Goal: Information Seeking & Learning: Learn about a topic

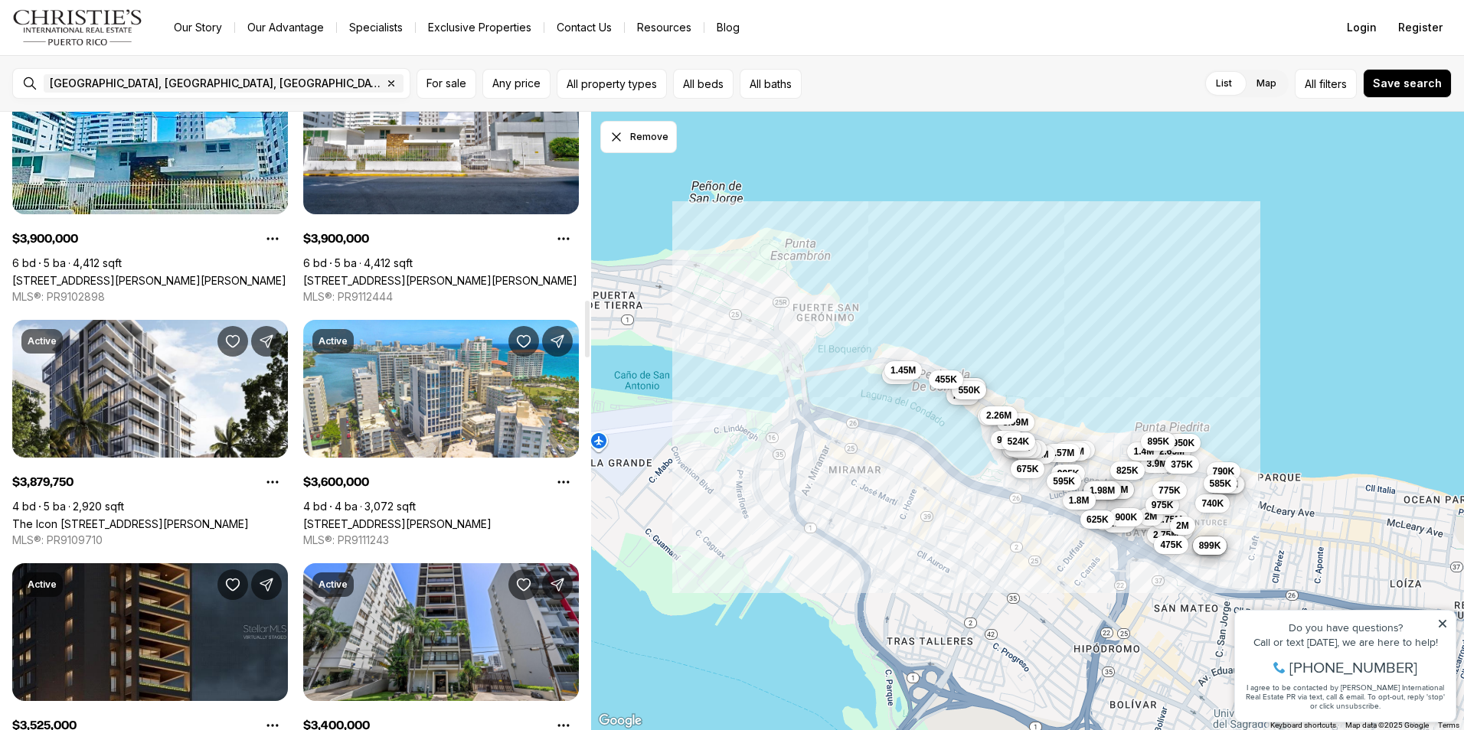
scroll to position [2051, 0]
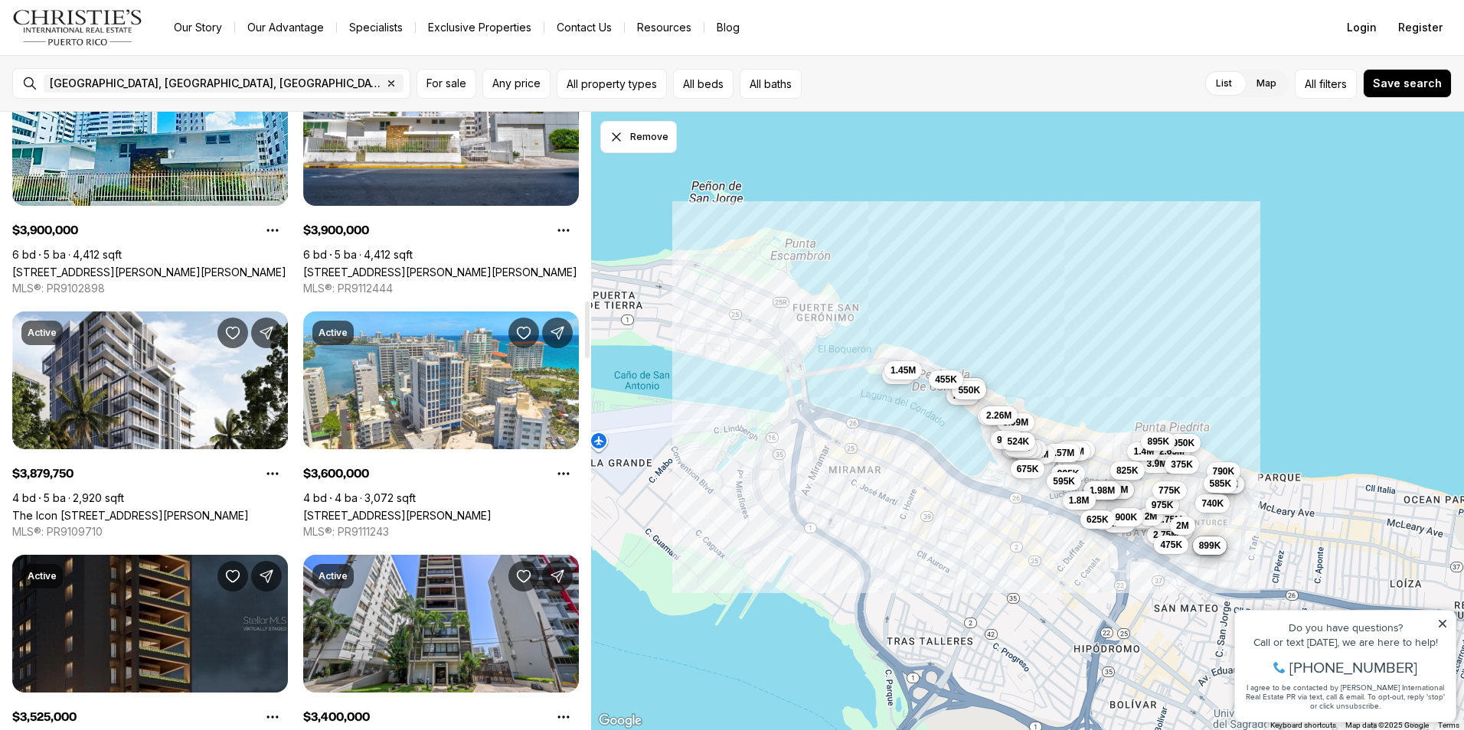
drag, startPoint x: 586, startPoint y: 147, endPoint x: 577, endPoint y: 329, distance: 182.4
click at [585, 329] on div at bounding box center [587, 330] width 5 height 57
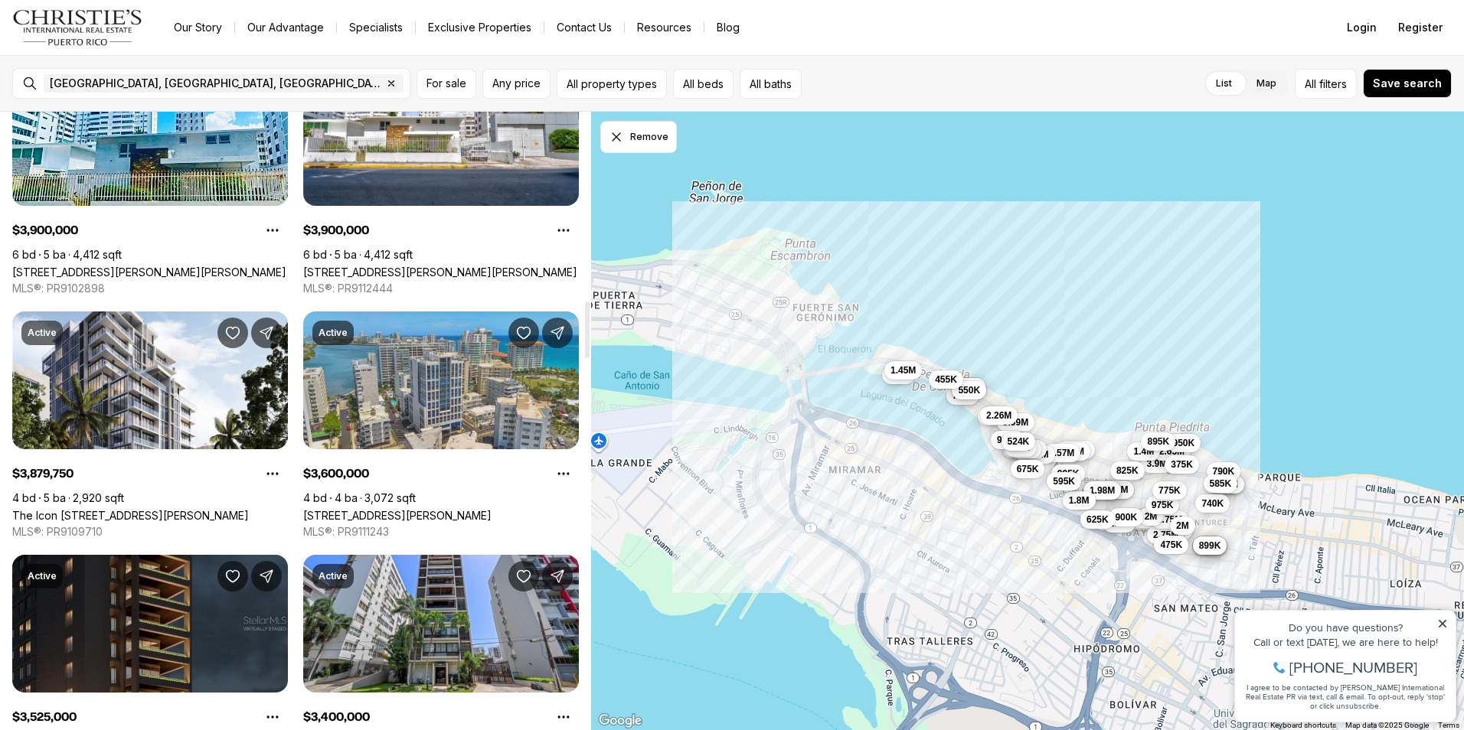
click at [439, 509] on link "[STREET_ADDRESS][PERSON_NAME]" at bounding box center [397, 515] width 188 height 13
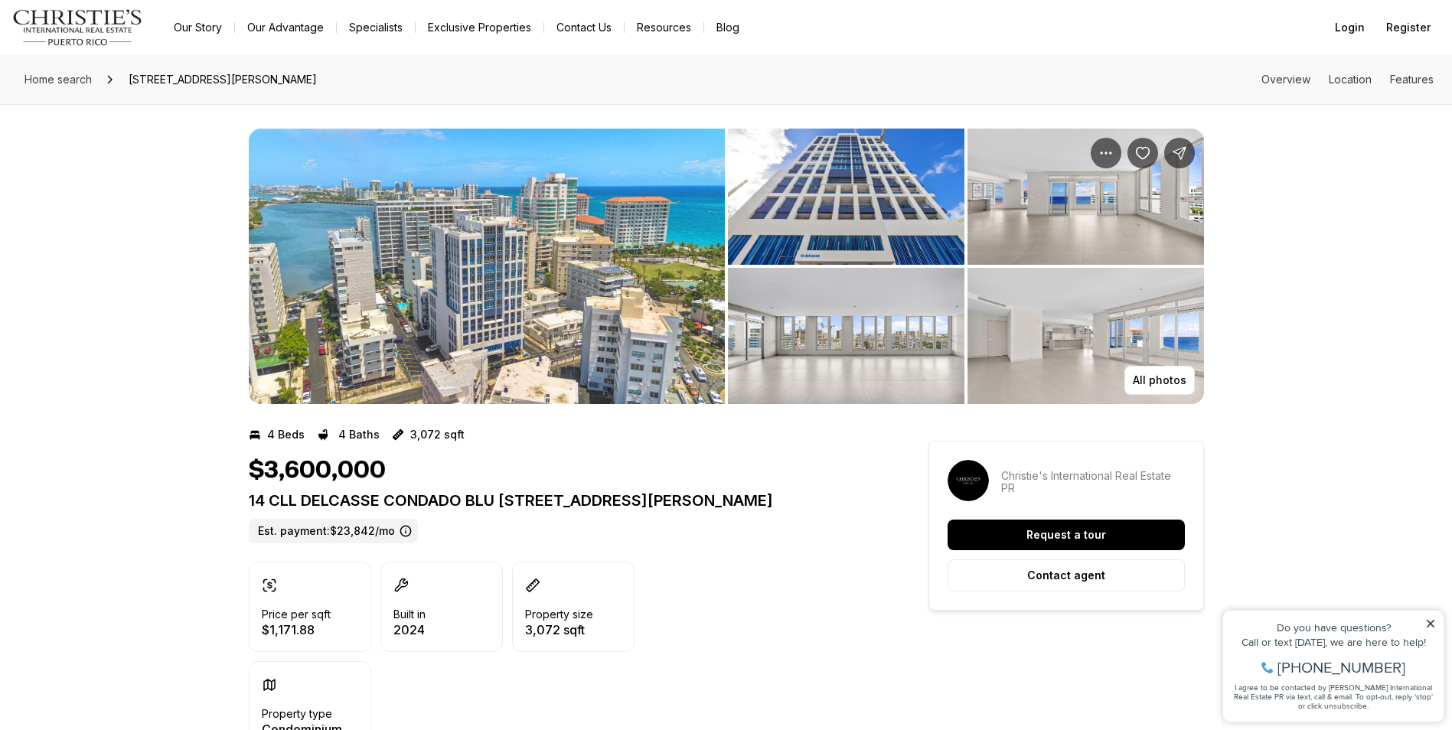
click at [551, 288] on img "View image gallery" at bounding box center [487, 267] width 476 height 276
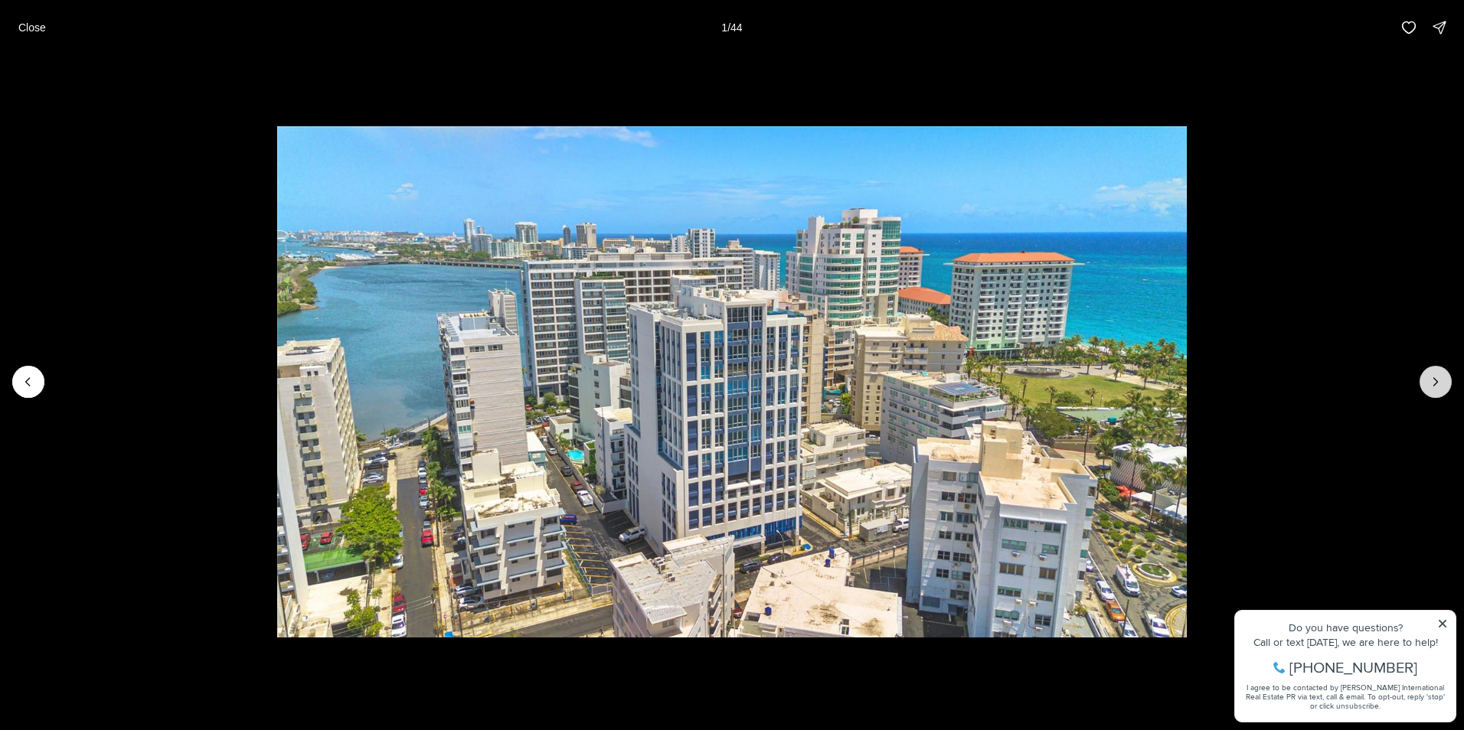
click at [1432, 382] on icon "Next slide" at bounding box center [1435, 381] width 15 height 15
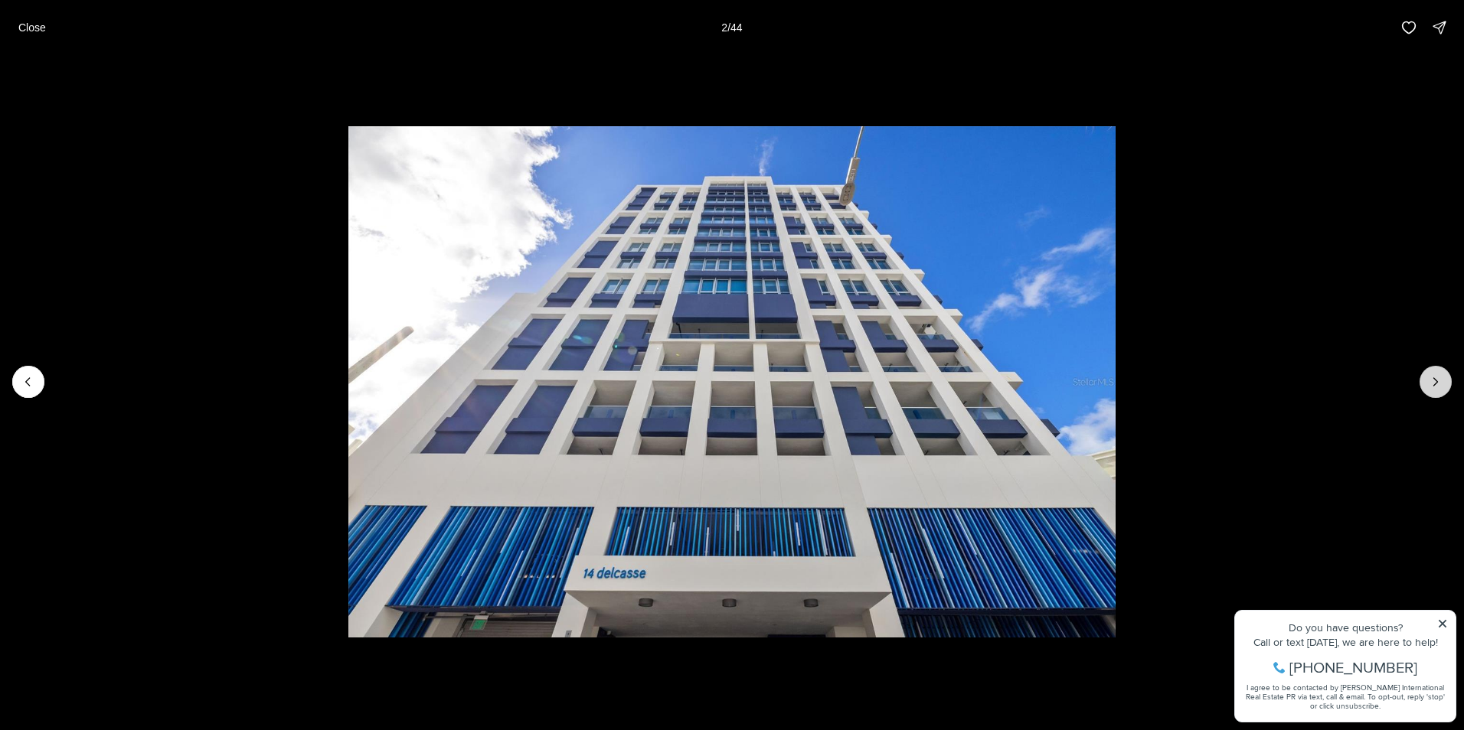
click at [1432, 382] on icon "Next slide" at bounding box center [1435, 381] width 15 height 15
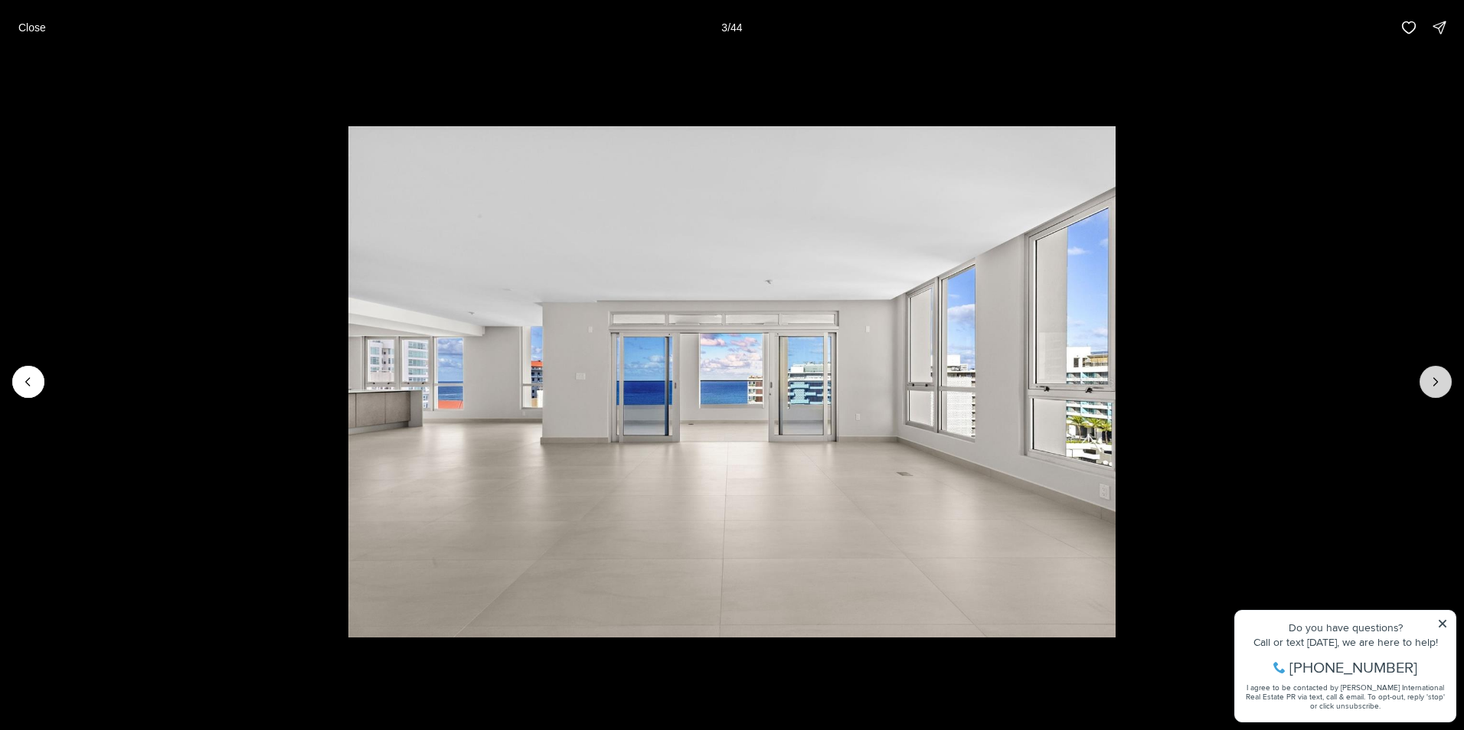
click at [1433, 382] on icon "Next slide" at bounding box center [1435, 381] width 15 height 15
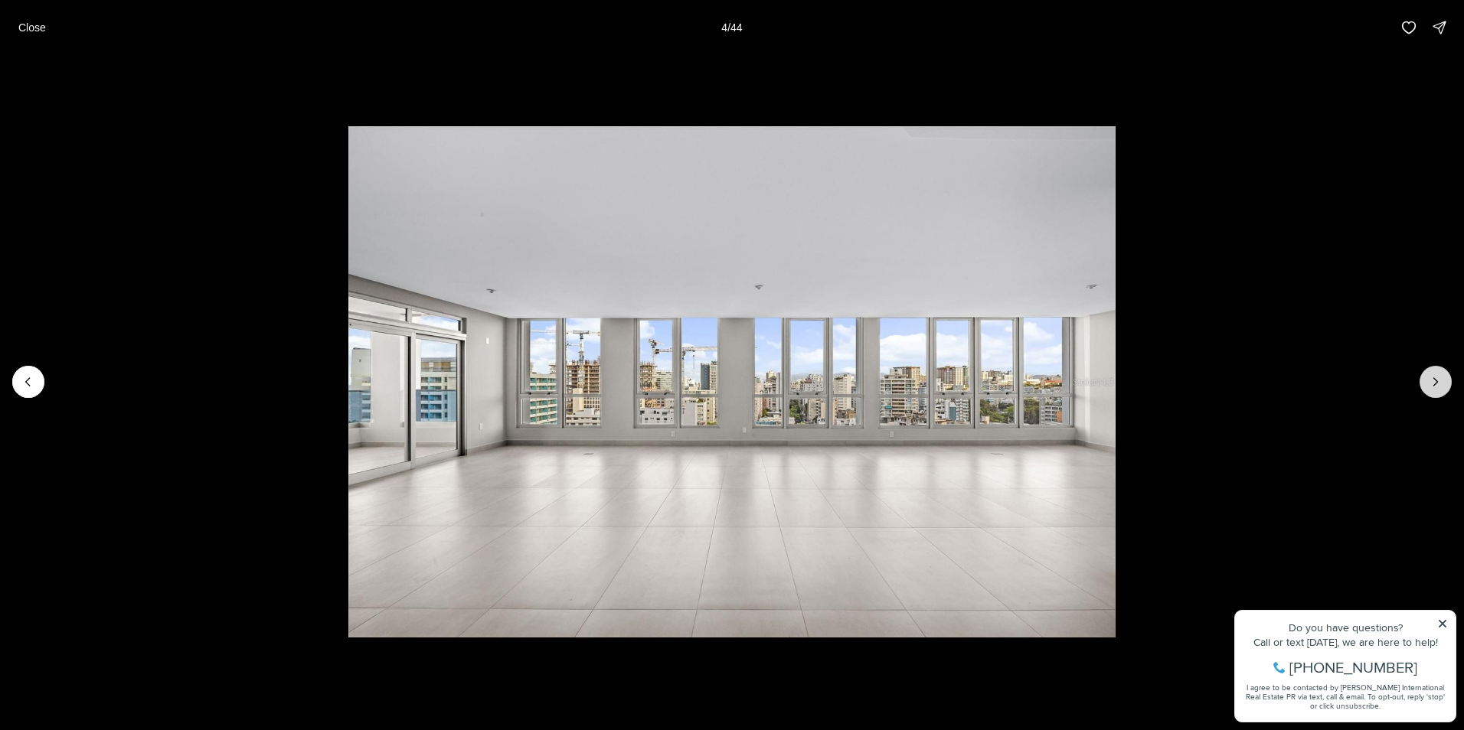
click at [1433, 382] on icon "Next slide" at bounding box center [1435, 381] width 15 height 15
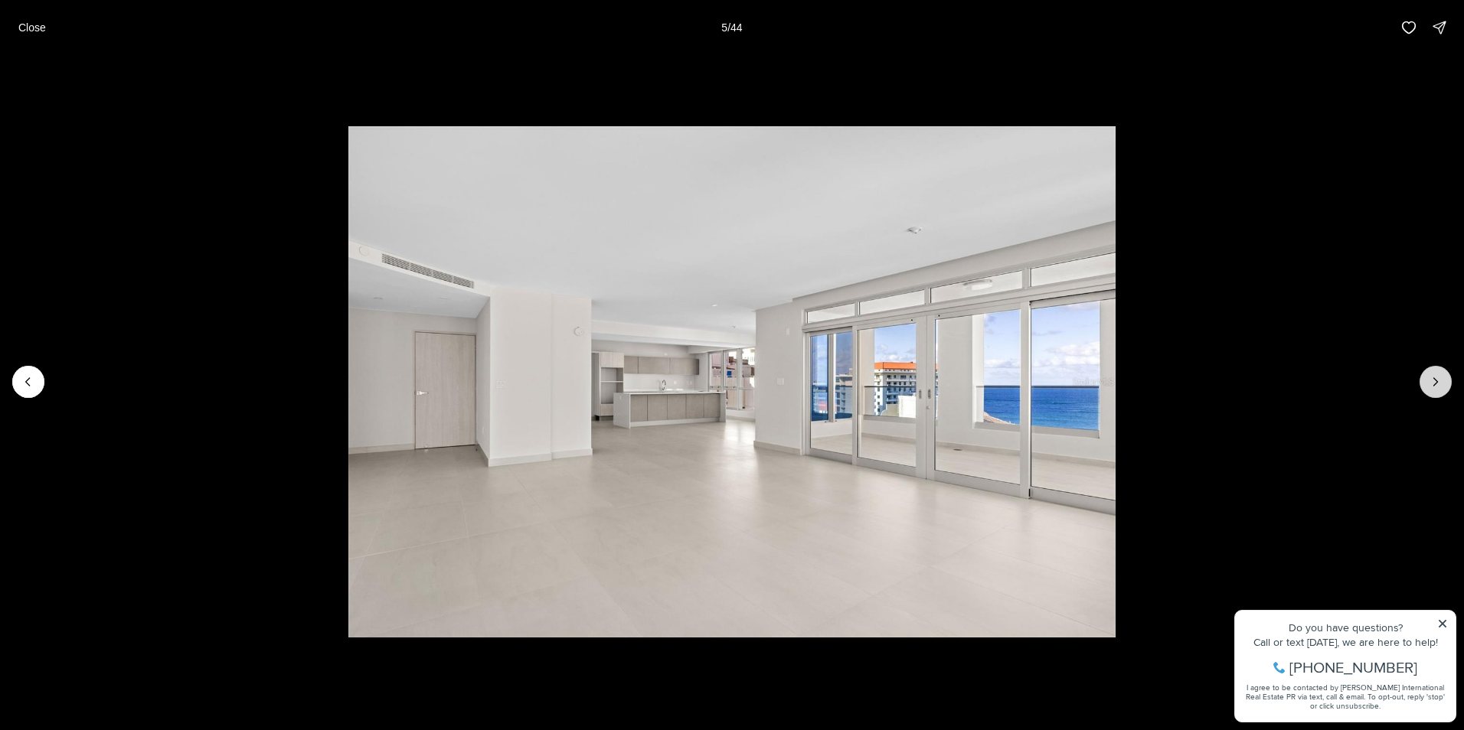
click at [1433, 382] on icon "Next slide" at bounding box center [1435, 381] width 15 height 15
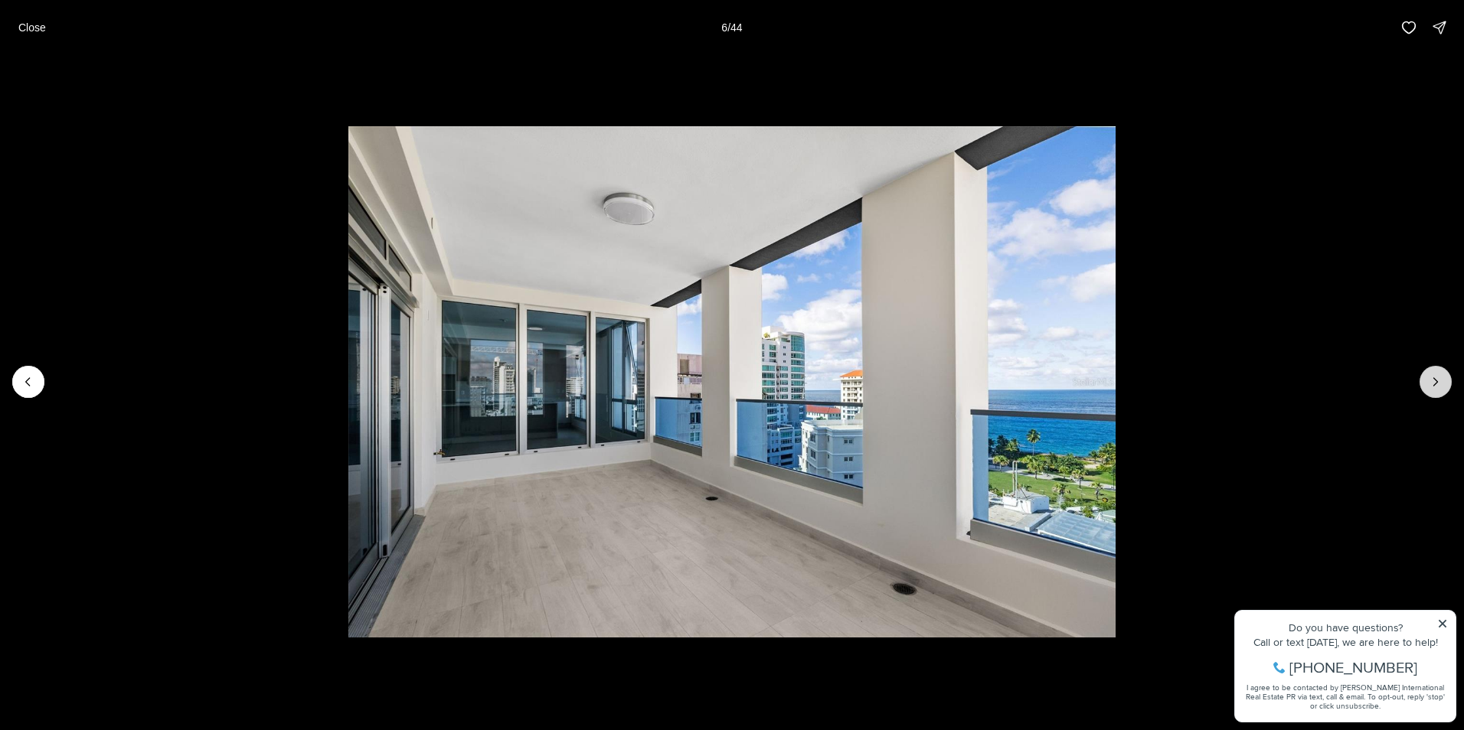
click at [1433, 382] on icon "Next slide" at bounding box center [1435, 381] width 15 height 15
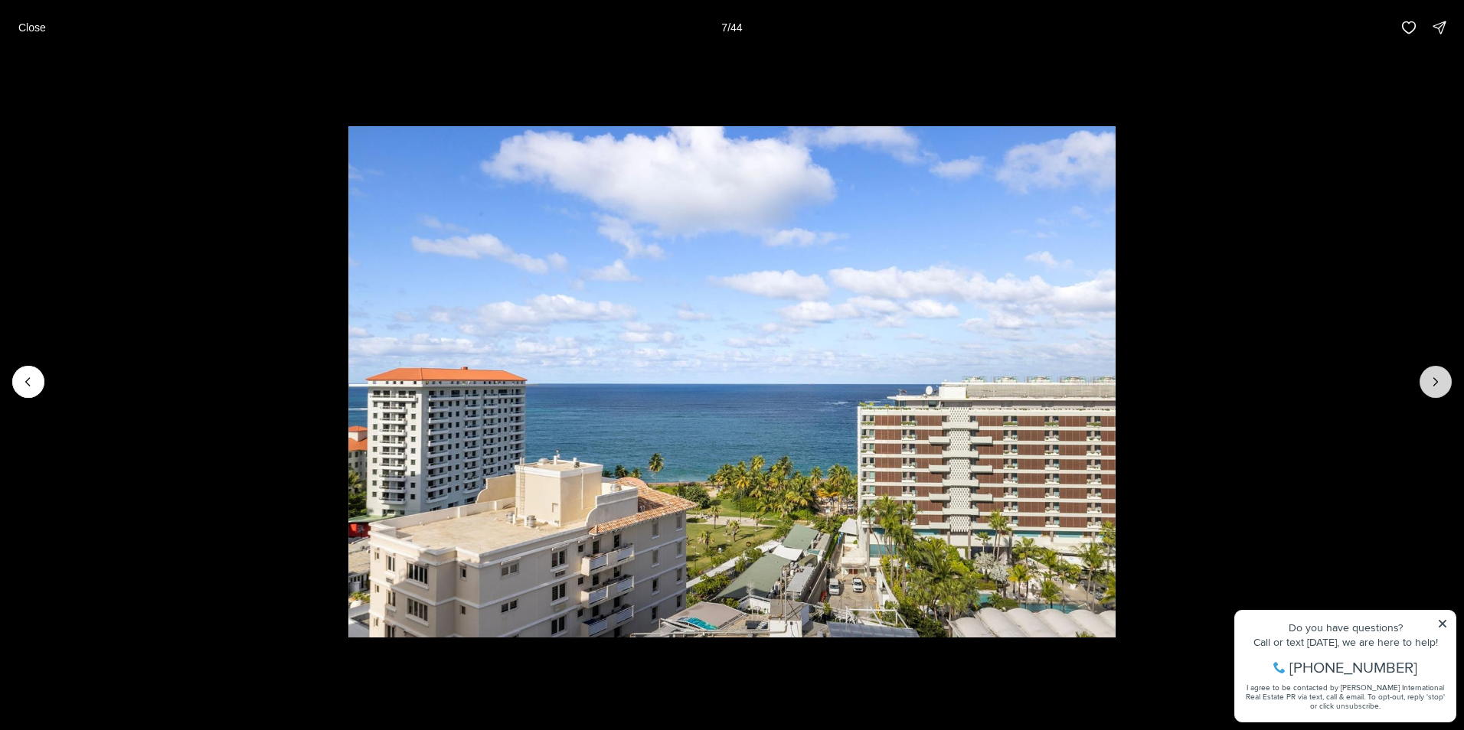
click at [1433, 382] on icon "Next slide" at bounding box center [1435, 381] width 15 height 15
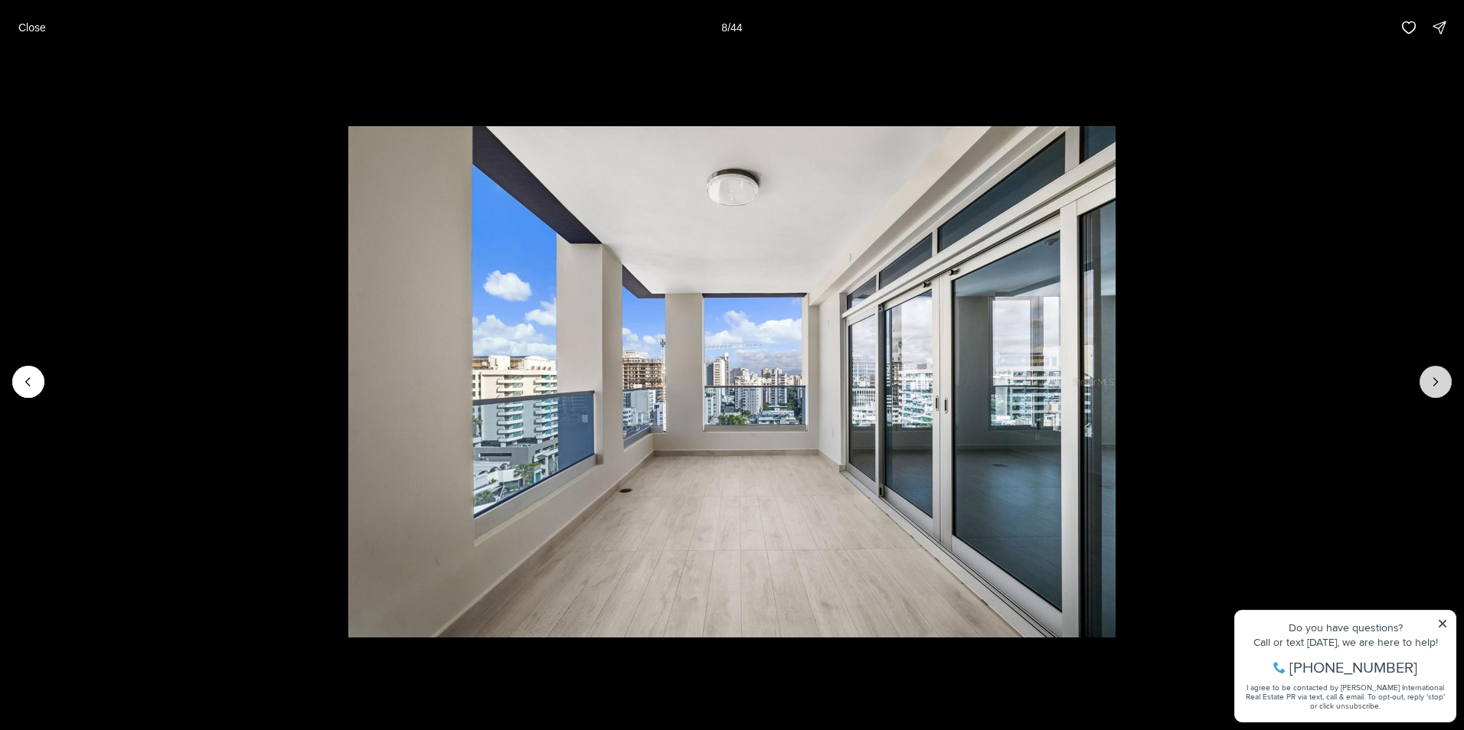
click at [1433, 382] on icon "Next slide" at bounding box center [1435, 381] width 15 height 15
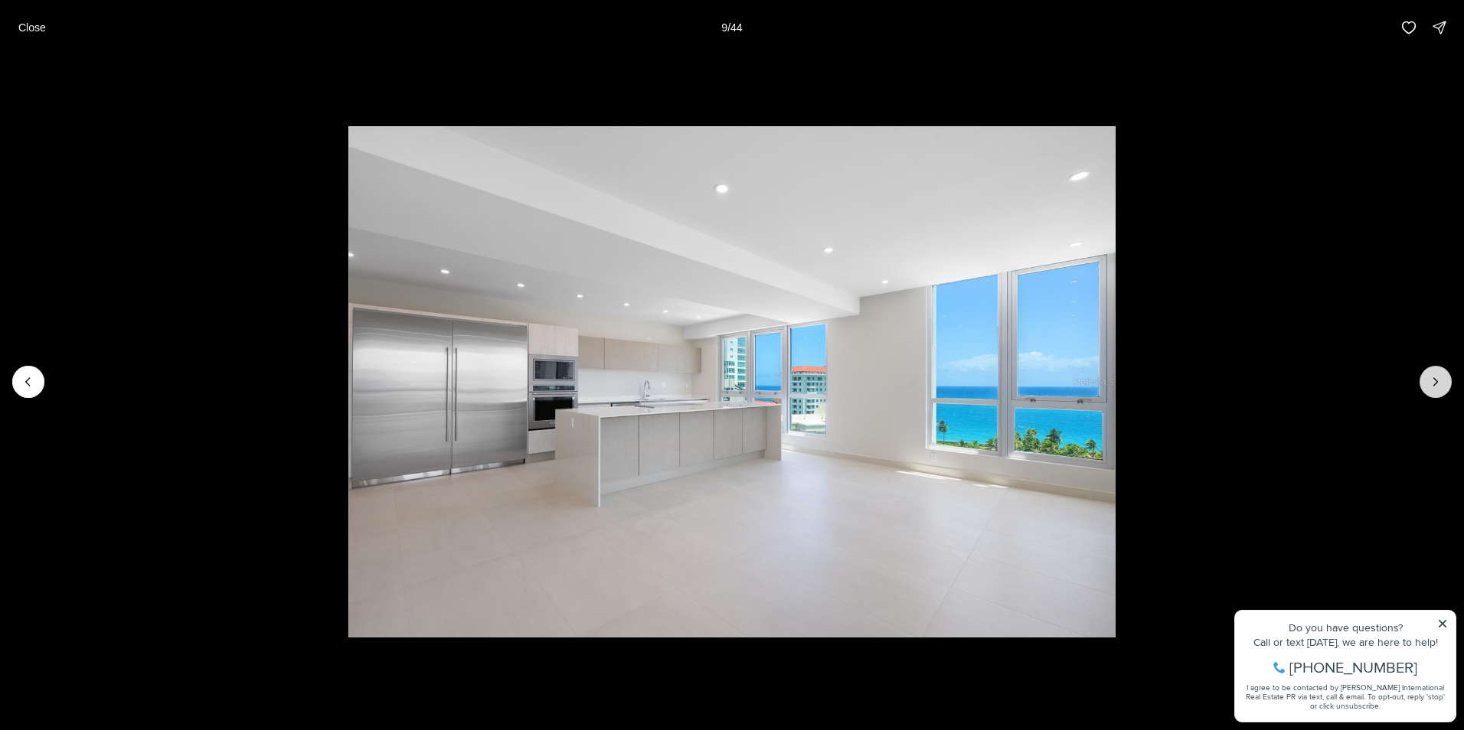
click at [1433, 382] on icon "Next slide" at bounding box center [1435, 381] width 15 height 15
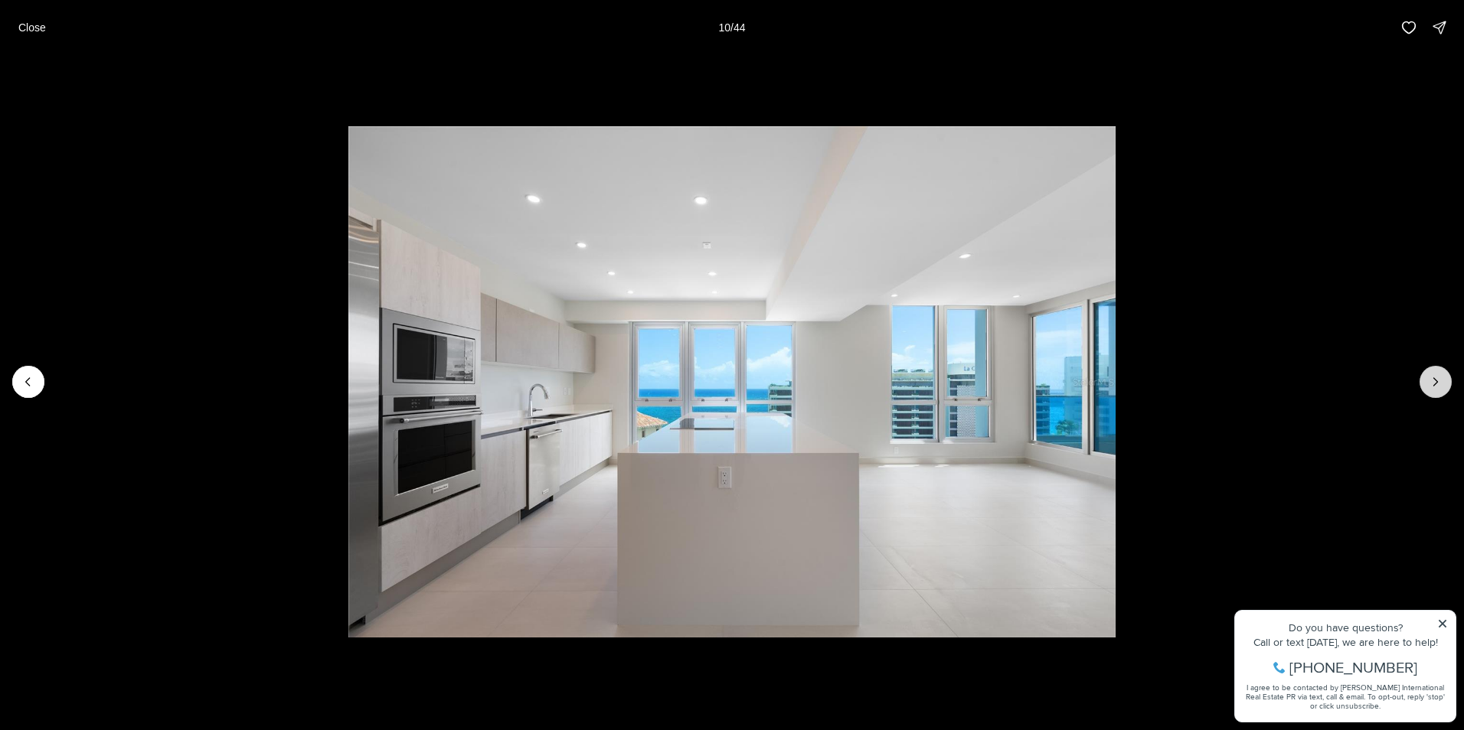
click at [1433, 382] on icon "Next slide" at bounding box center [1435, 381] width 15 height 15
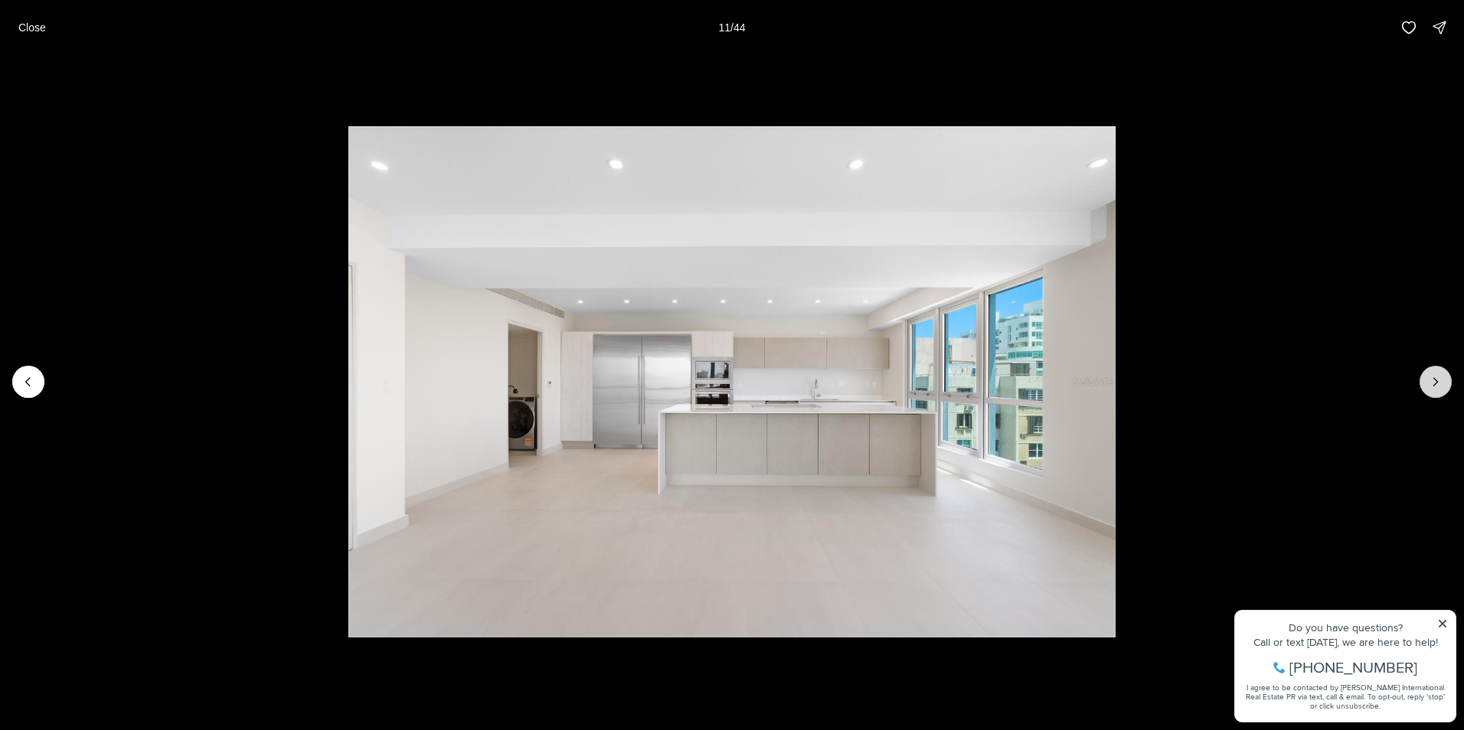
click at [1433, 382] on icon "Next slide" at bounding box center [1435, 381] width 15 height 15
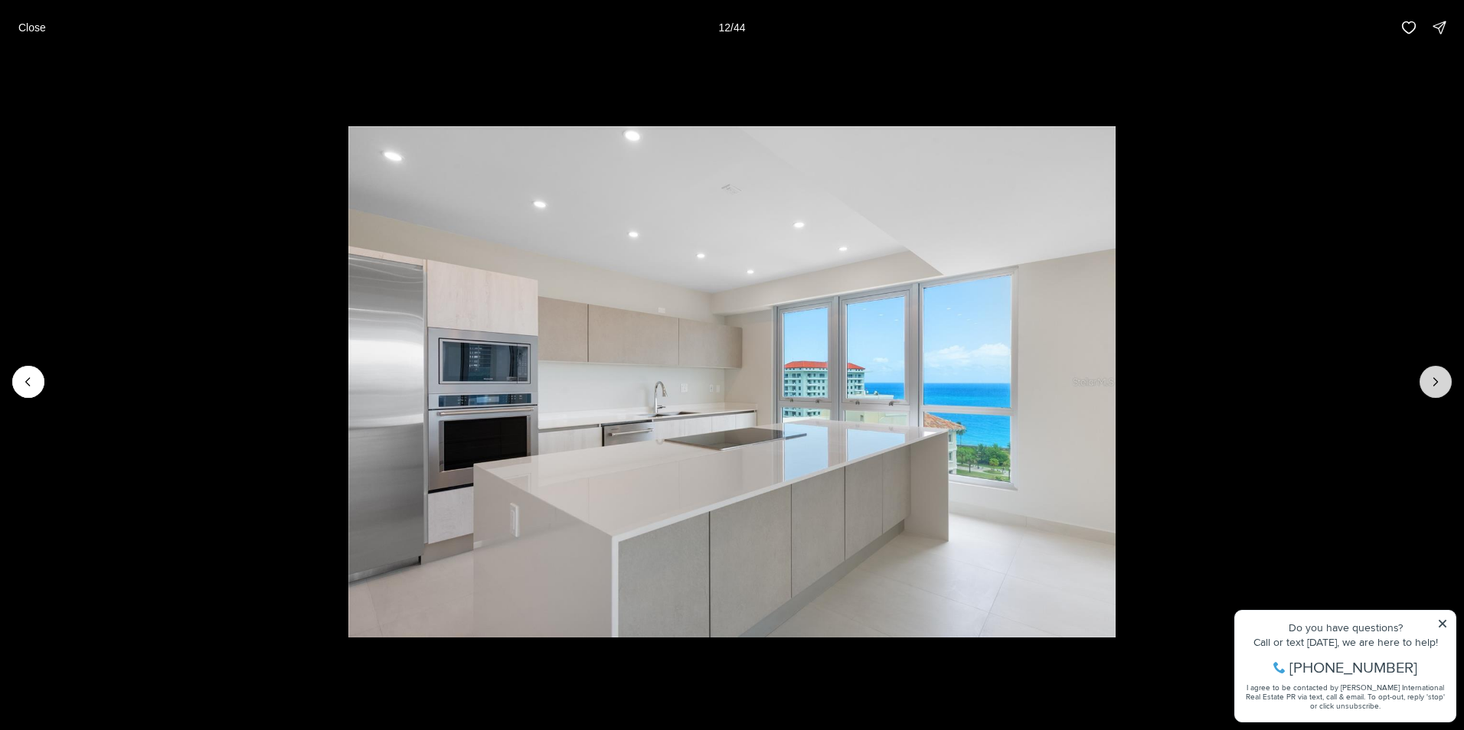
click at [1433, 382] on icon "Next slide" at bounding box center [1435, 381] width 15 height 15
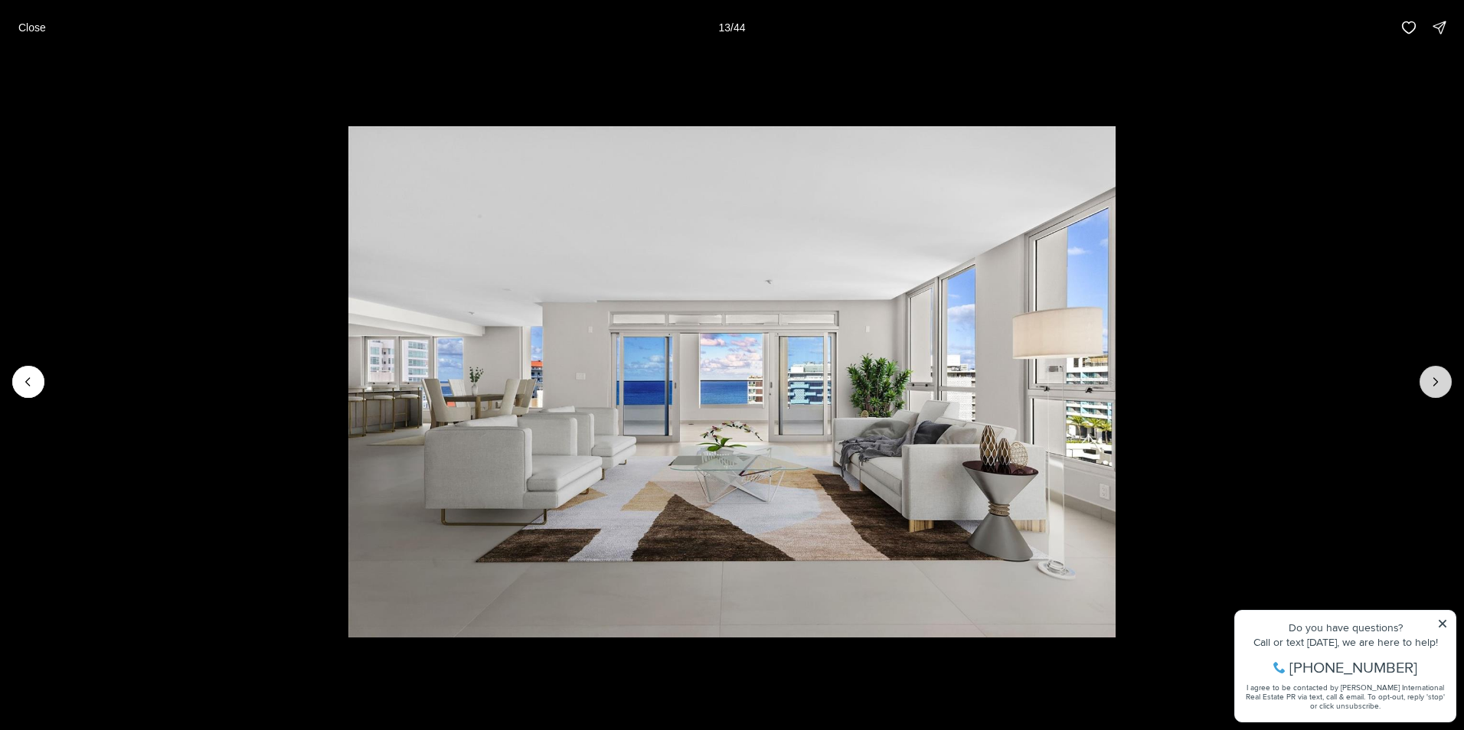
click at [1434, 380] on icon "Next slide" at bounding box center [1435, 381] width 15 height 15
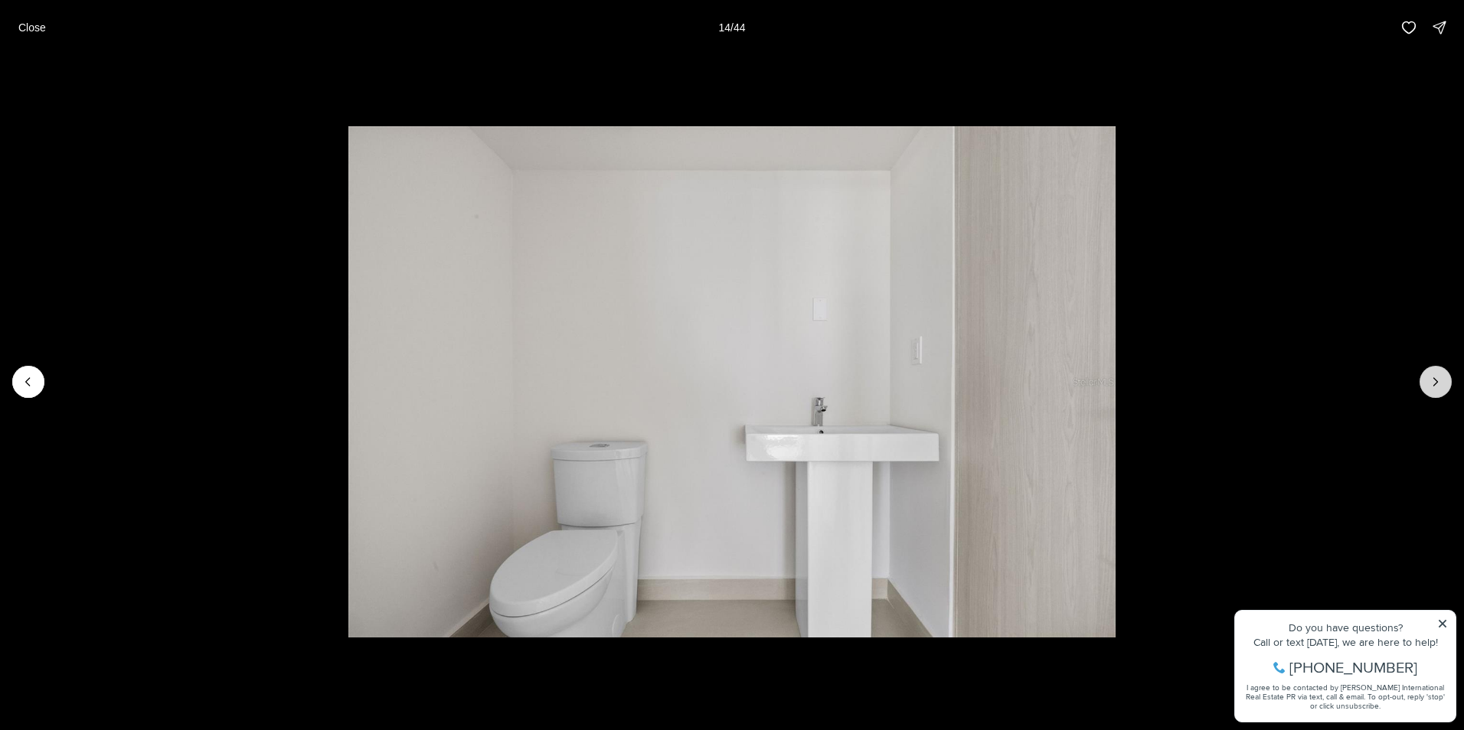
click at [1435, 380] on icon "Next slide" at bounding box center [1435, 381] width 15 height 15
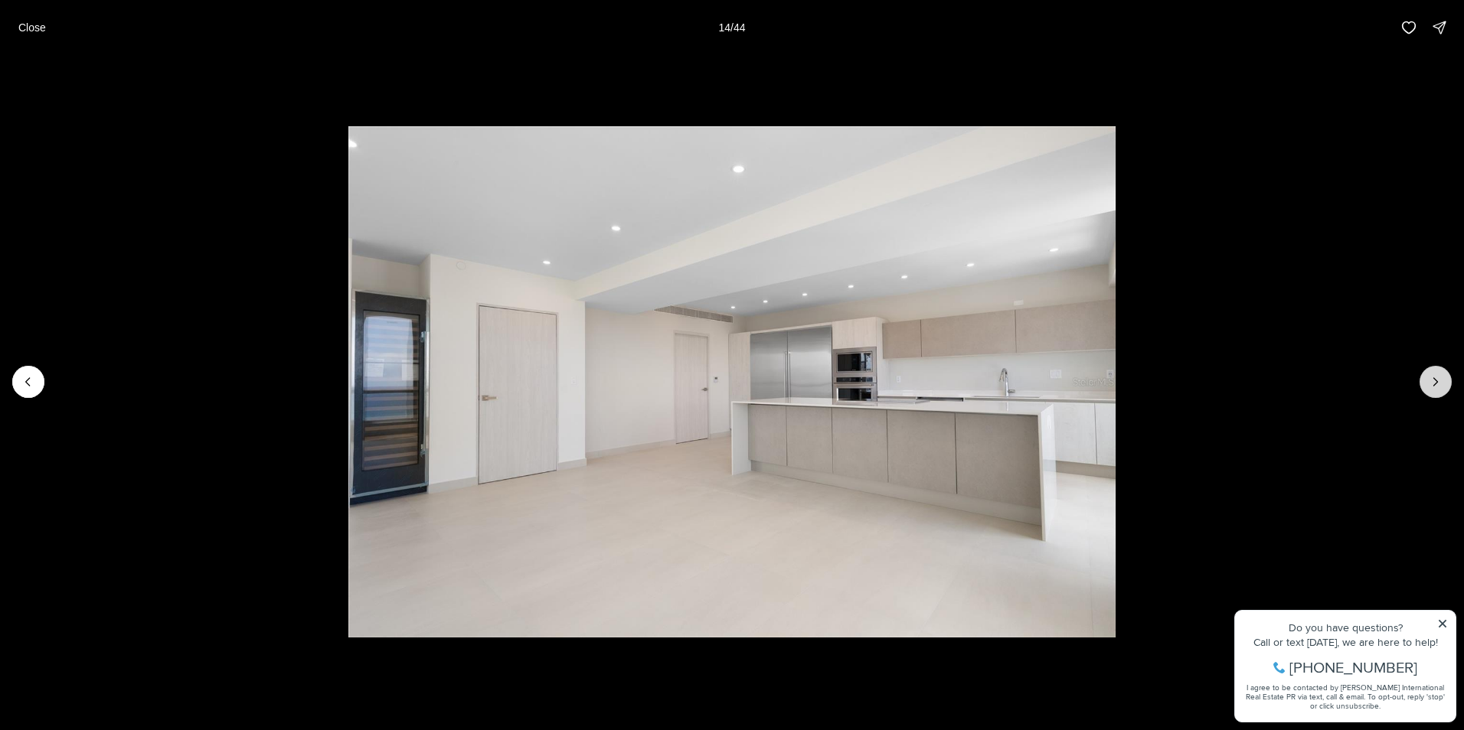
click at [1435, 380] on icon "Next slide" at bounding box center [1435, 381] width 15 height 15
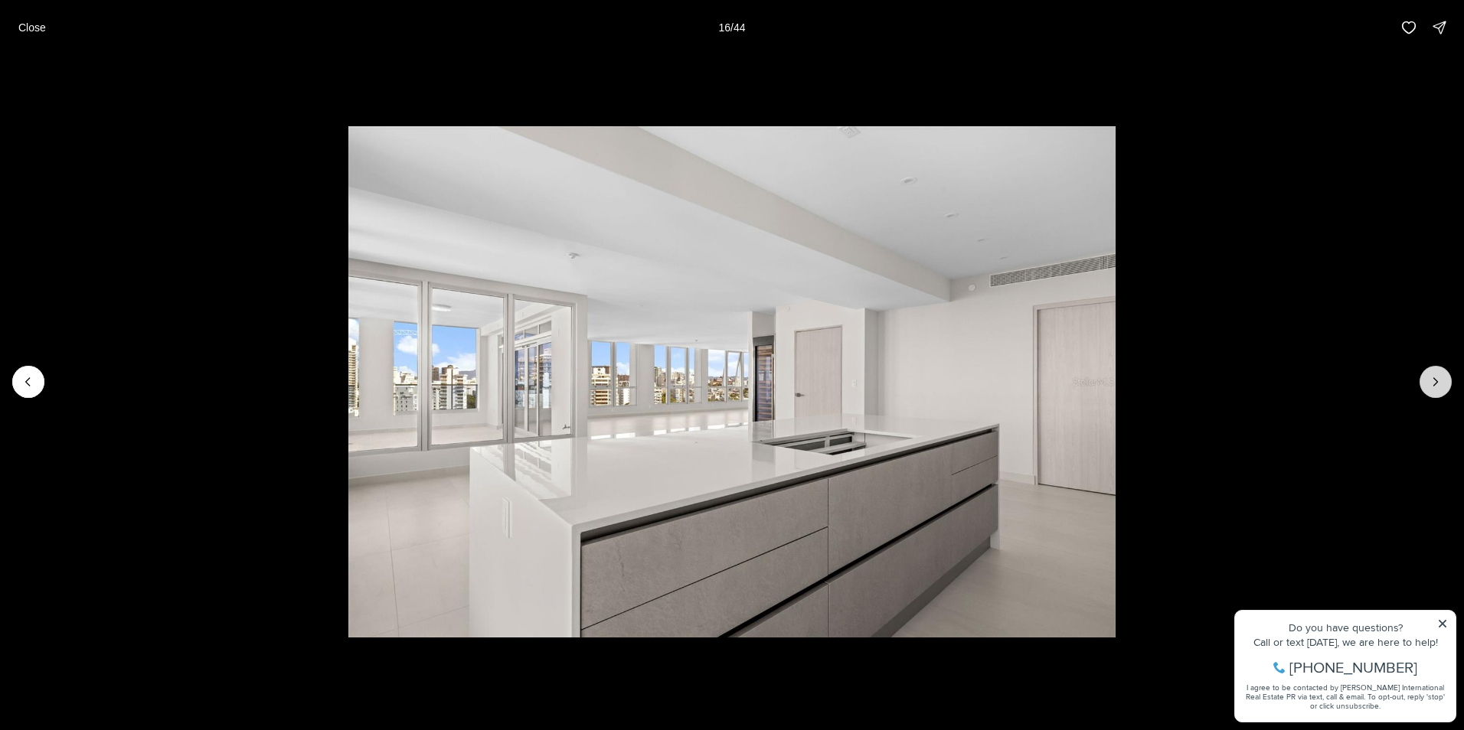
click at [1436, 380] on icon "Next slide" at bounding box center [1436, 382] width 4 height 8
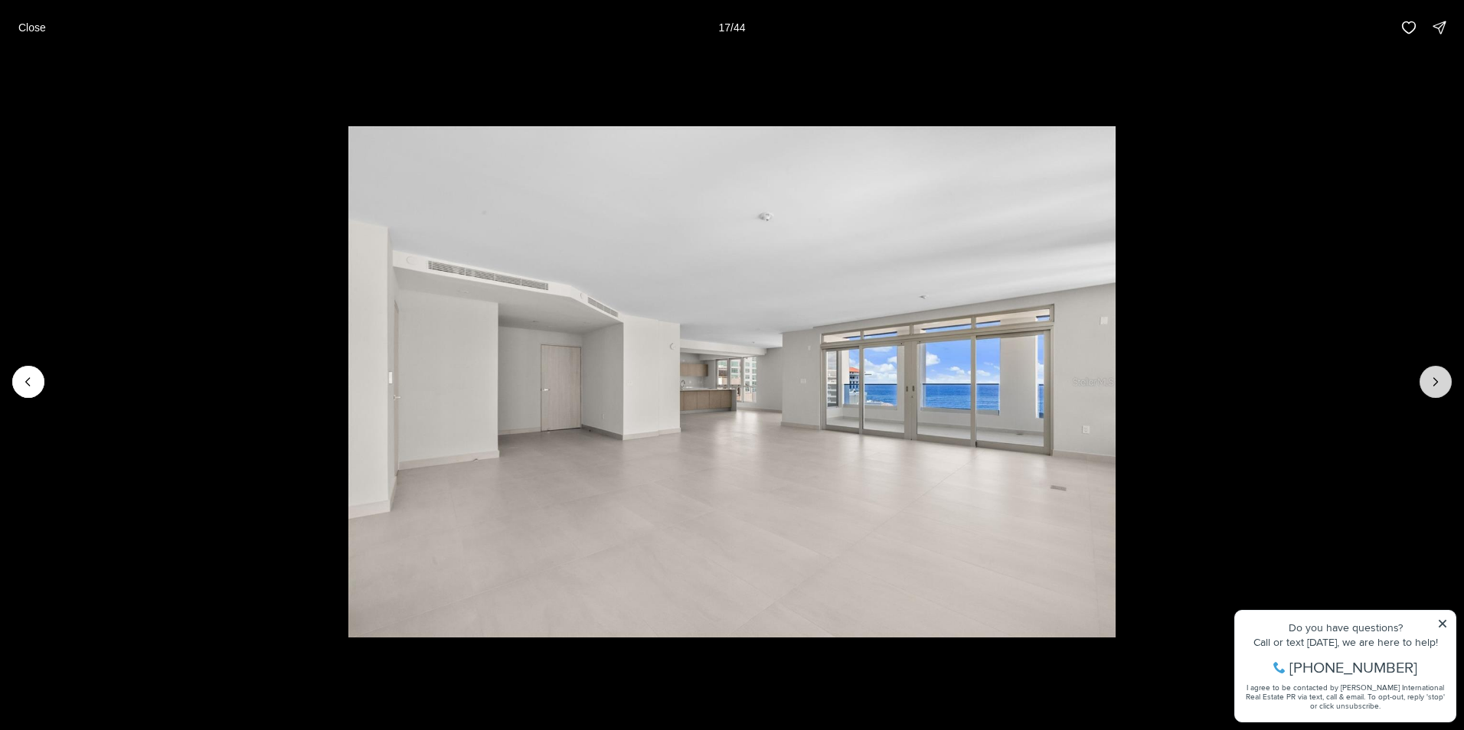
click at [1436, 380] on icon "Next slide" at bounding box center [1436, 382] width 4 height 8
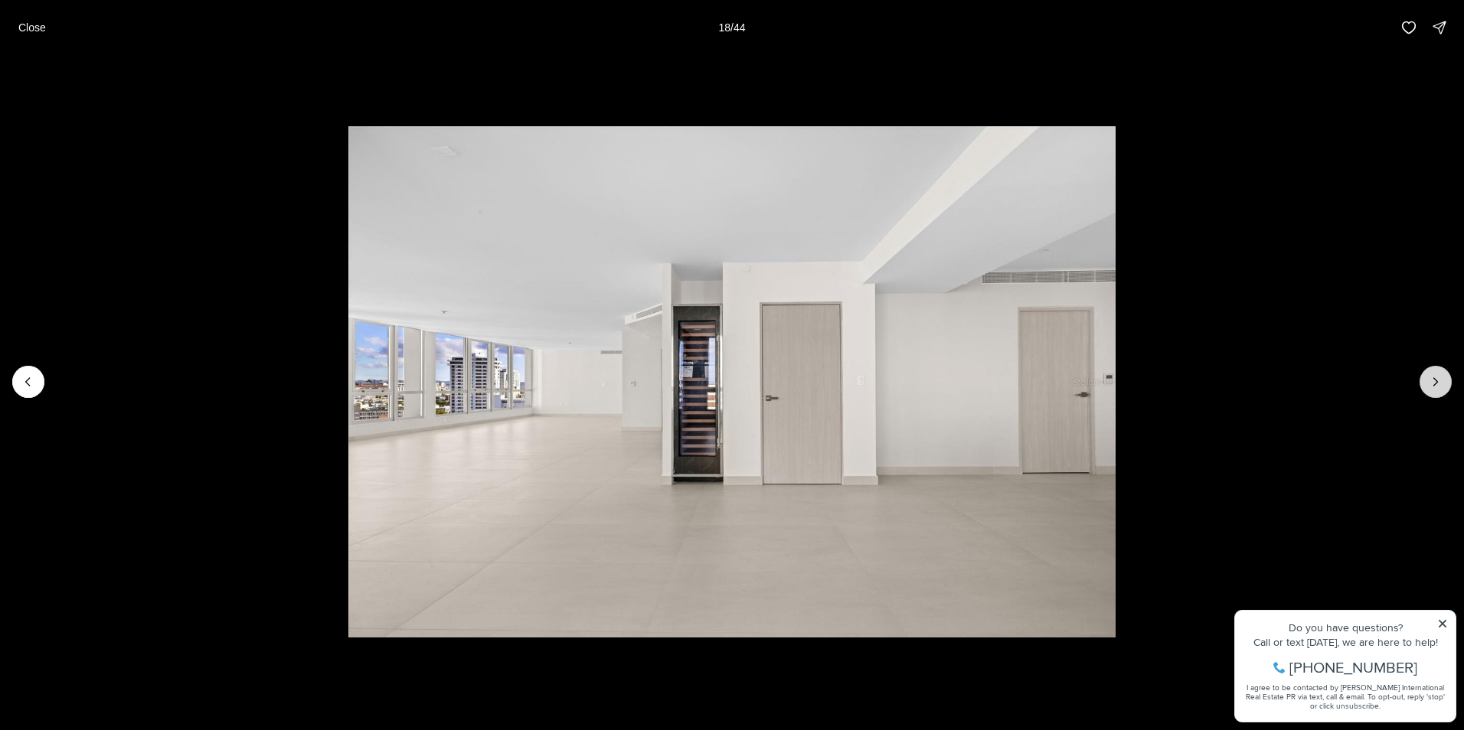
click at [1436, 380] on icon "Next slide" at bounding box center [1436, 382] width 4 height 8
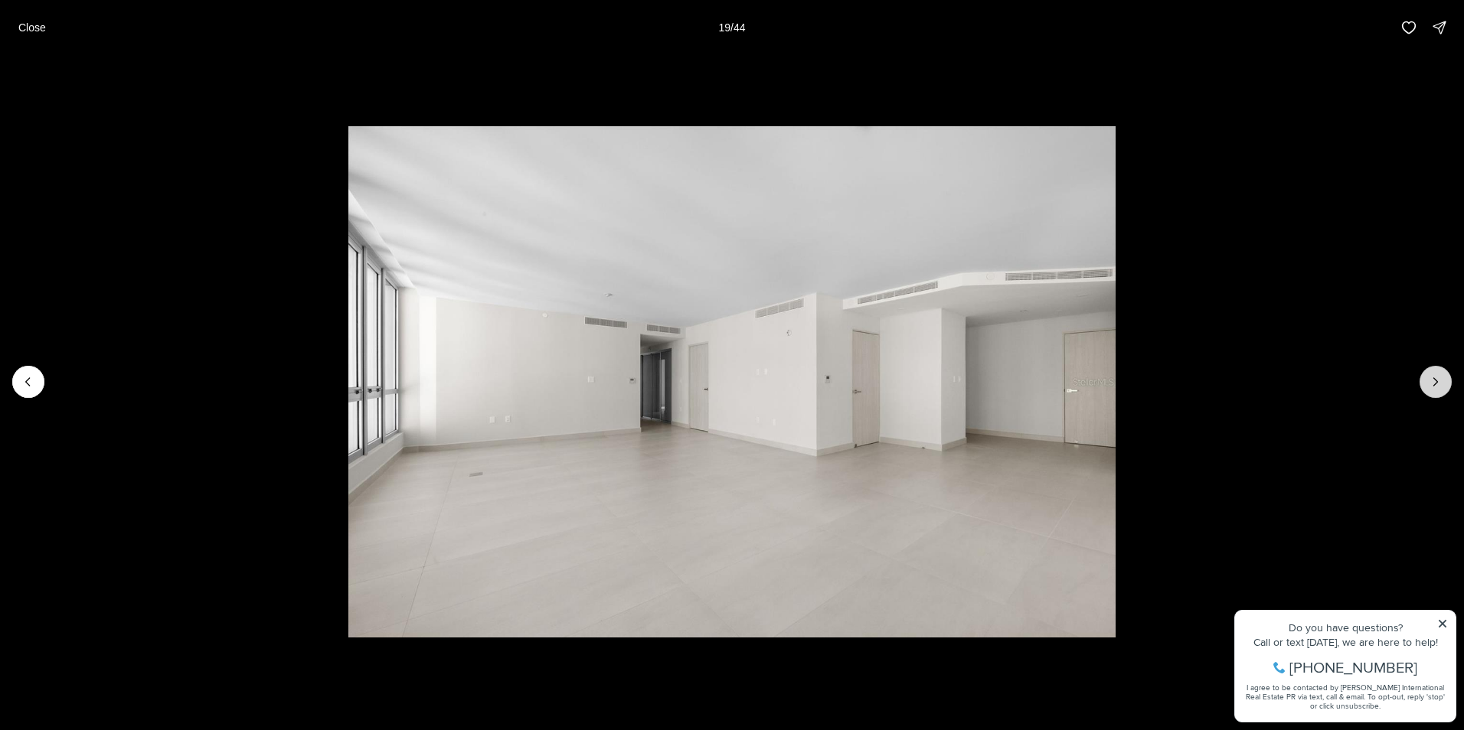
click at [1436, 380] on icon "Next slide" at bounding box center [1436, 382] width 4 height 8
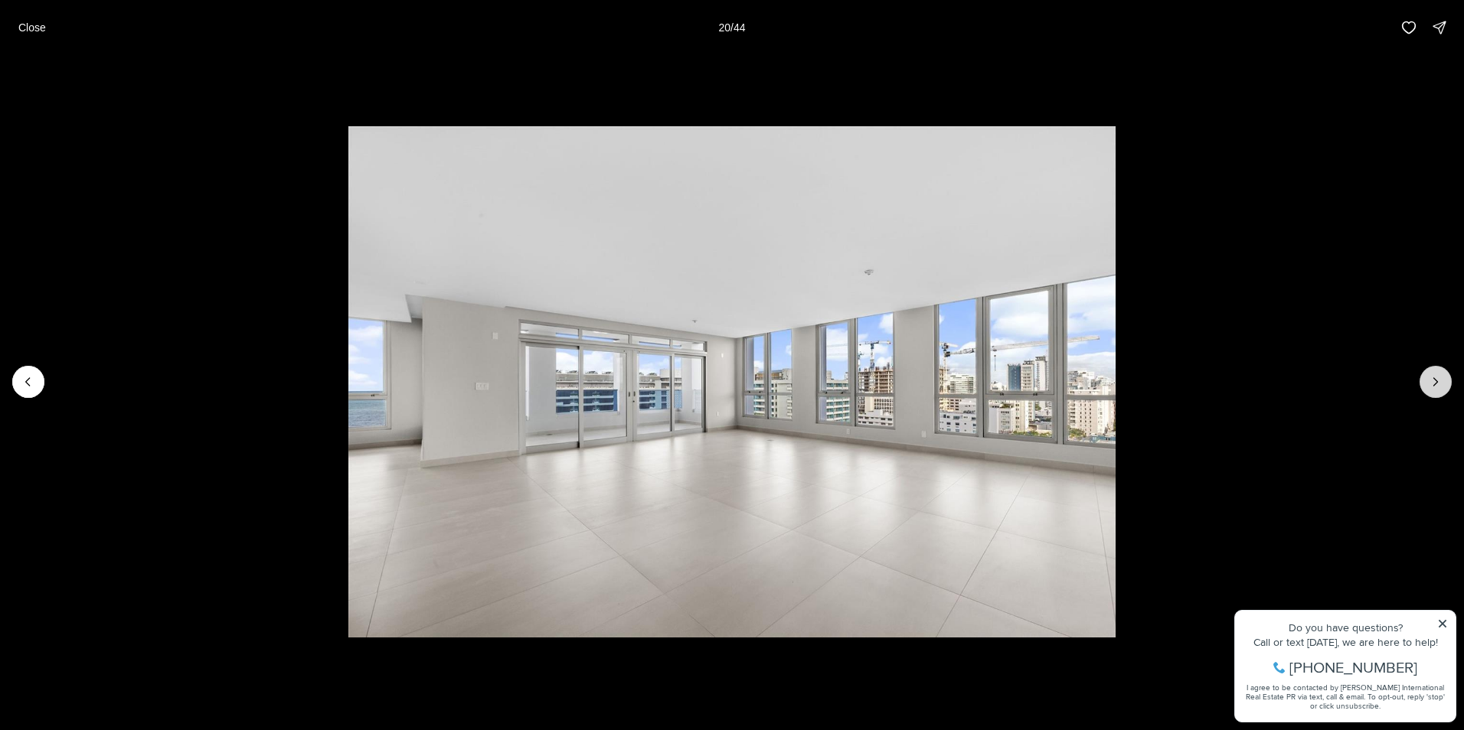
click at [1436, 380] on icon "Next slide" at bounding box center [1436, 382] width 4 height 8
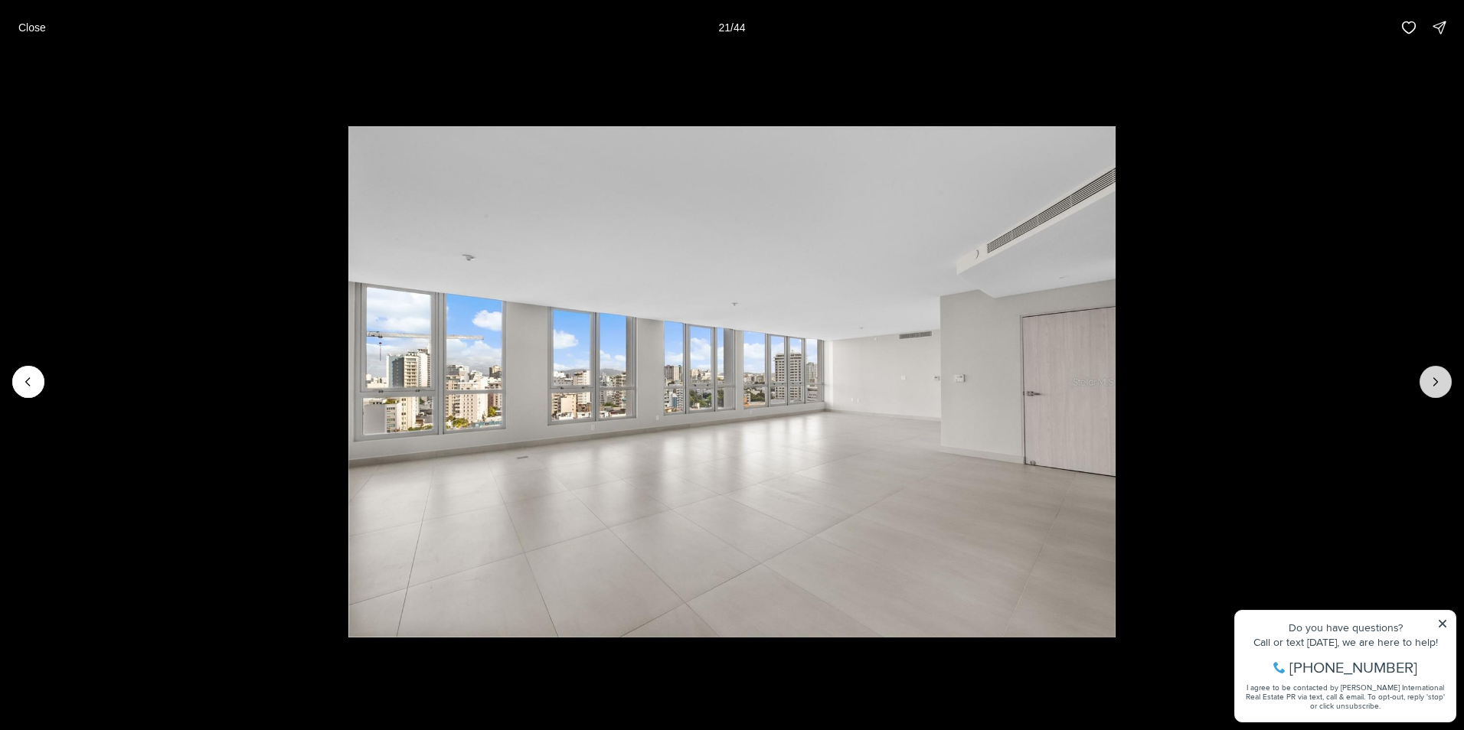
click at [1436, 380] on icon "Next slide" at bounding box center [1436, 382] width 4 height 8
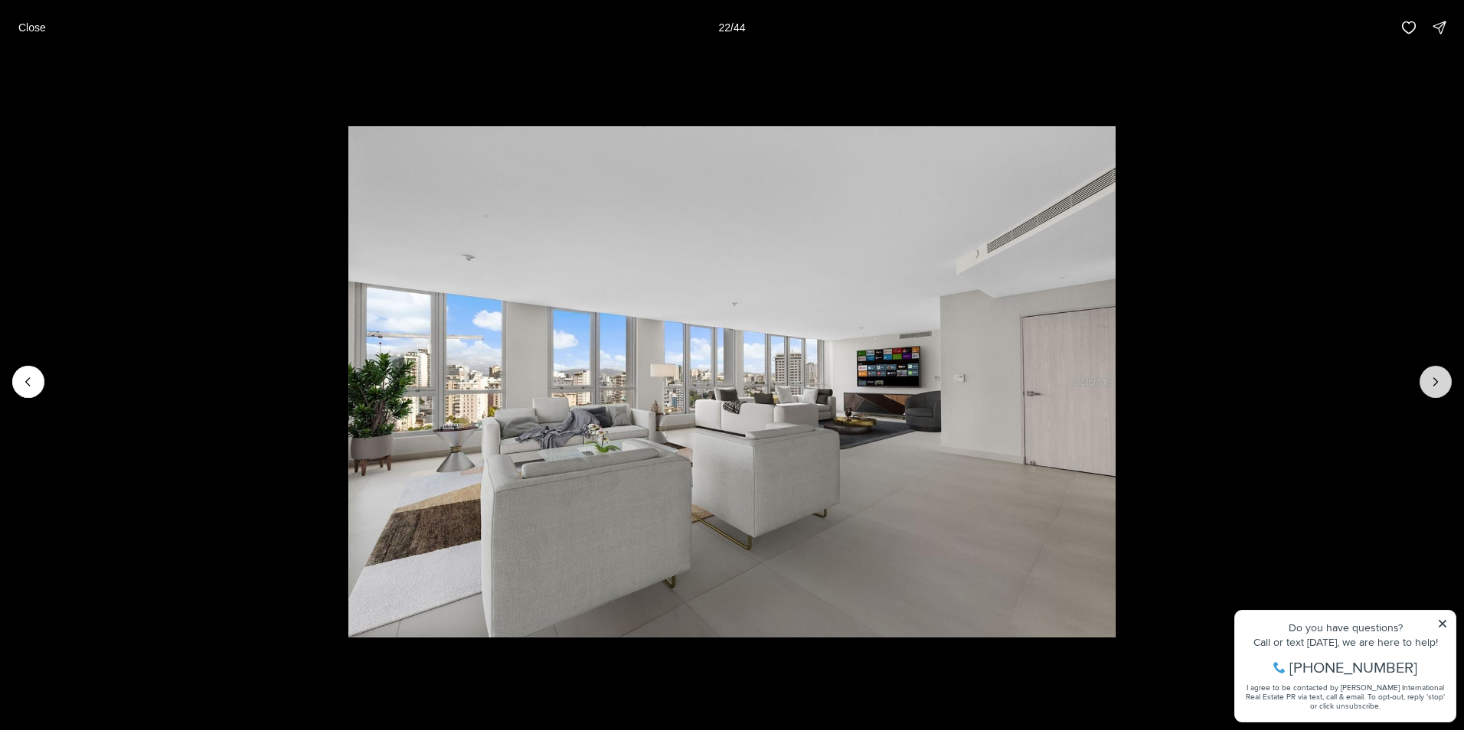
click at [1436, 380] on icon "Next slide" at bounding box center [1436, 382] width 4 height 8
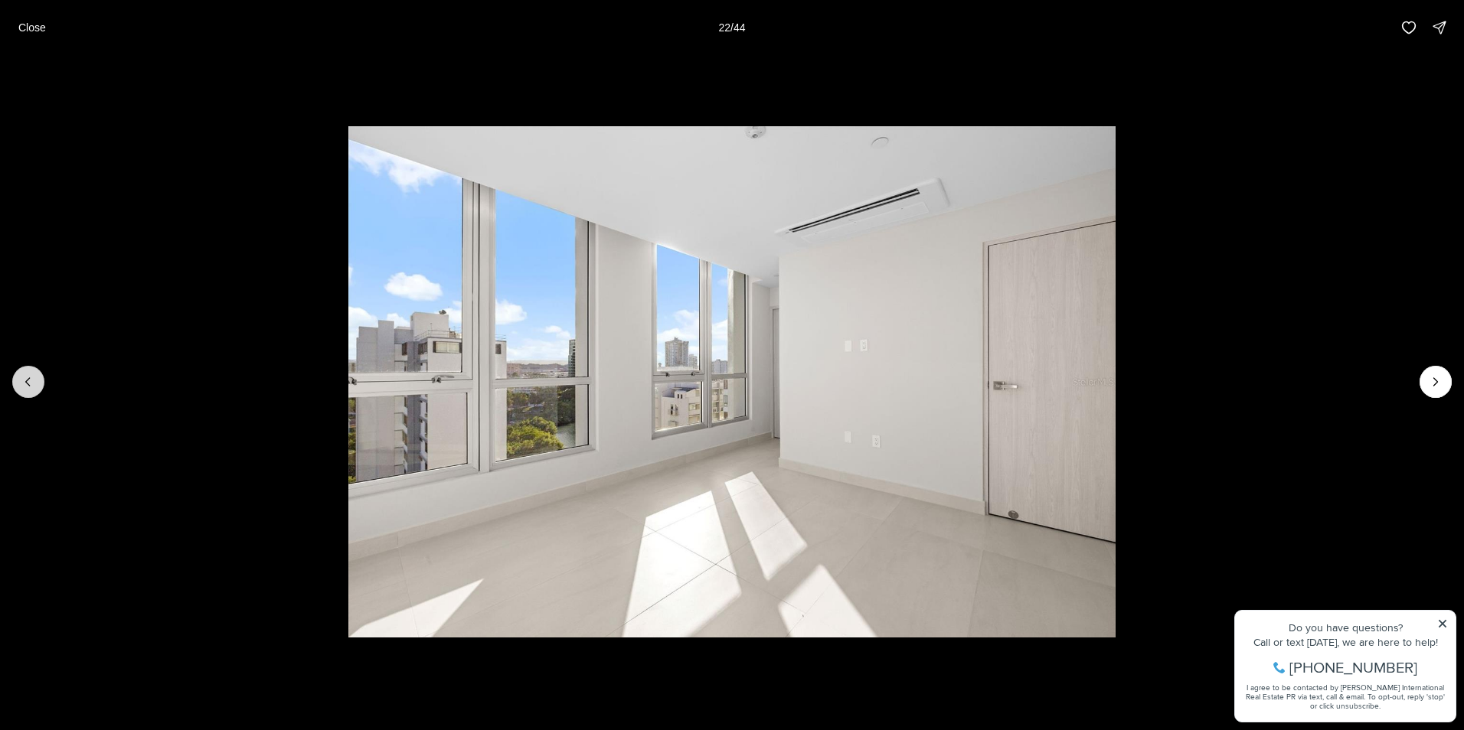
click at [29, 385] on icon "Previous slide" at bounding box center [28, 382] width 4 height 8
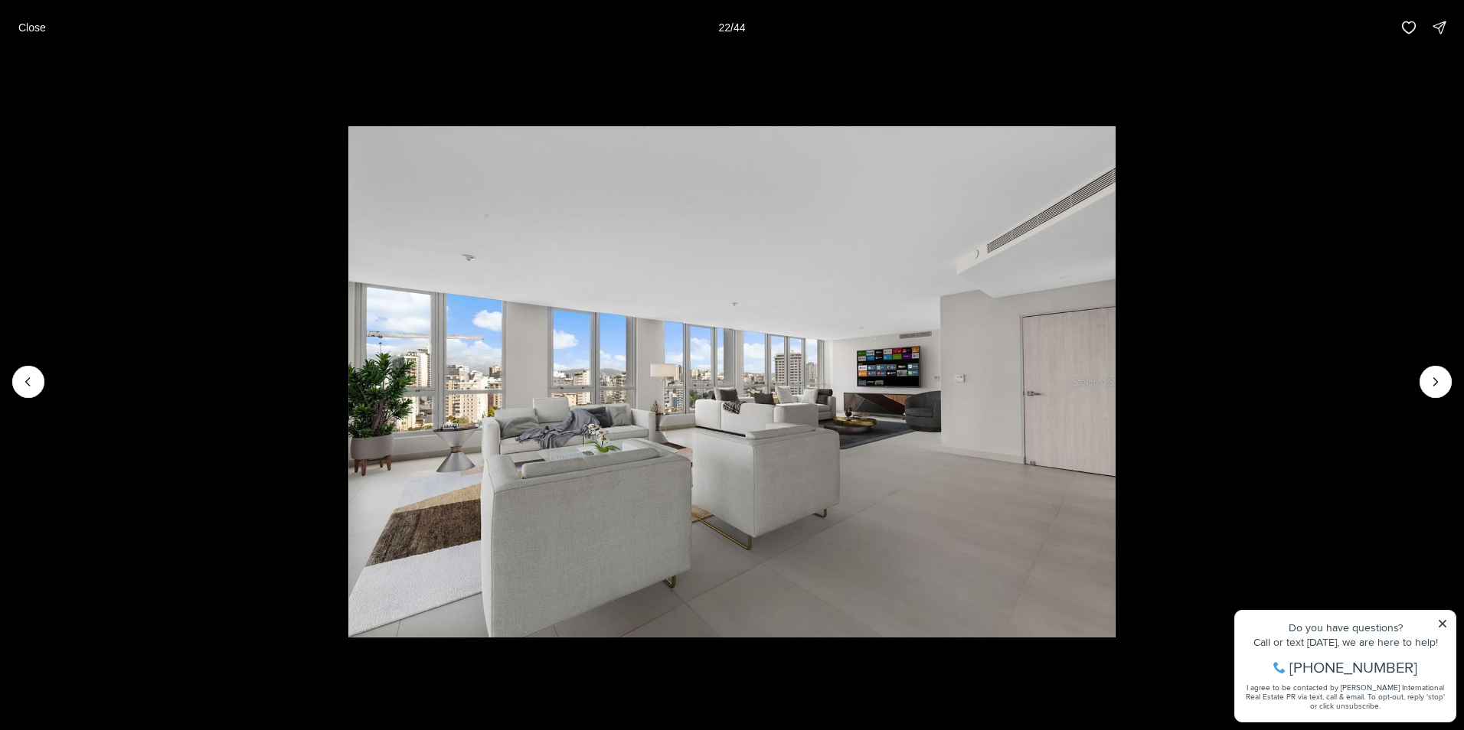
click at [21, 375] on icon "Previous slide" at bounding box center [28, 381] width 15 height 15
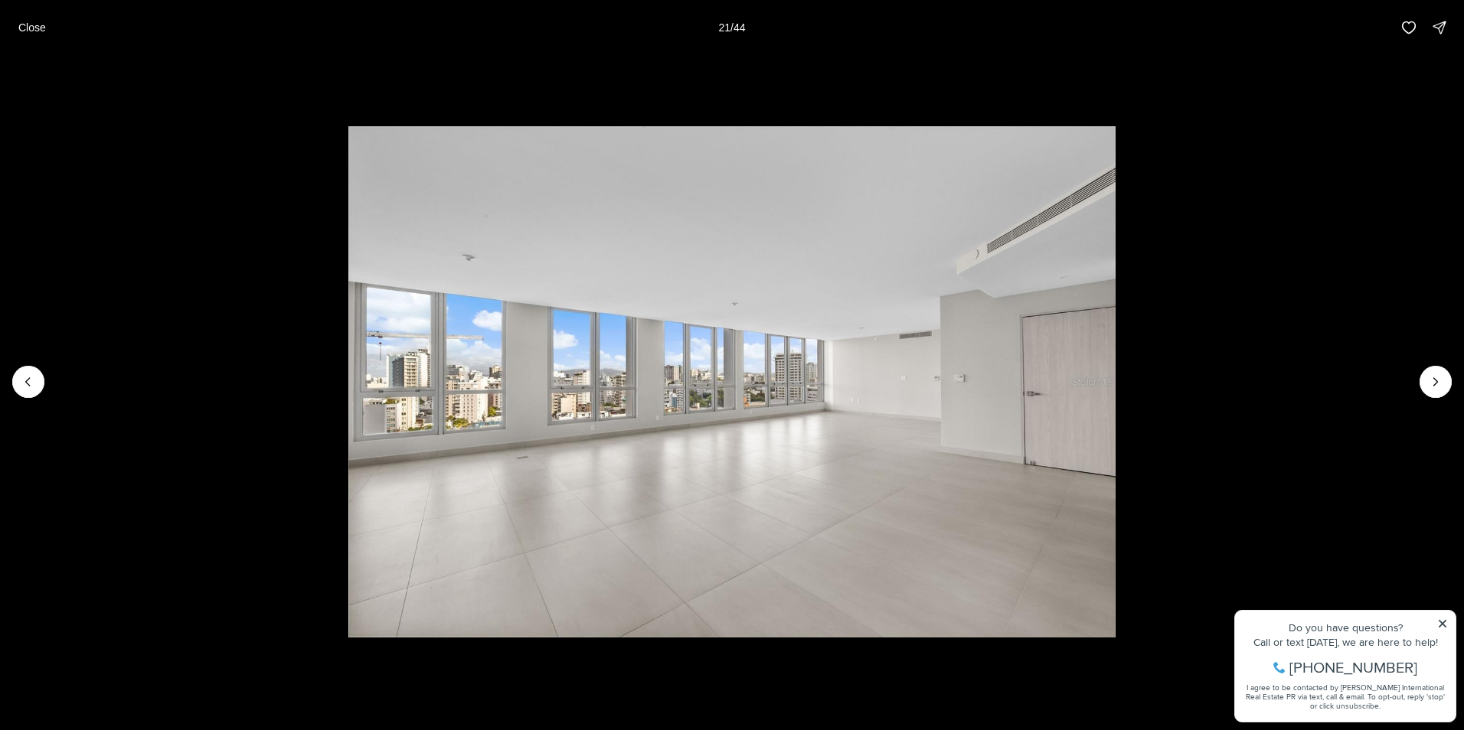
click at [8, 387] on li "21 of 44" at bounding box center [732, 382] width 1464 height 654
click at [18, 392] on button "Previous slide" at bounding box center [28, 382] width 32 height 32
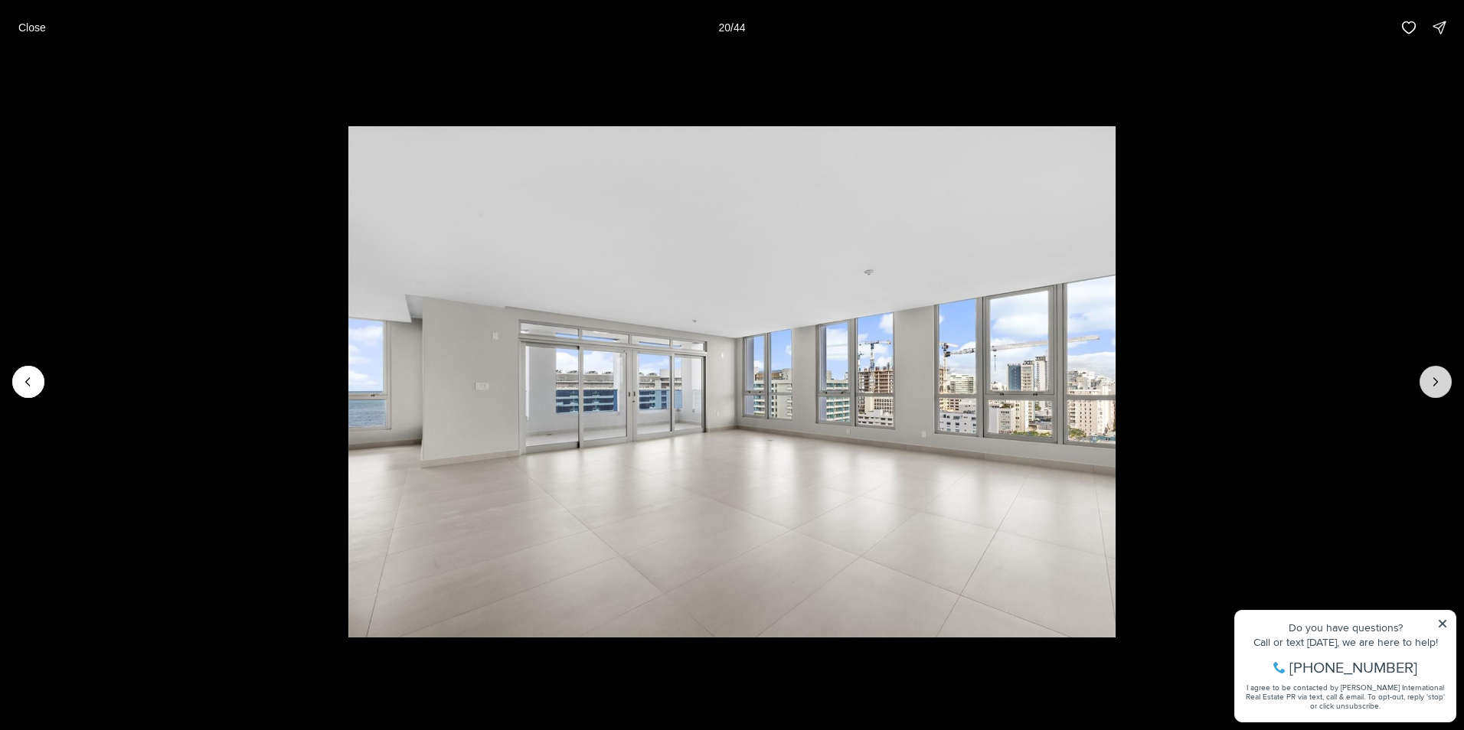
click at [1433, 380] on icon "Next slide" at bounding box center [1435, 381] width 15 height 15
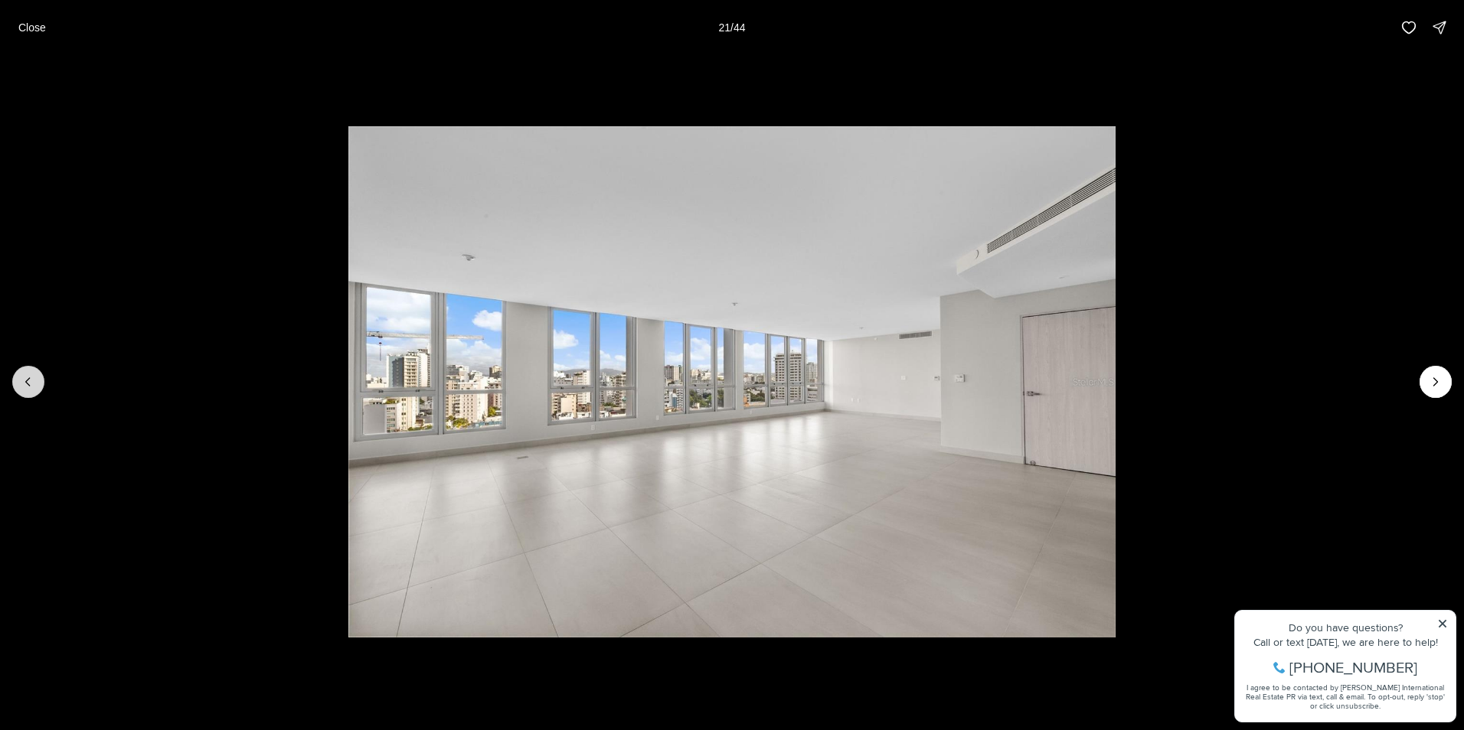
click at [32, 384] on icon "Previous slide" at bounding box center [28, 381] width 15 height 15
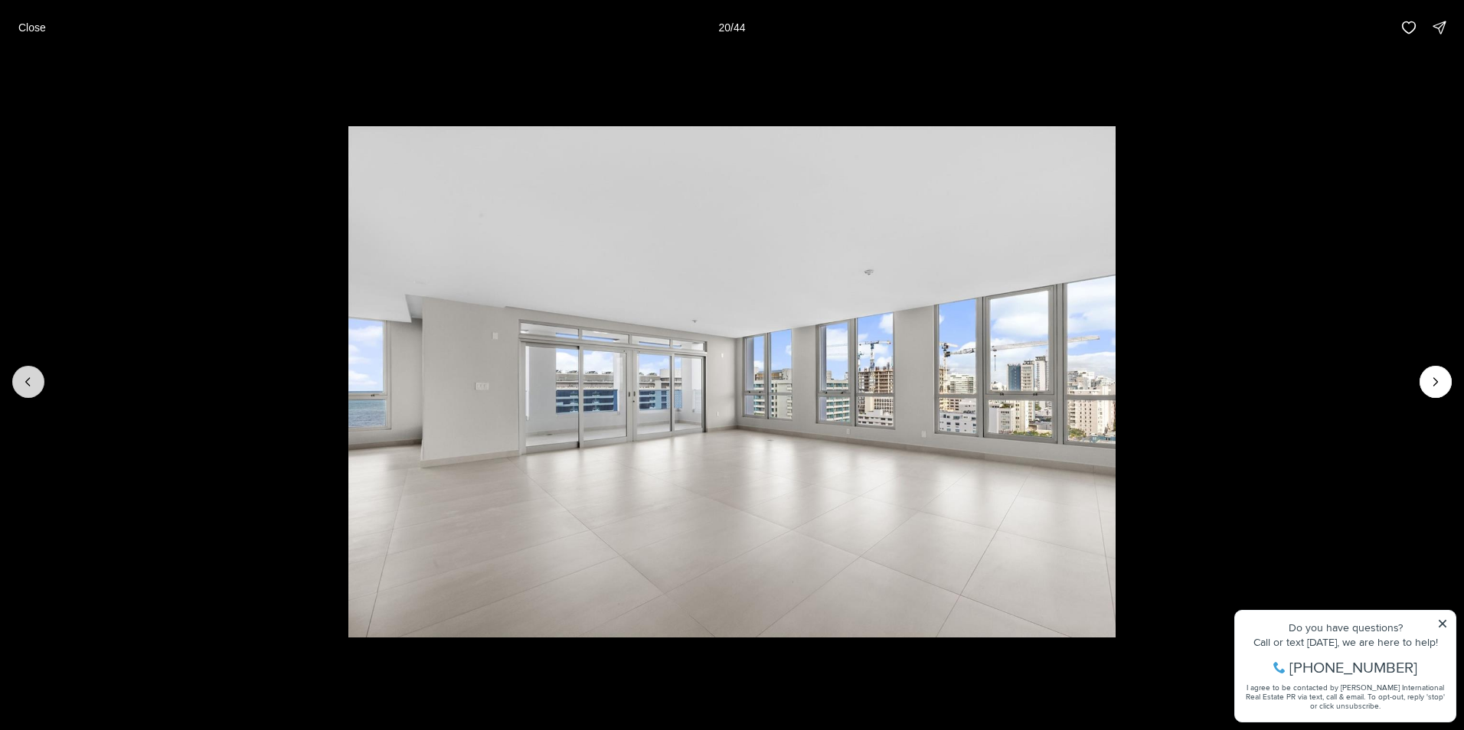
click at [31, 380] on icon "Previous slide" at bounding box center [28, 381] width 15 height 15
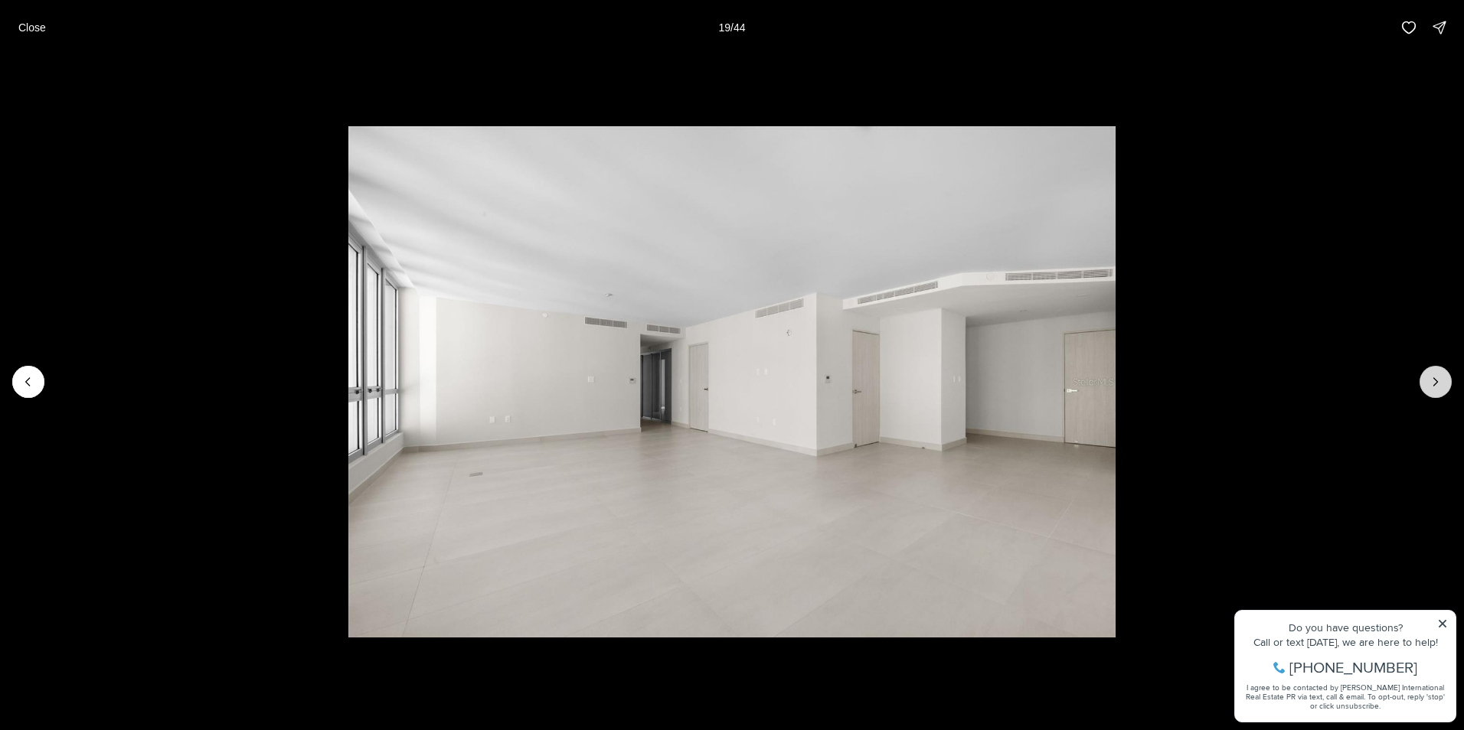
click at [1435, 384] on icon "Next slide" at bounding box center [1436, 382] width 4 height 8
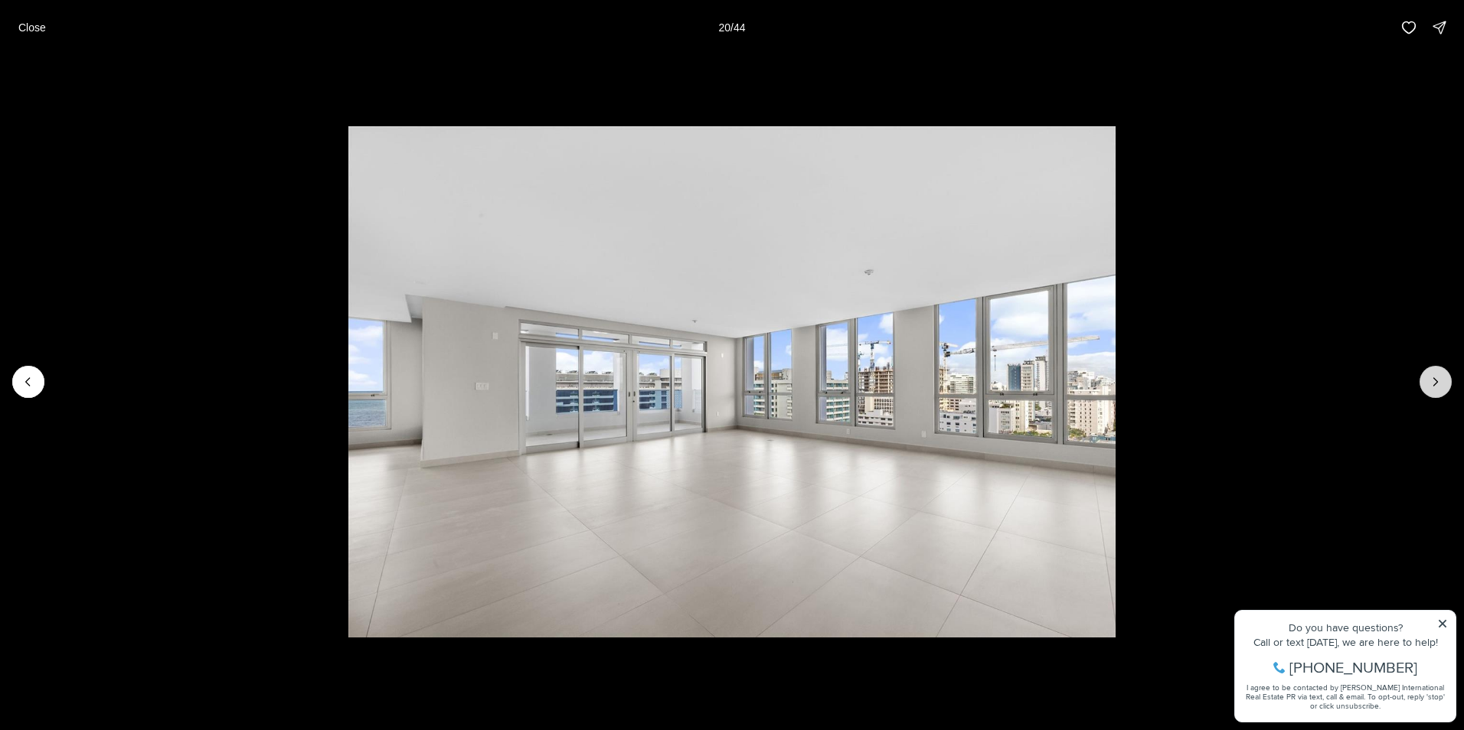
click at [1435, 384] on icon "Next slide" at bounding box center [1436, 382] width 4 height 8
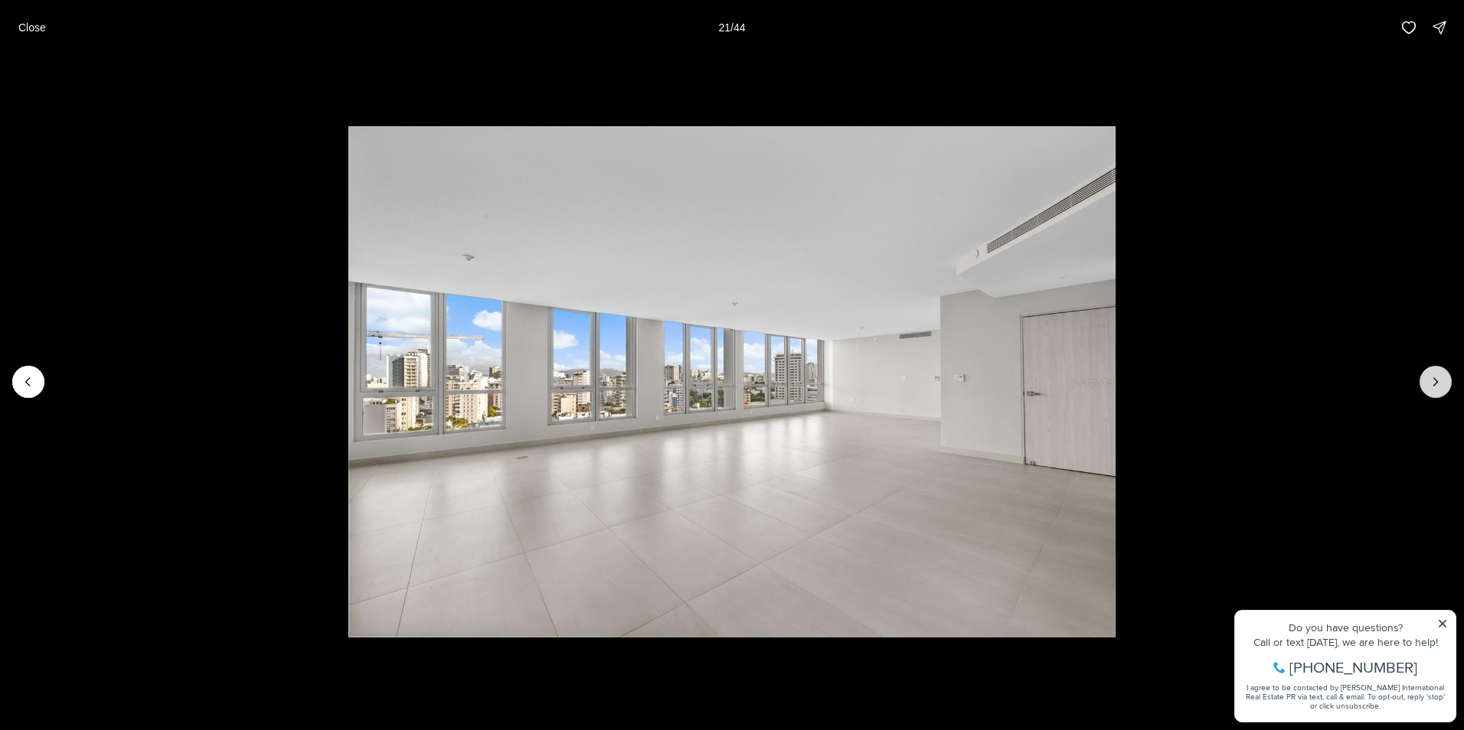
click at [1435, 384] on icon "Next slide" at bounding box center [1436, 382] width 4 height 8
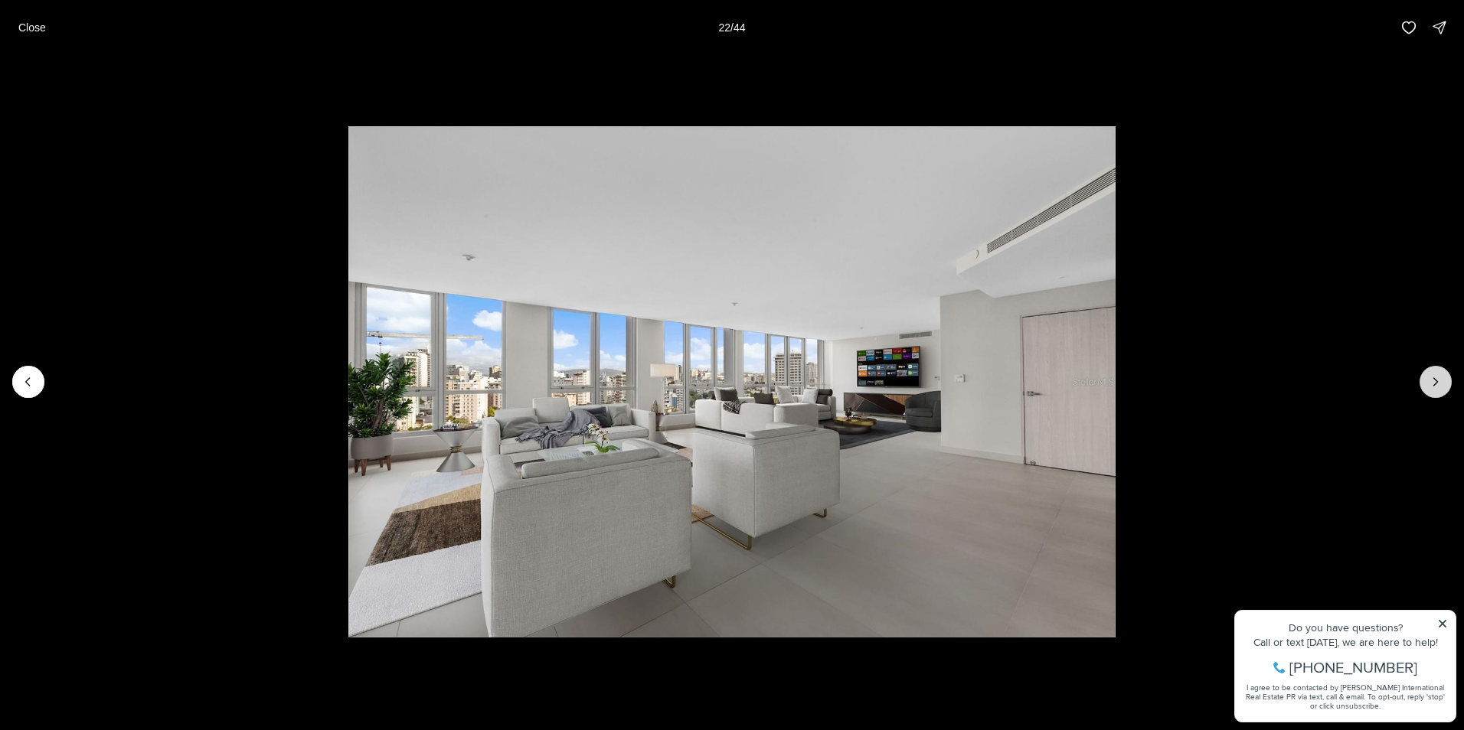
click at [1435, 384] on icon "Next slide" at bounding box center [1436, 382] width 4 height 8
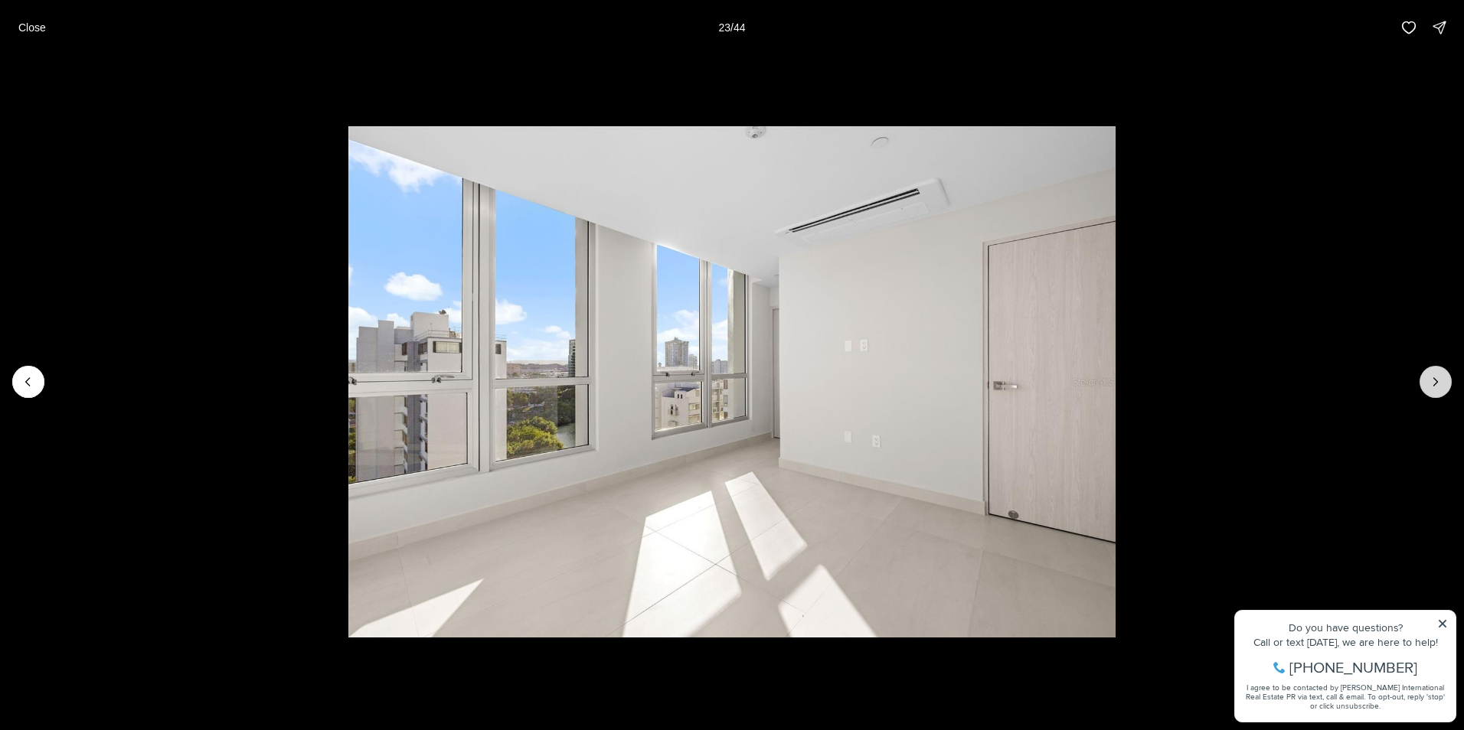
click at [1435, 384] on icon "Next slide" at bounding box center [1436, 382] width 4 height 8
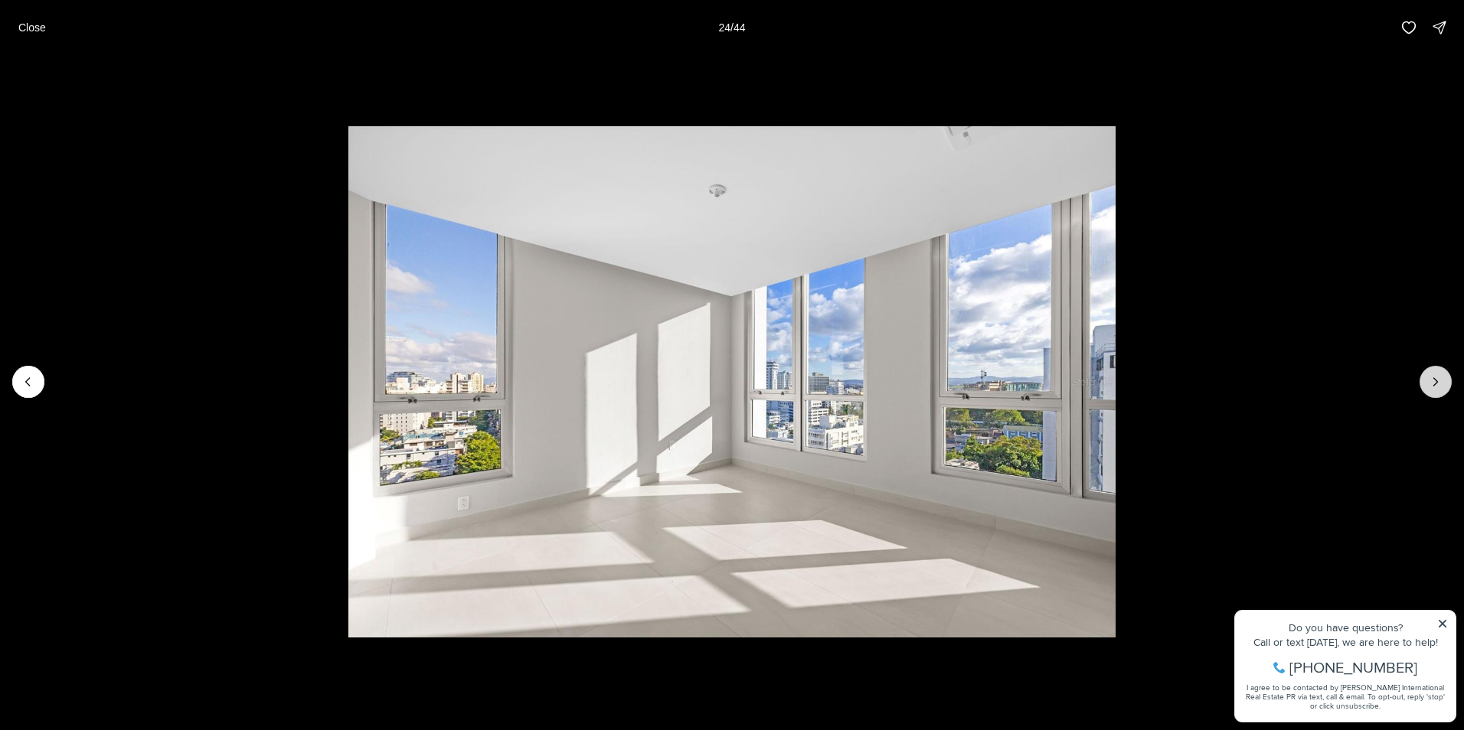
click at [1435, 384] on icon "Next slide" at bounding box center [1436, 382] width 4 height 8
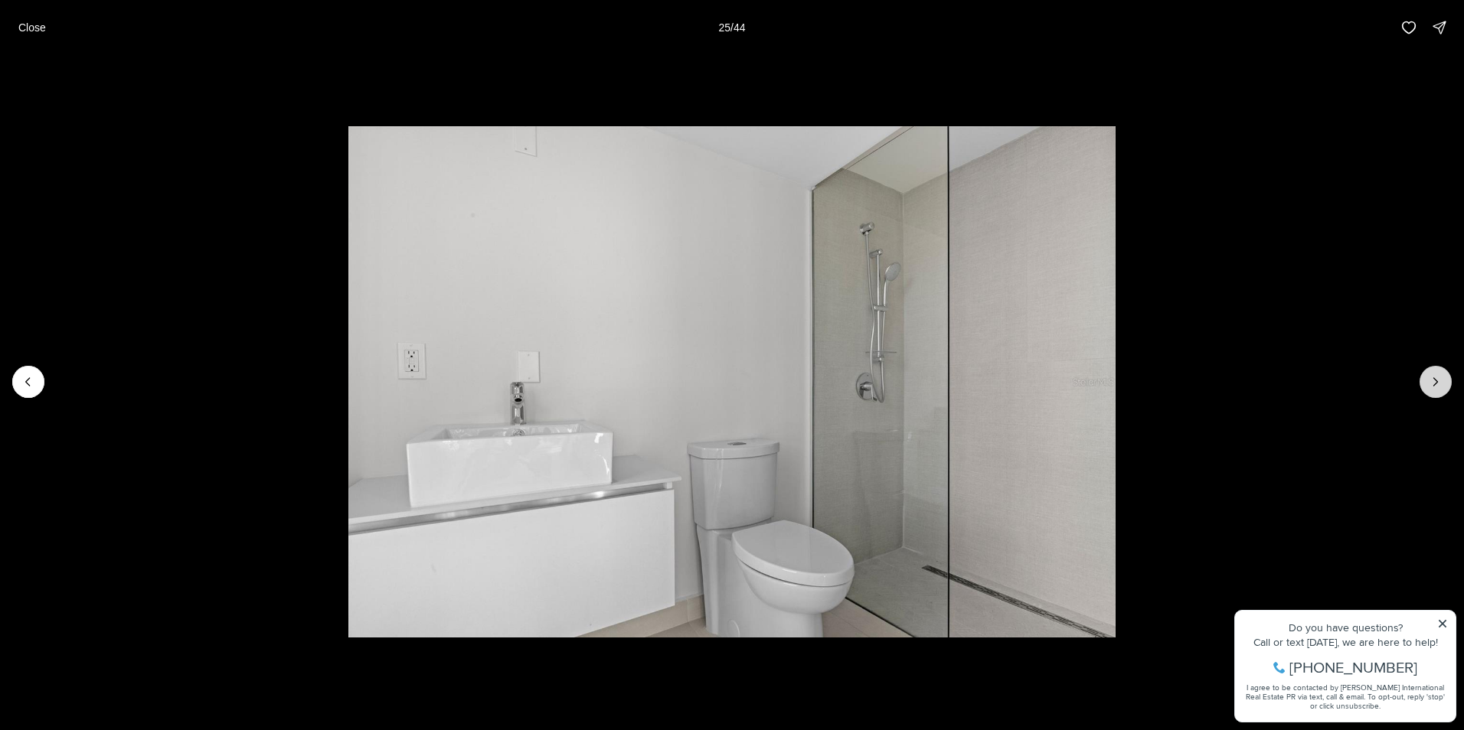
click at [1435, 384] on icon "Next slide" at bounding box center [1436, 382] width 4 height 8
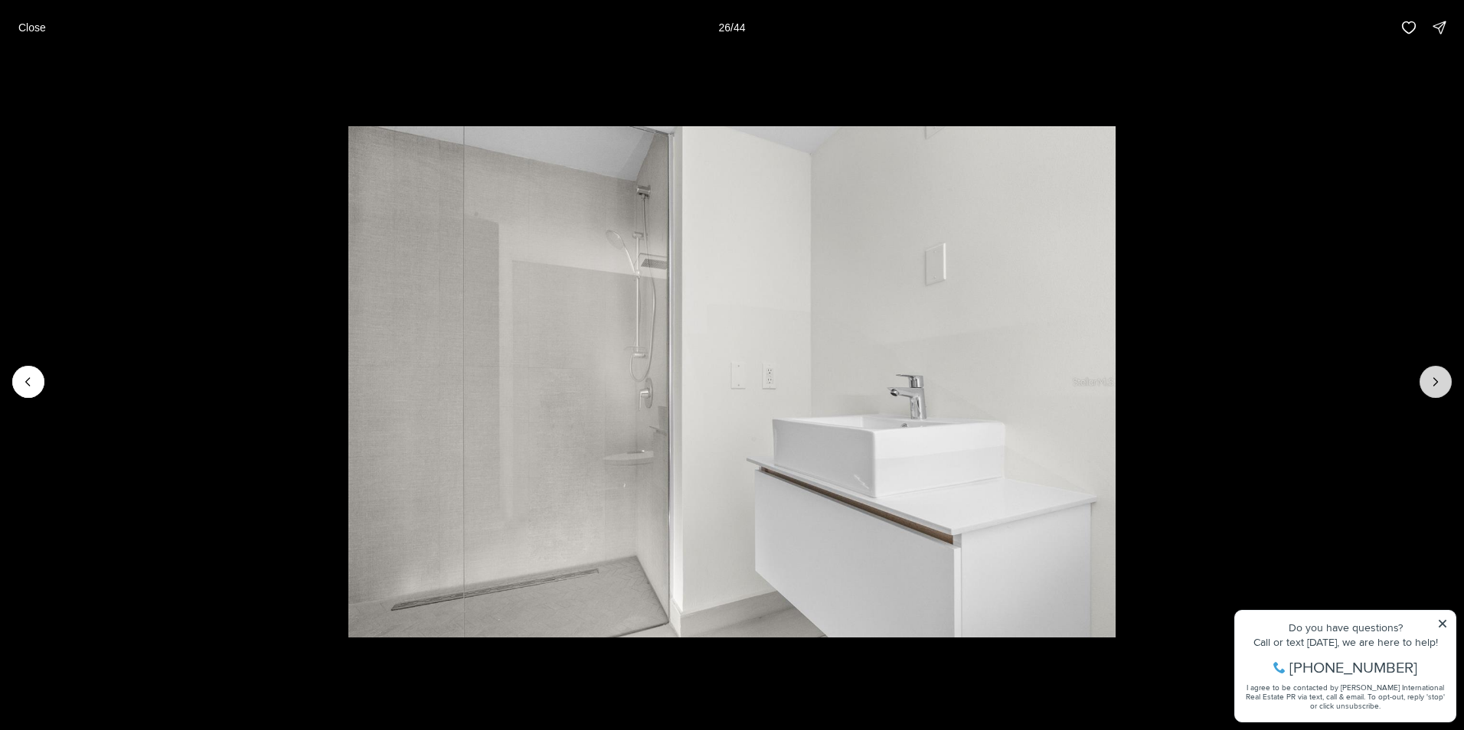
click at [1435, 384] on icon "Next slide" at bounding box center [1436, 382] width 4 height 8
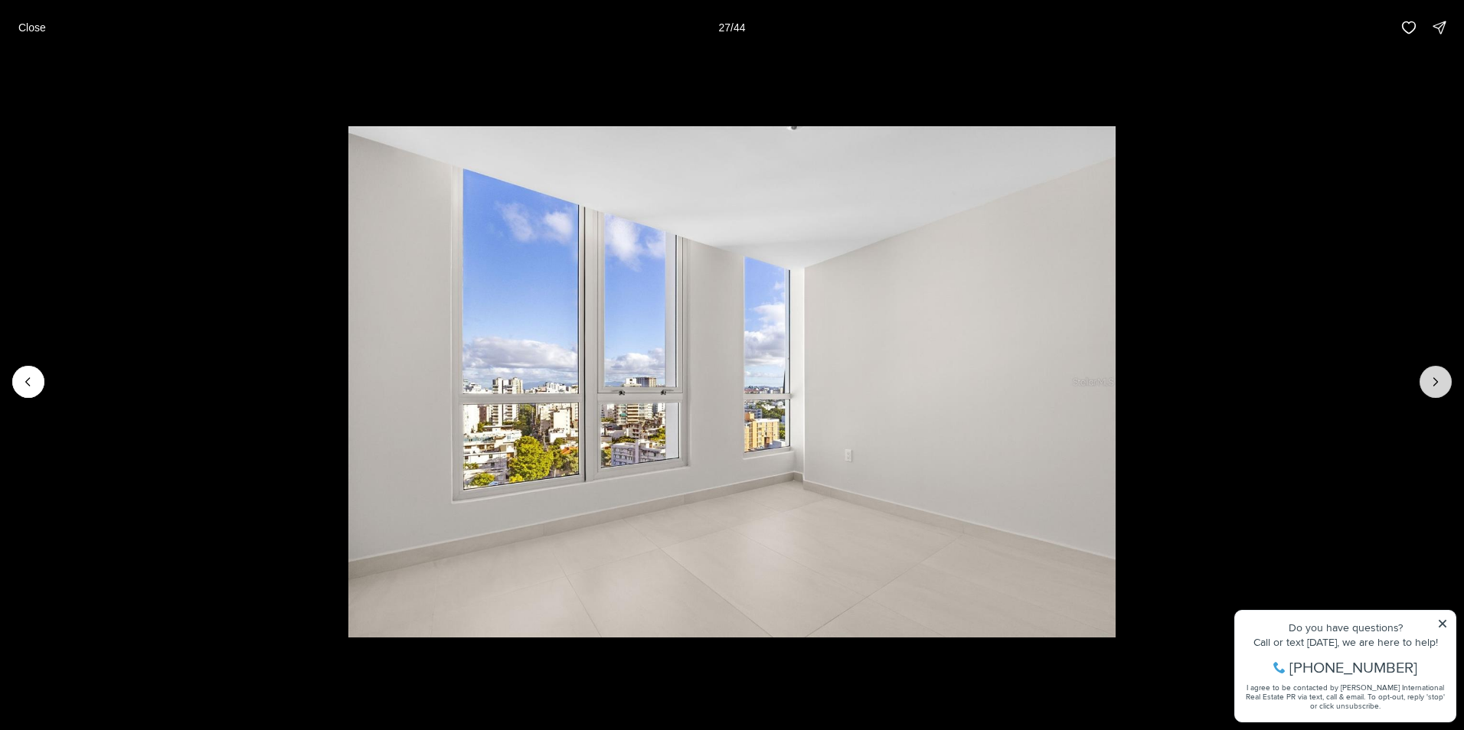
click at [1435, 384] on icon "Next slide" at bounding box center [1436, 382] width 4 height 8
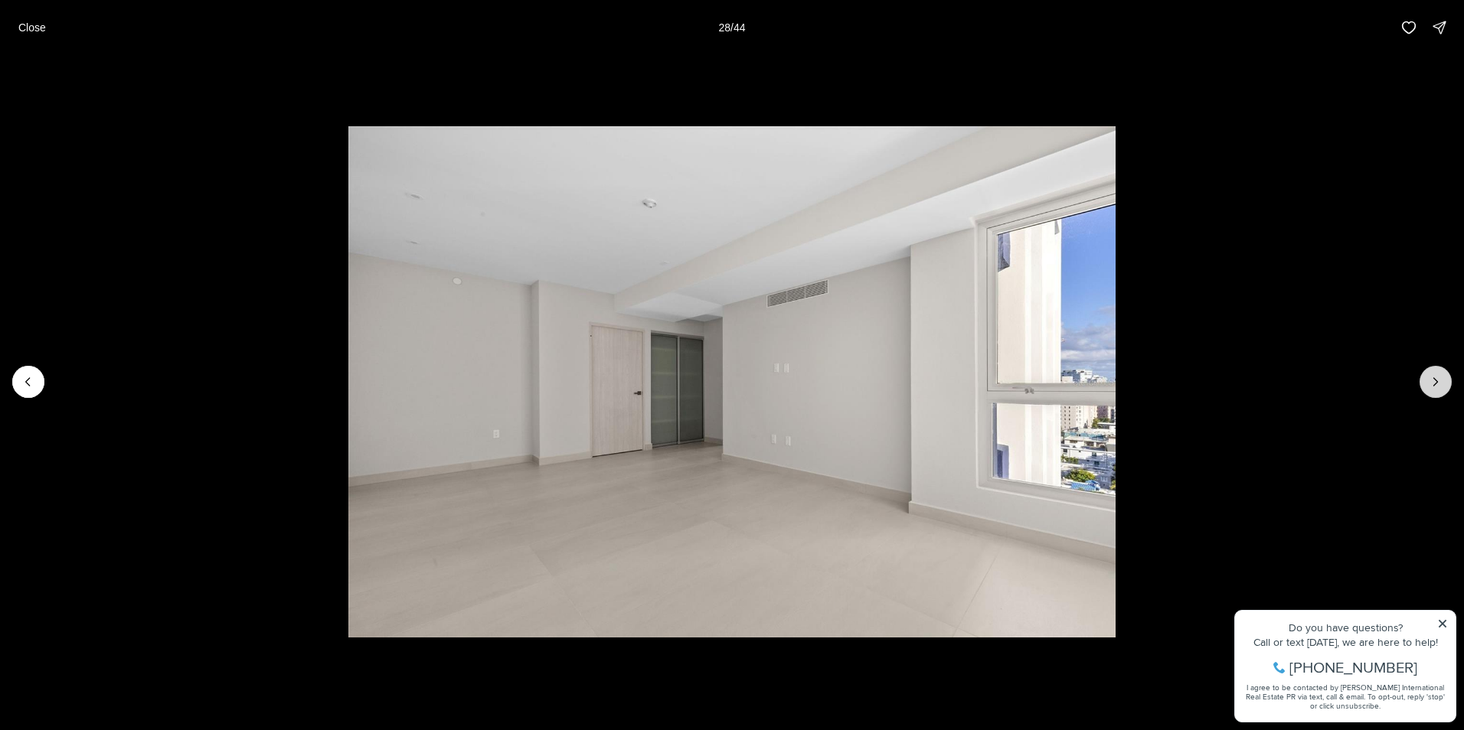
click at [1435, 384] on icon "Next slide" at bounding box center [1436, 382] width 4 height 8
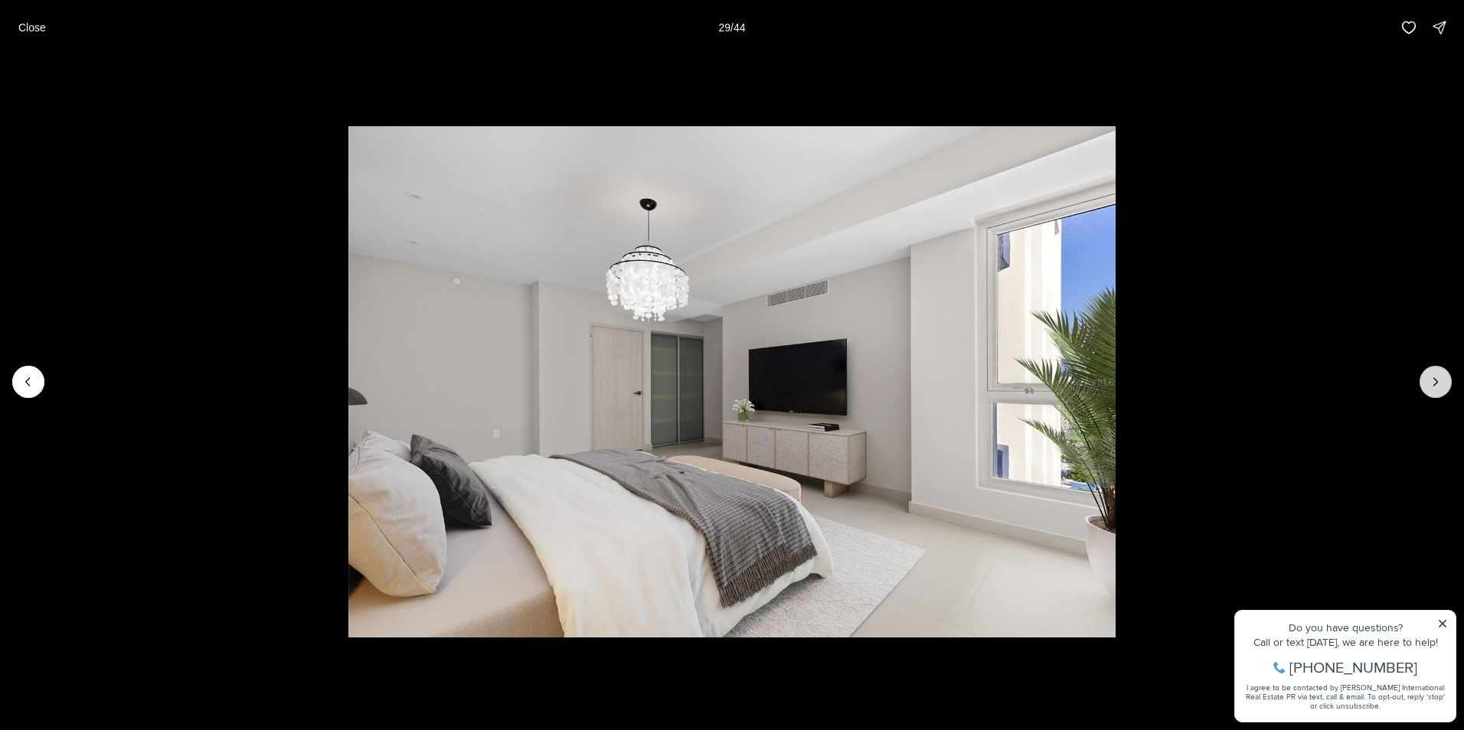
click at [1435, 384] on icon "Next slide" at bounding box center [1436, 382] width 4 height 8
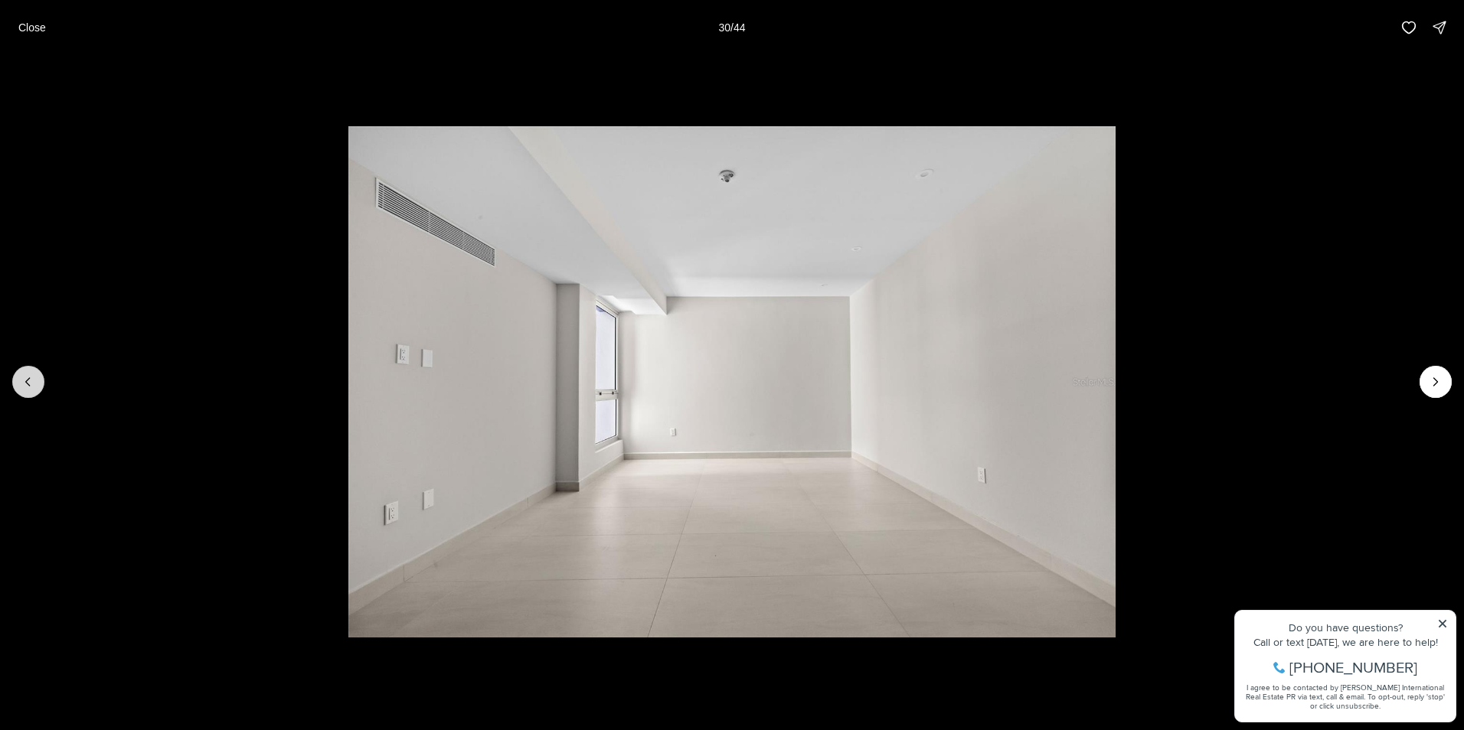
click at [30, 383] on icon "Previous slide" at bounding box center [28, 381] width 15 height 15
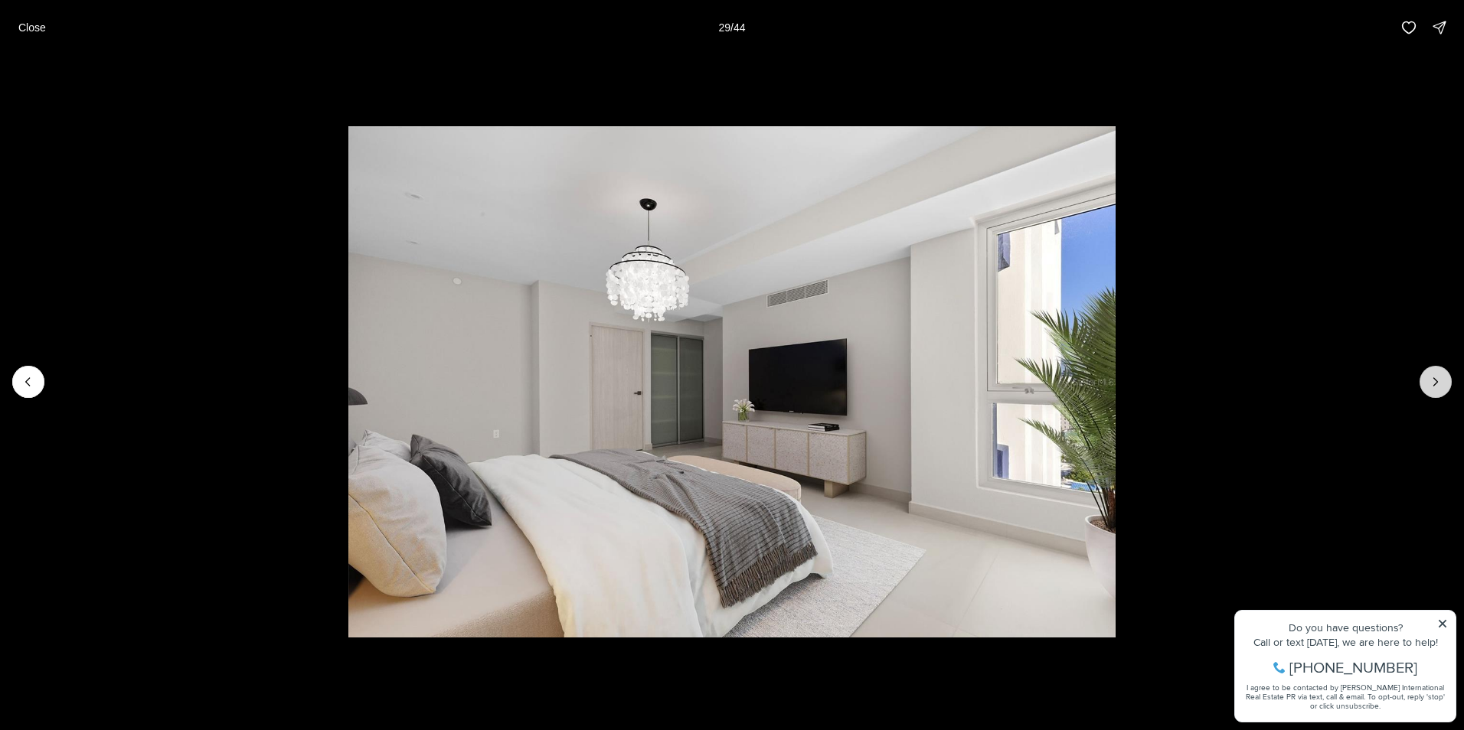
click at [1446, 387] on button "Next slide" at bounding box center [1435, 382] width 32 height 32
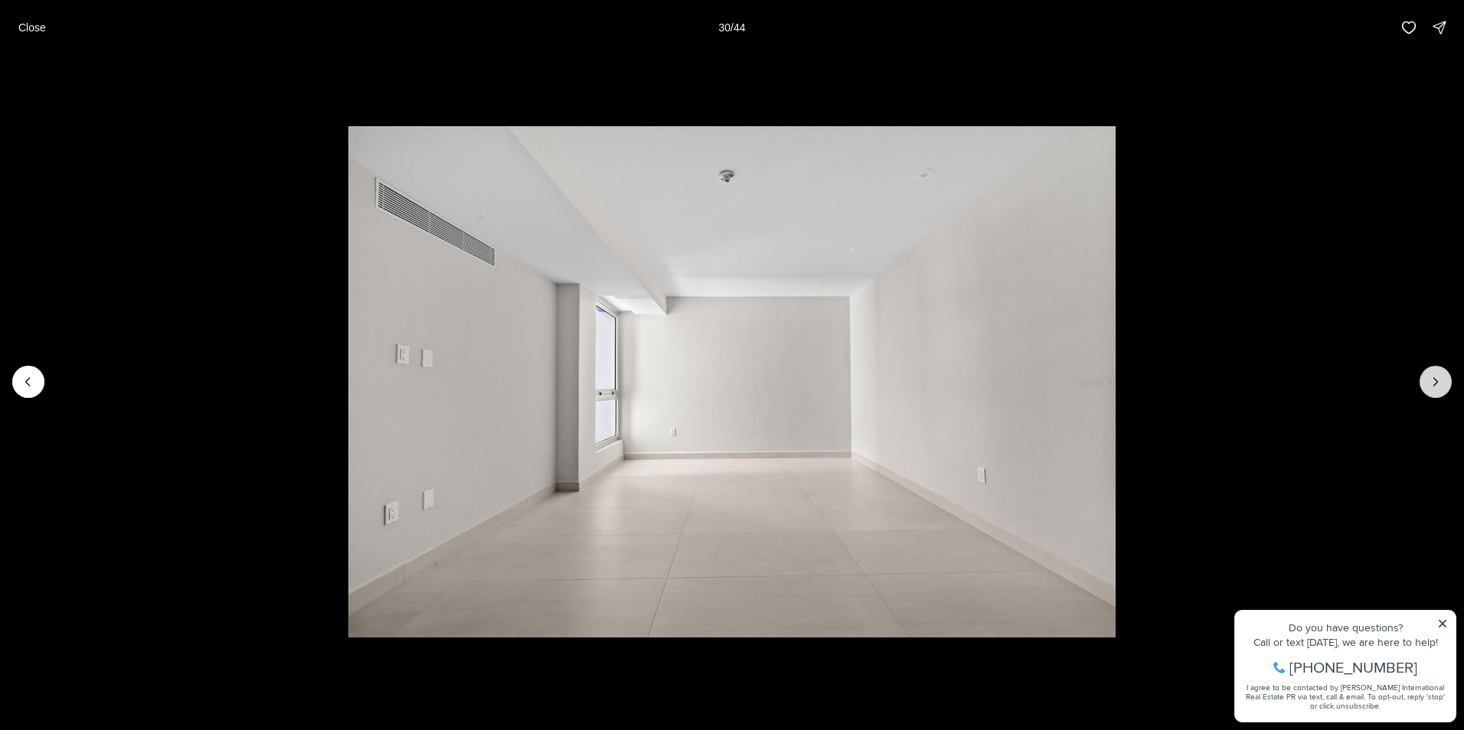
click at [1440, 383] on icon "Next slide" at bounding box center [1435, 381] width 15 height 15
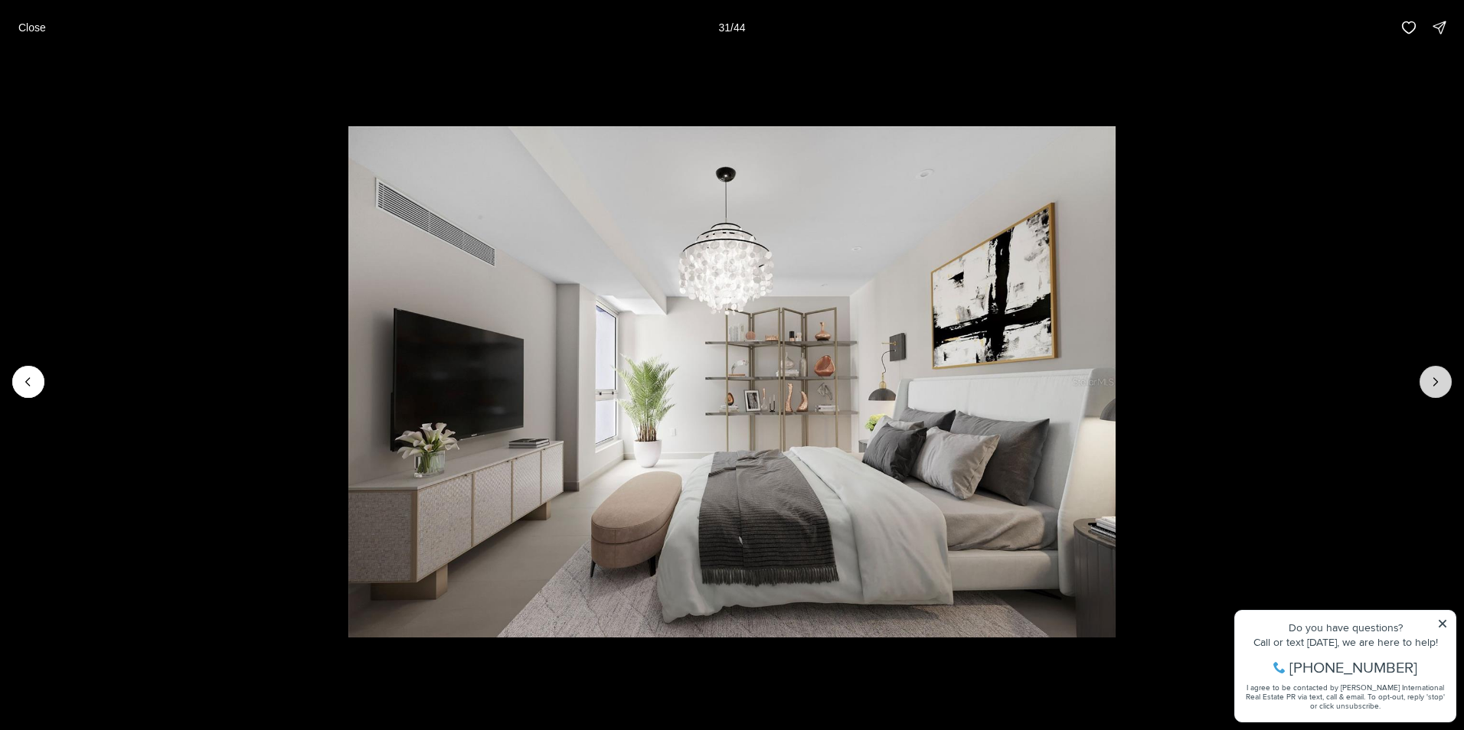
click at [1440, 383] on icon "Next slide" at bounding box center [1435, 381] width 15 height 15
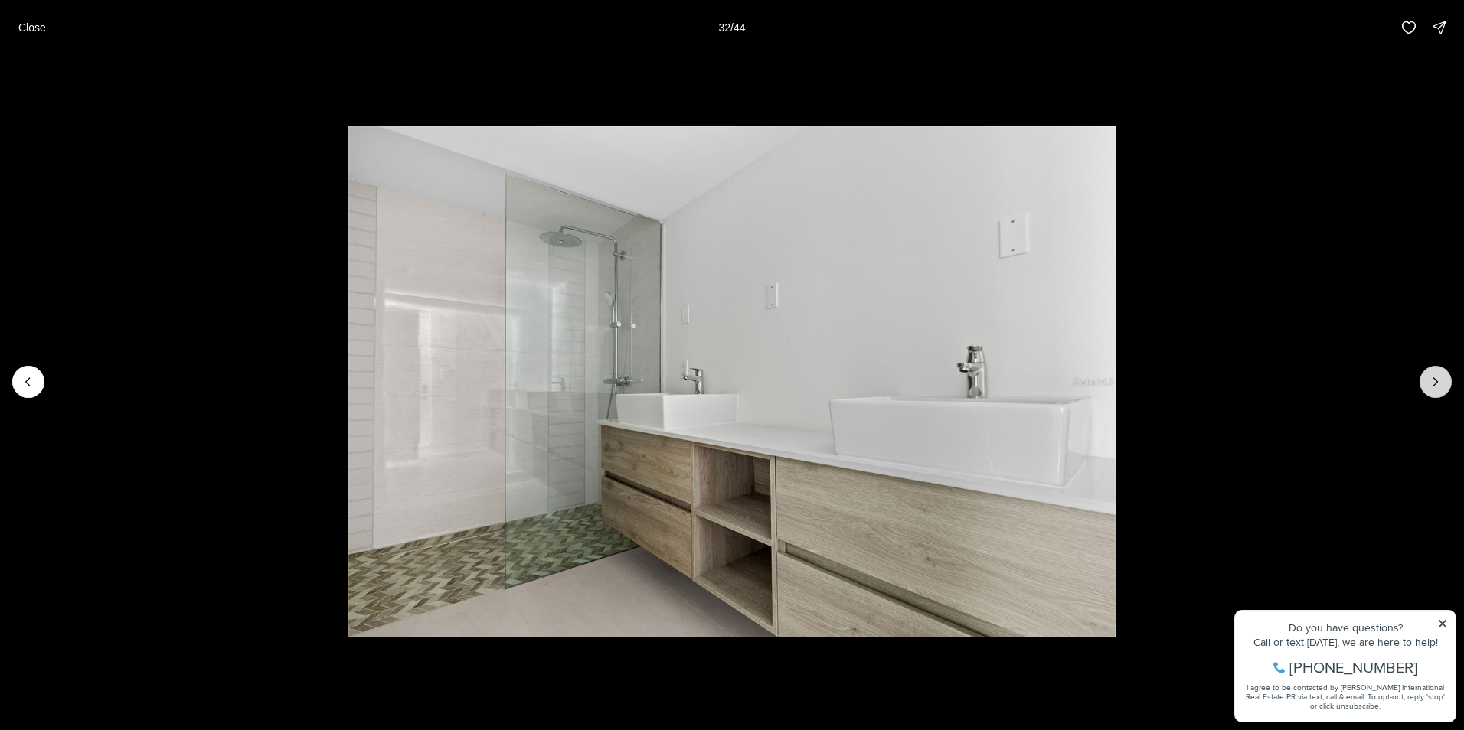
click at [1440, 383] on icon "Next slide" at bounding box center [1435, 381] width 15 height 15
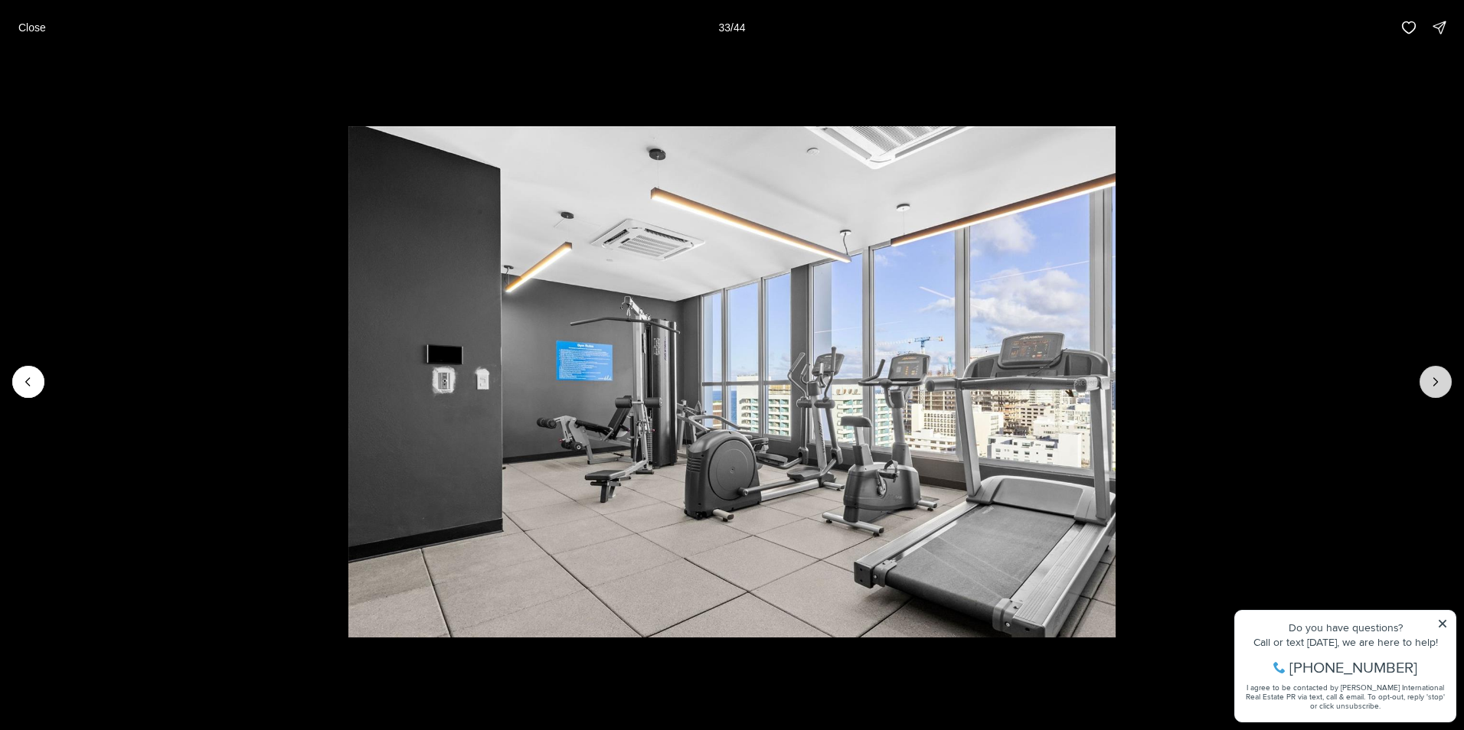
click at [1440, 383] on icon "Next slide" at bounding box center [1435, 381] width 15 height 15
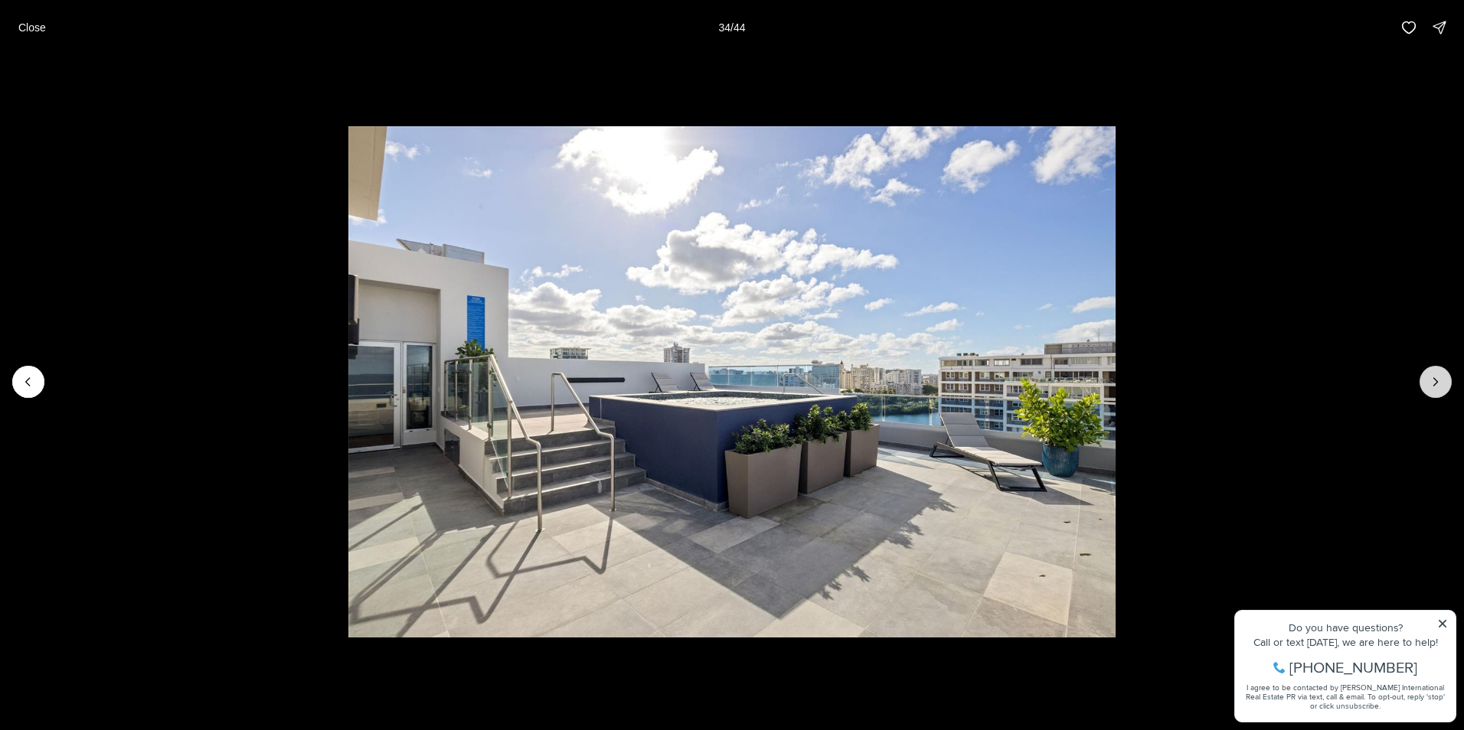
click at [1440, 383] on icon "Next slide" at bounding box center [1435, 381] width 15 height 15
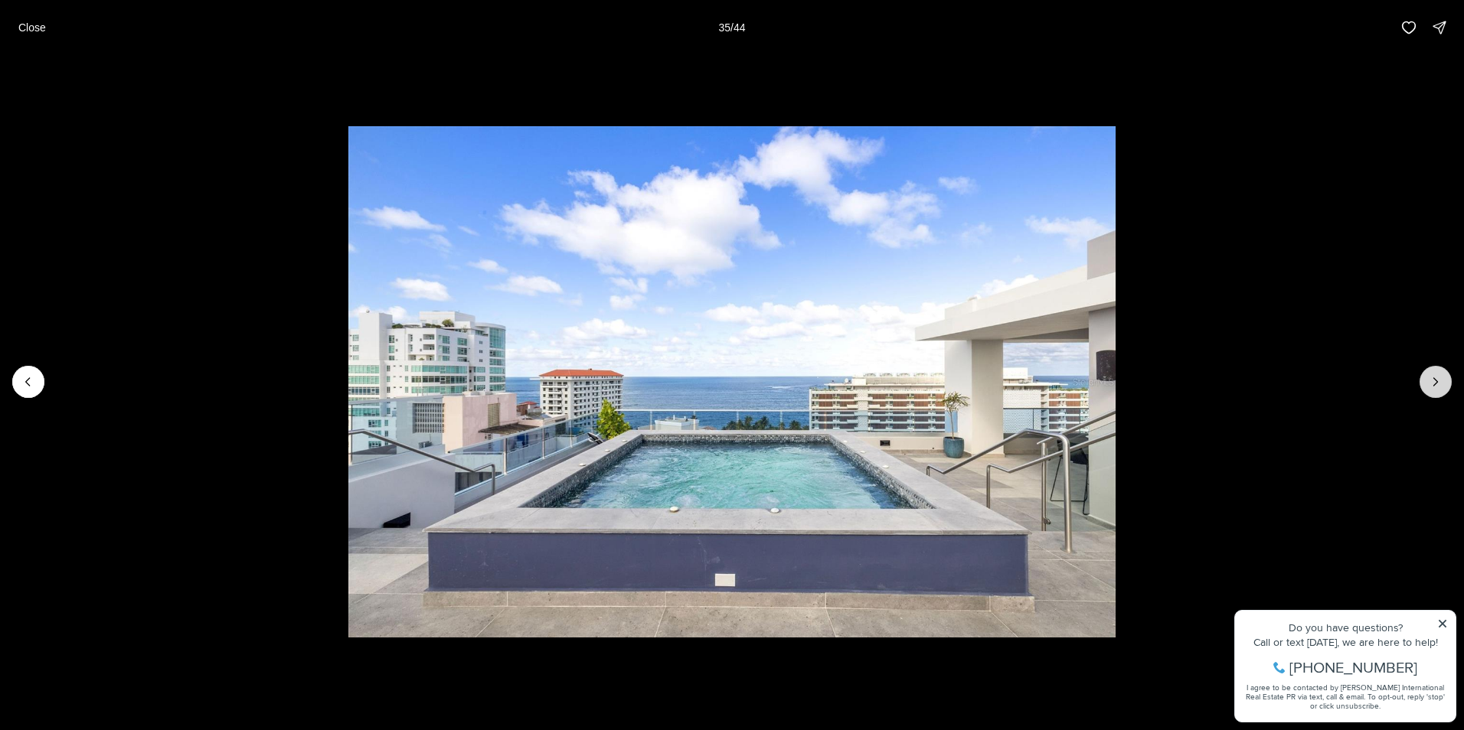
click at [1440, 383] on icon "Next slide" at bounding box center [1435, 381] width 15 height 15
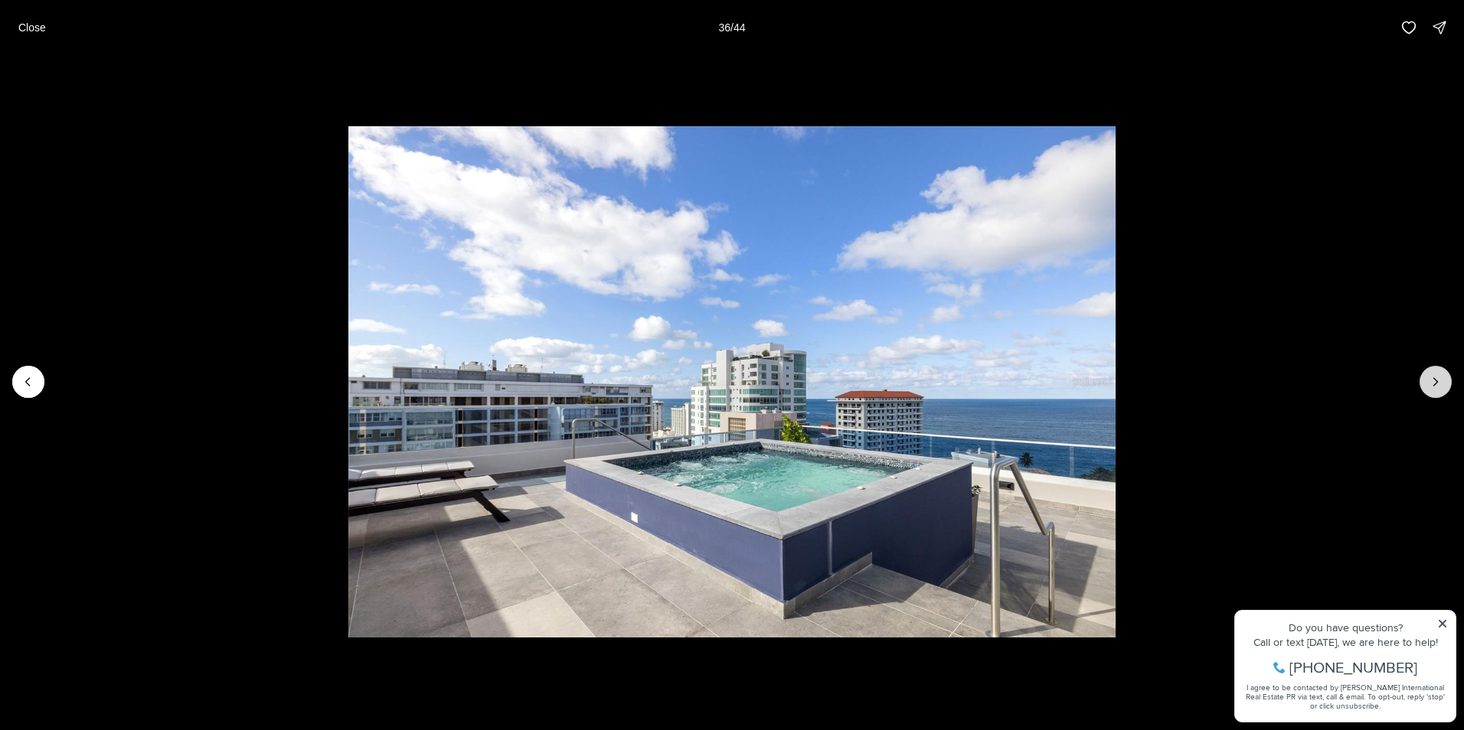
click at [1440, 383] on icon "Next slide" at bounding box center [1435, 381] width 15 height 15
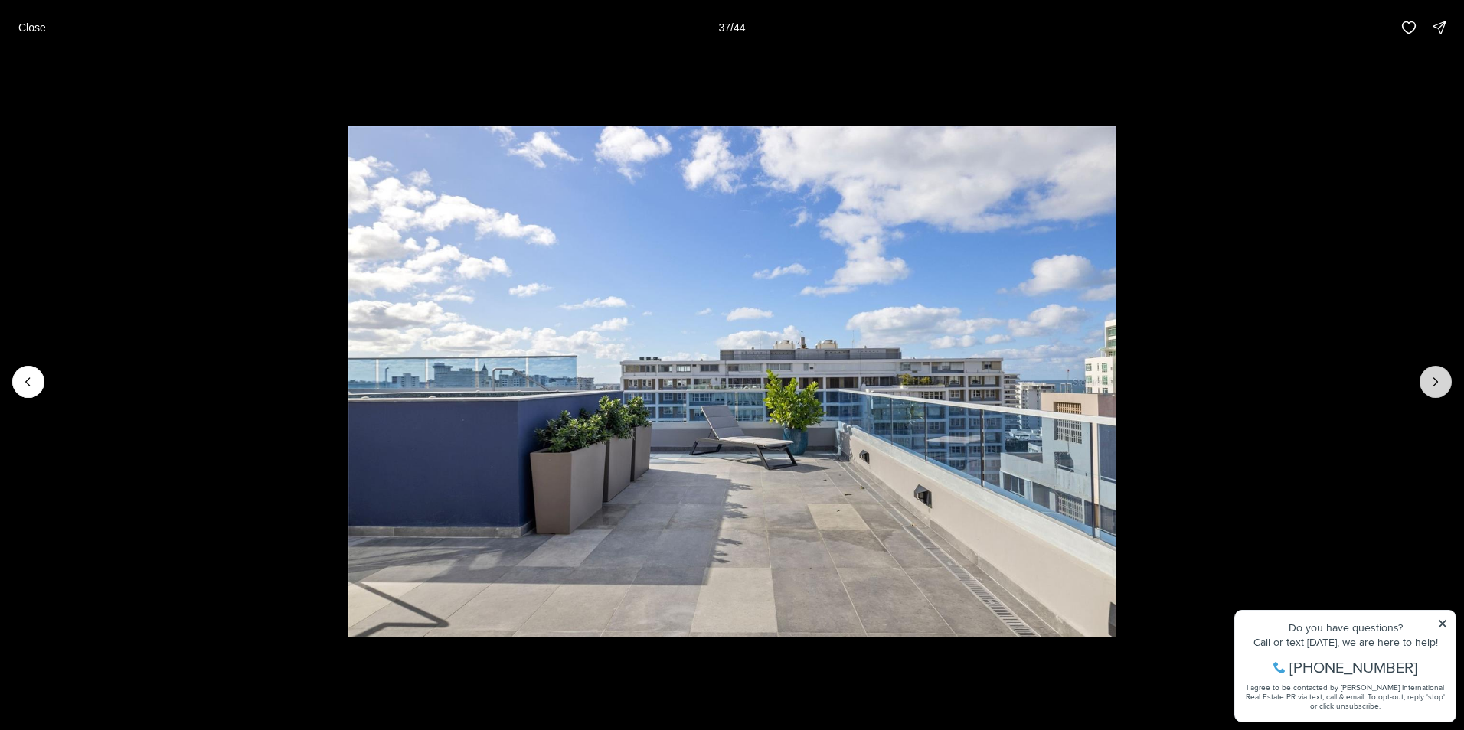
click at [1440, 383] on icon "Next slide" at bounding box center [1435, 381] width 15 height 15
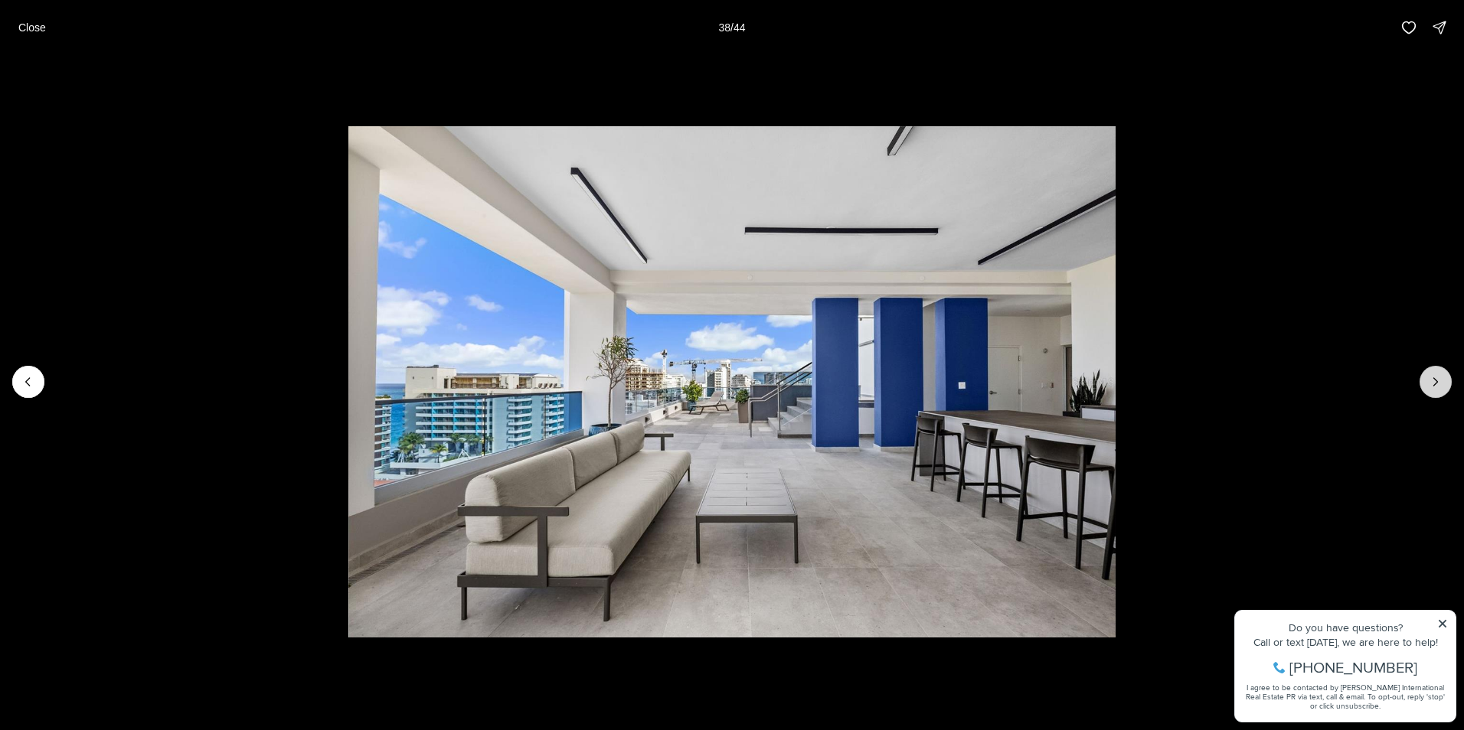
click at [1440, 383] on icon "Next slide" at bounding box center [1435, 381] width 15 height 15
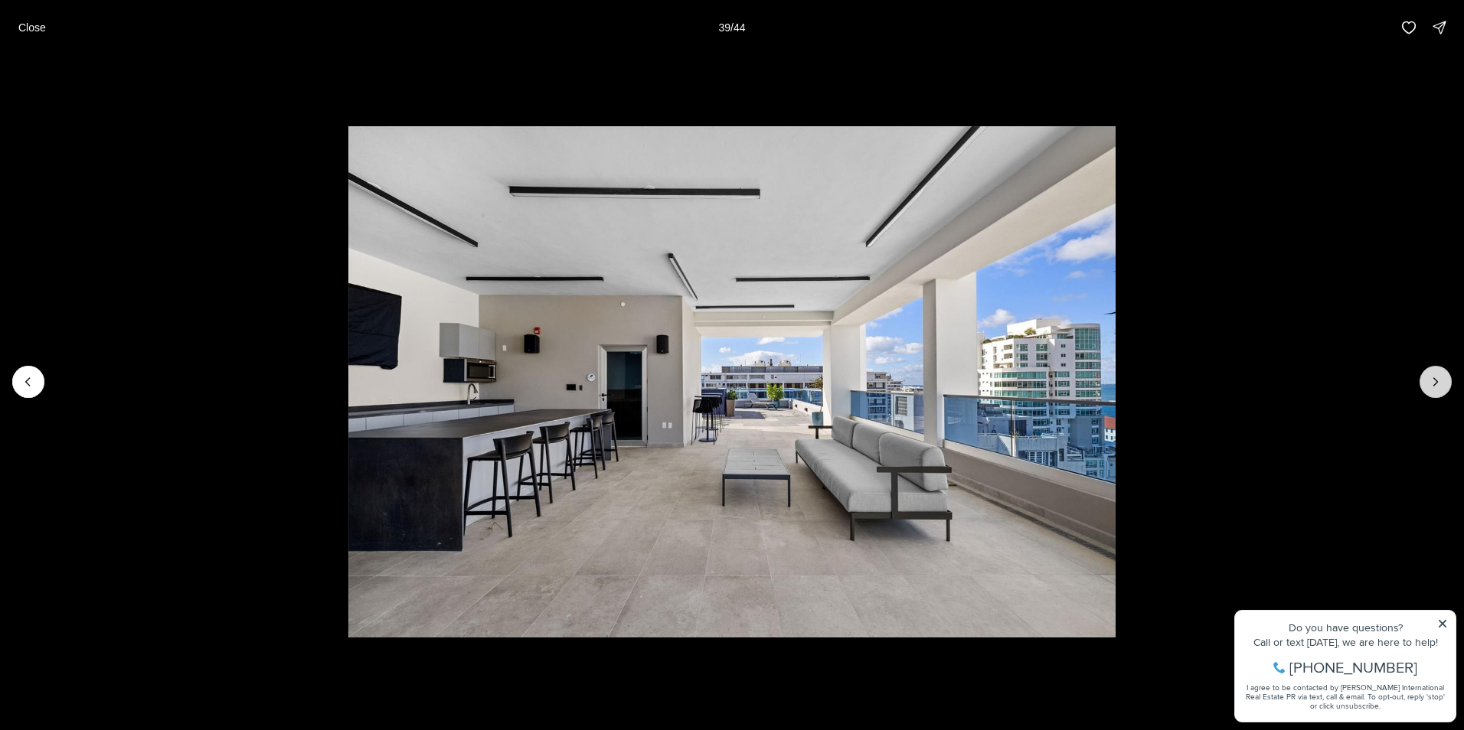
click at [1440, 383] on icon "Next slide" at bounding box center [1435, 381] width 15 height 15
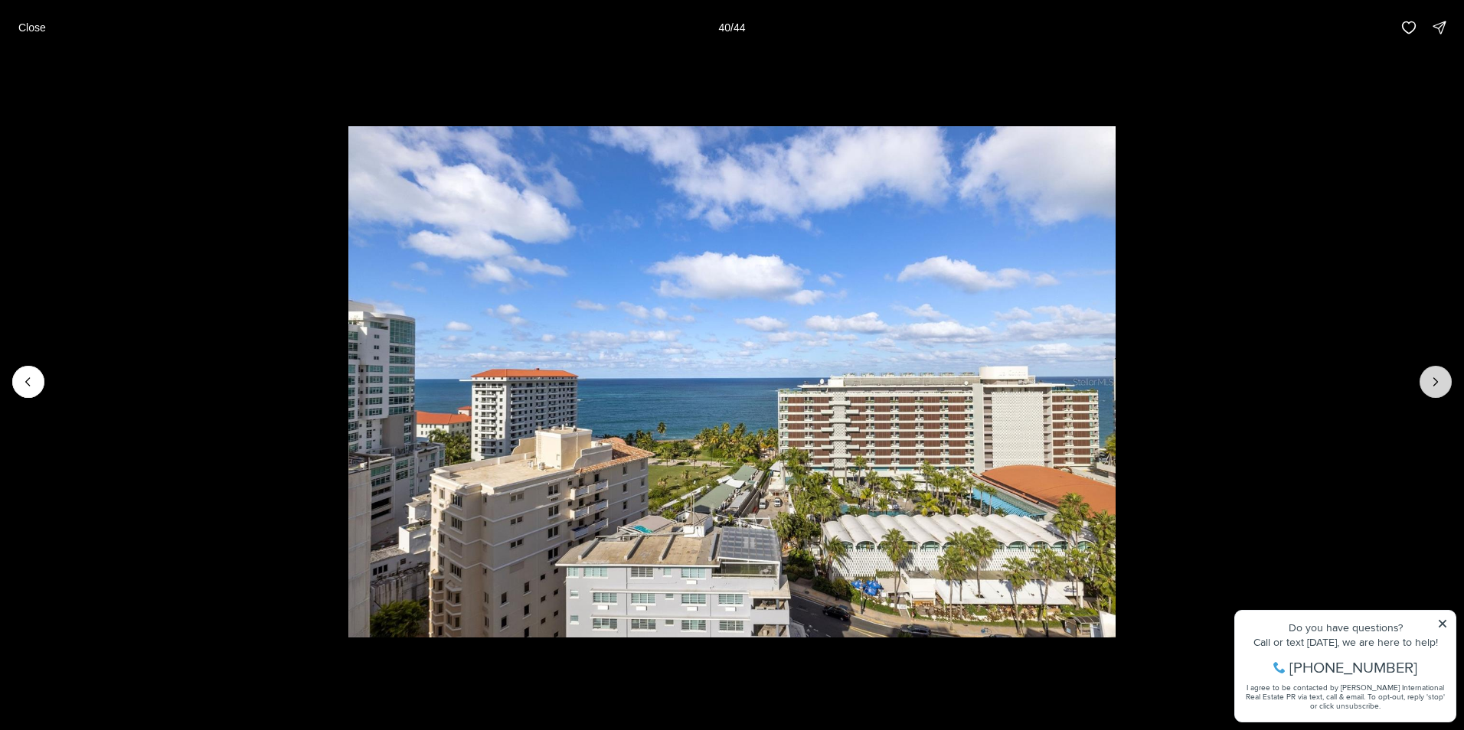
click at [1440, 383] on icon "Next slide" at bounding box center [1435, 381] width 15 height 15
click at [19, 379] on button "Previous slide" at bounding box center [28, 382] width 32 height 32
click at [28, 389] on icon "Previous slide" at bounding box center [28, 381] width 15 height 15
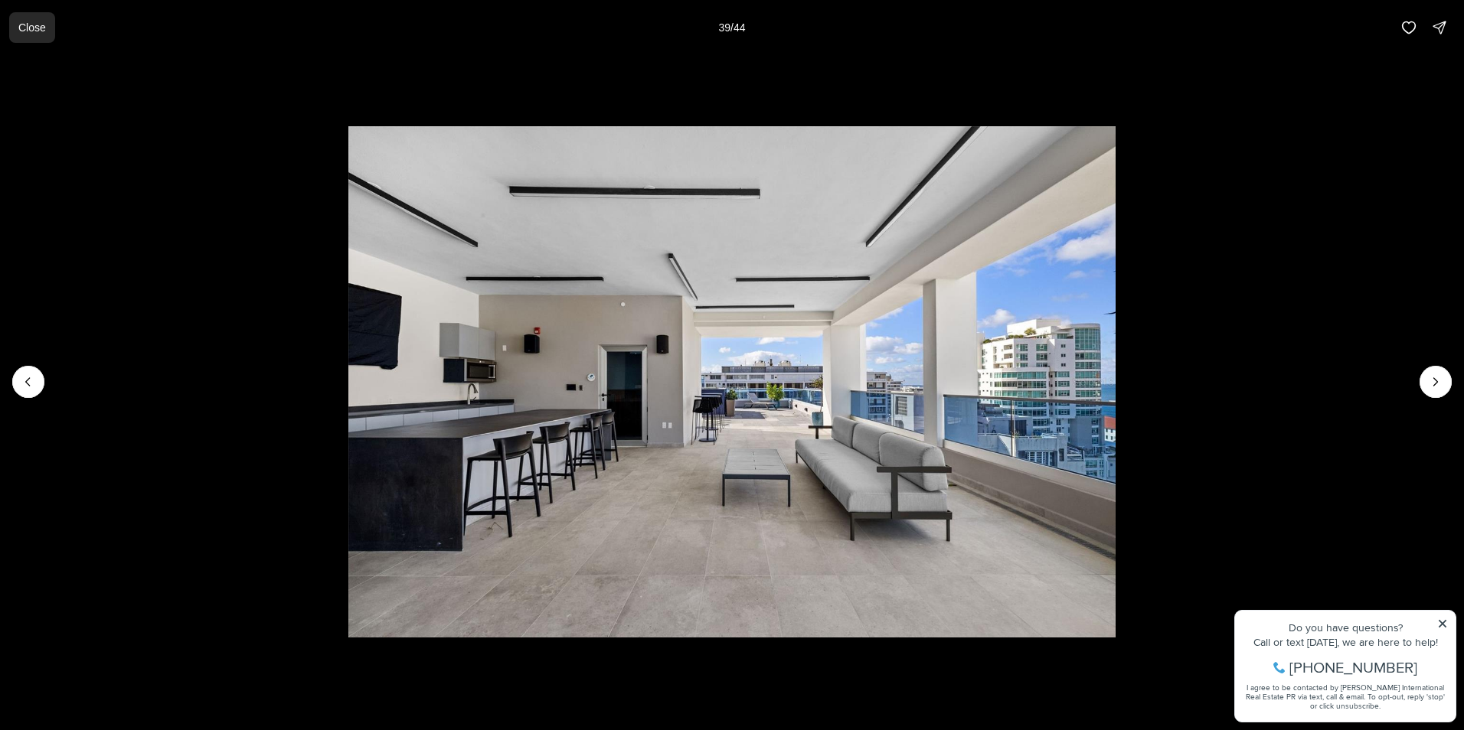
click at [30, 28] on p "Close" at bounding box center [32, 27] width 28 height 12
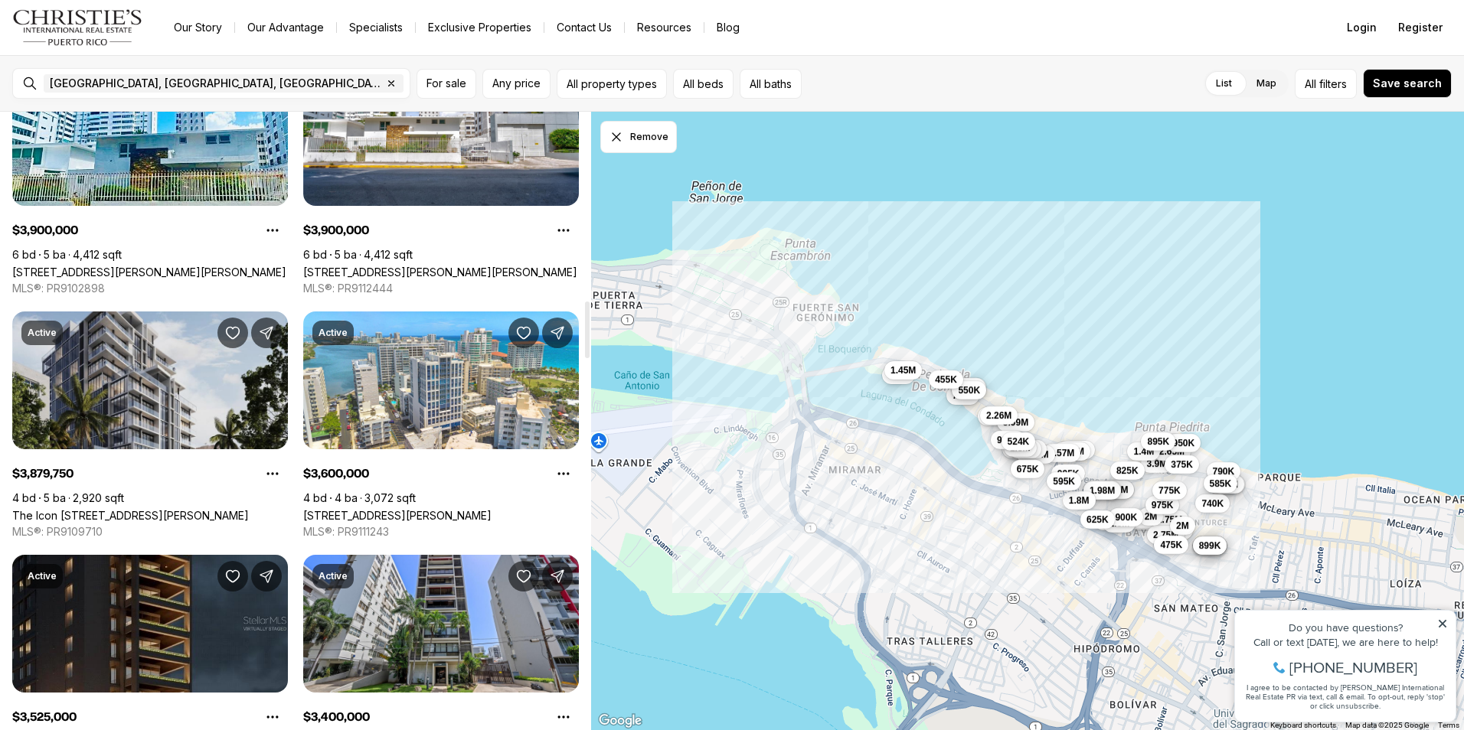
click at [175, 509] on link "The Icon [STREET_ADDRESS][PERSON_NAME]" at bounding box center [130, 515] width 237 height 13
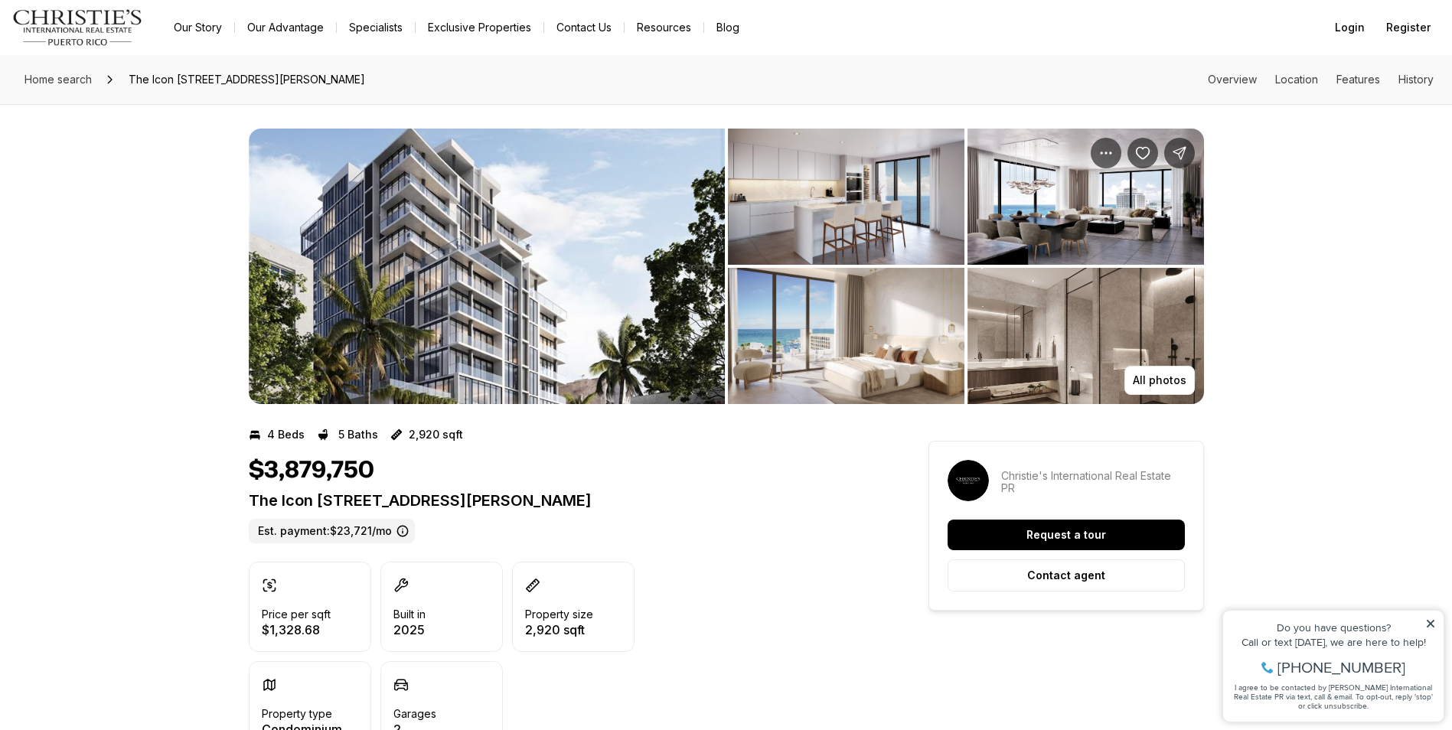
click at [476, 296] on img "View image gallery" at bounding box center [487, 267] width 476 height 276
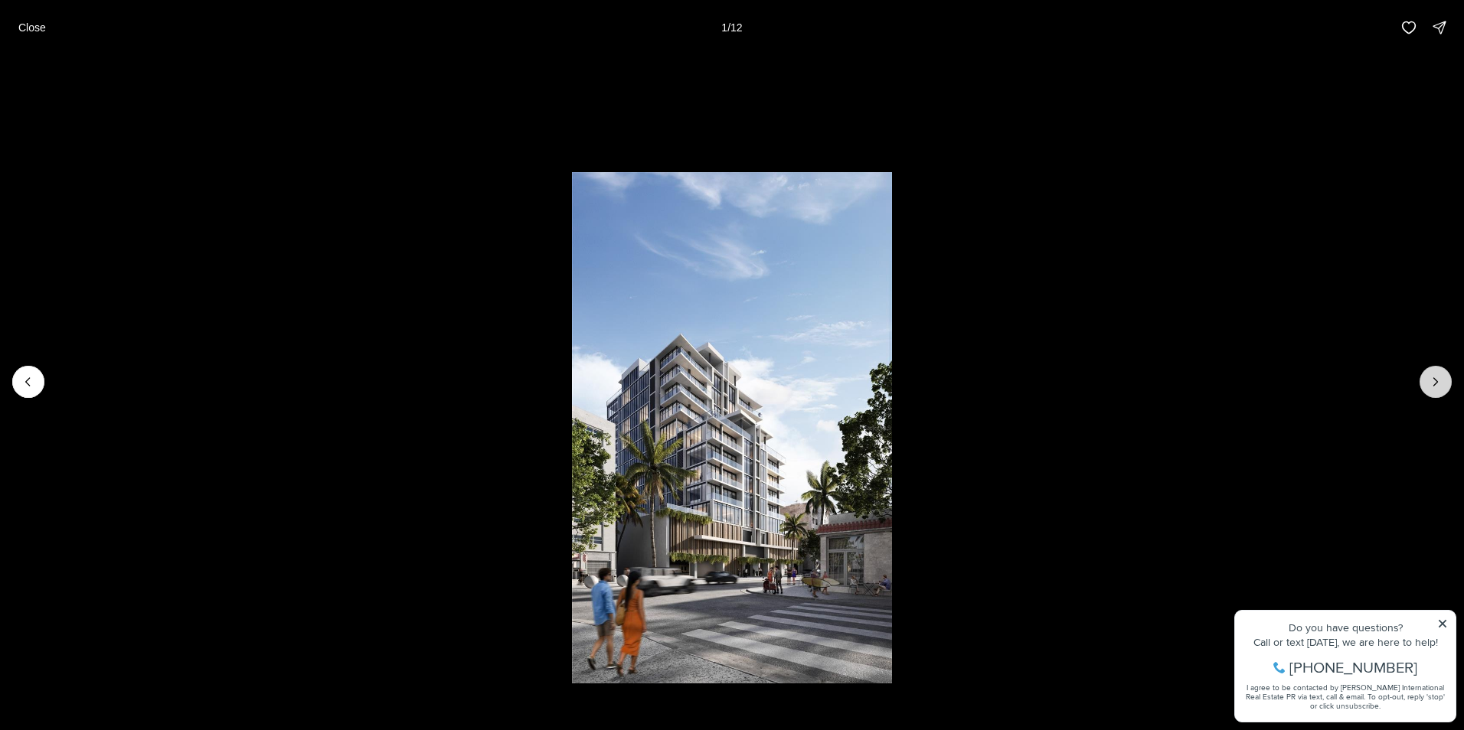
click at [1428, 377] on icon "Next slide" at bounding box center [1435, 381] width 15 height 15
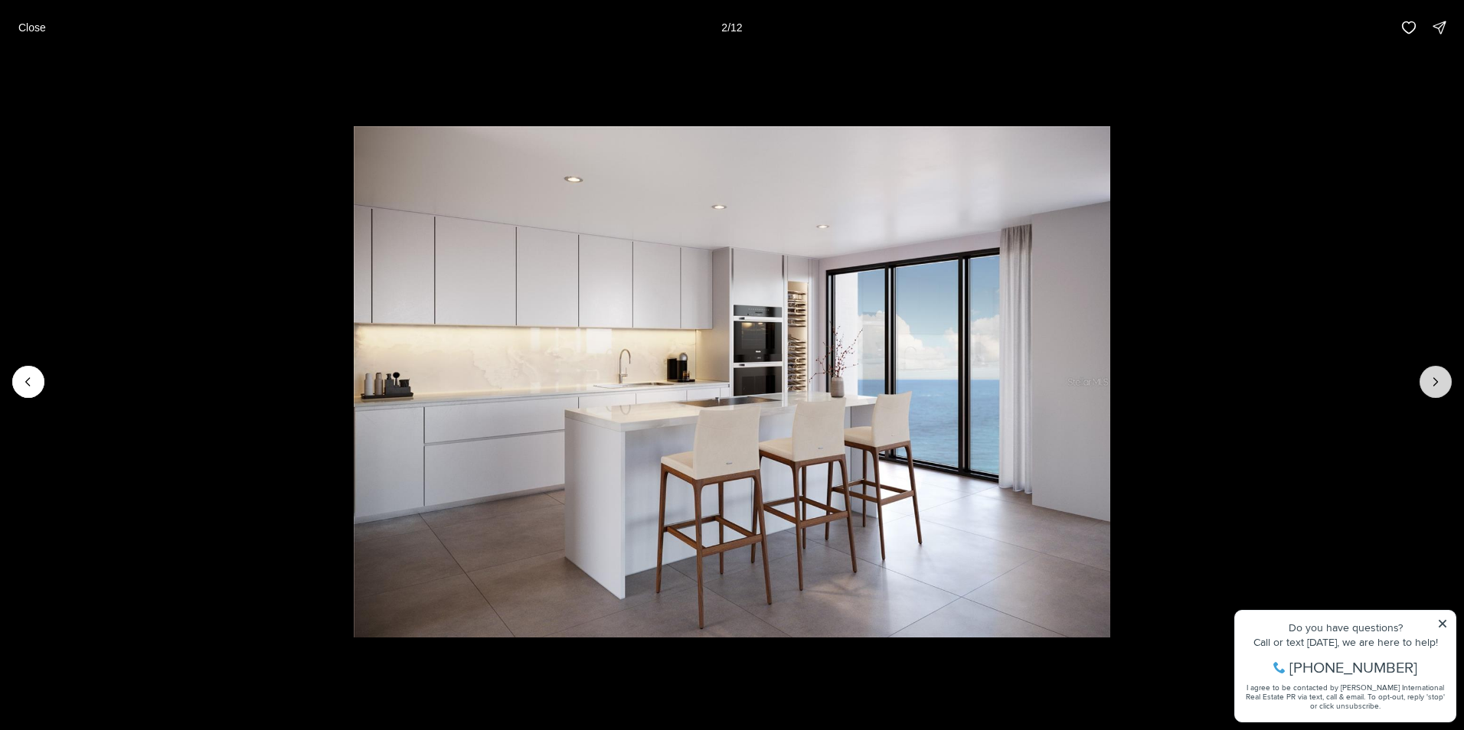
click at [1428, 377] on icon "Next slide" at bounding box center [1435, 381] width 15 height 15
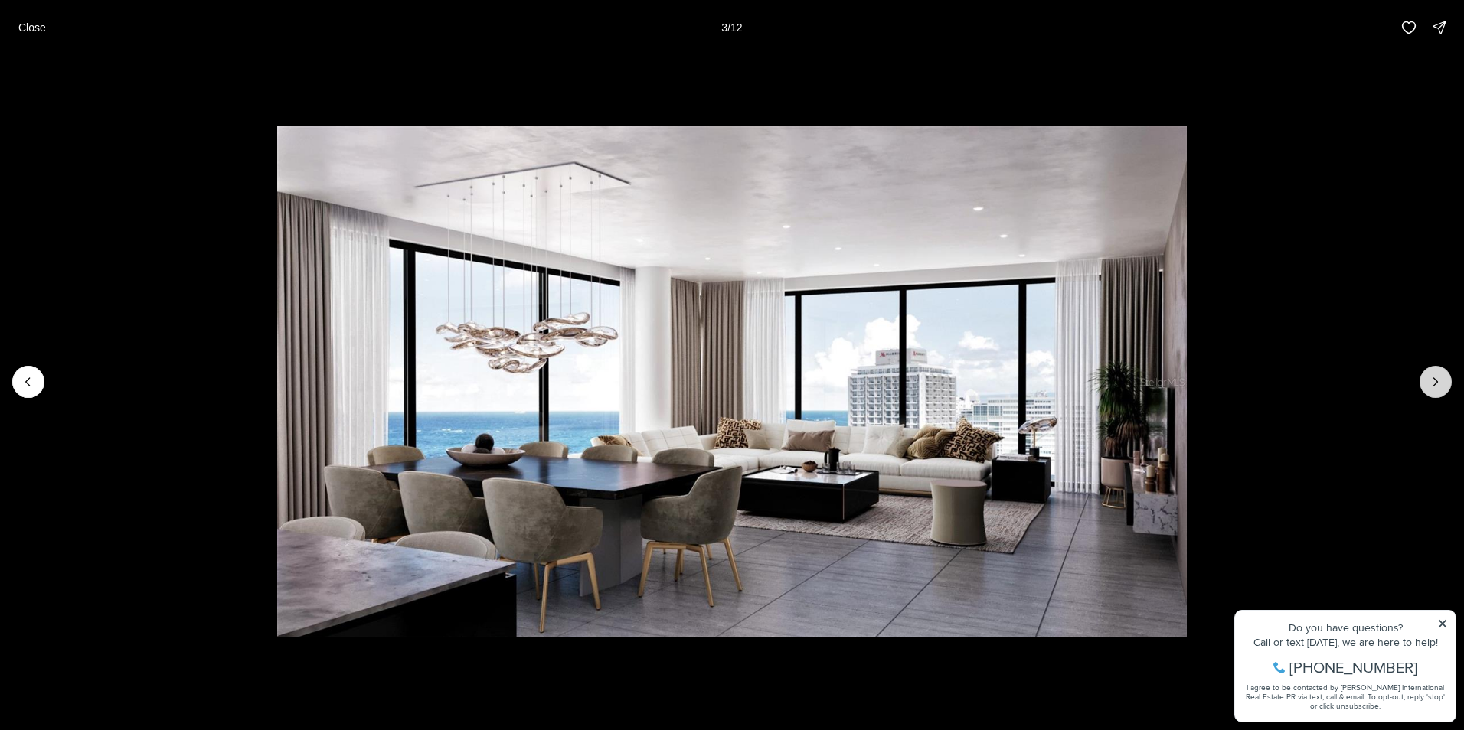
click at [1434, 376] on icon "Next slide" at bounding box center [1435, 381] width 15 height 15
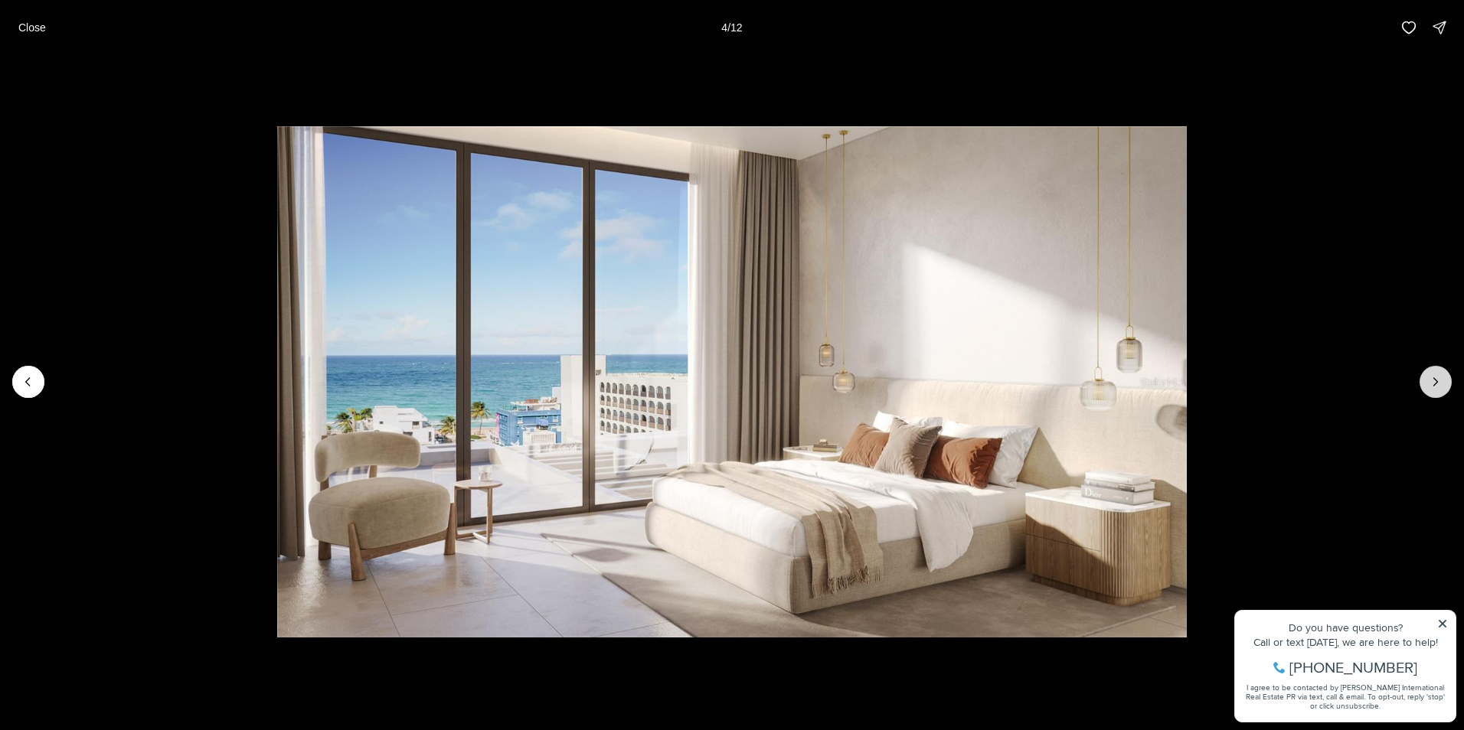
click at [1434, 376] on icon "Next slide" at bounding box center [1435, 381] width 15 height 15
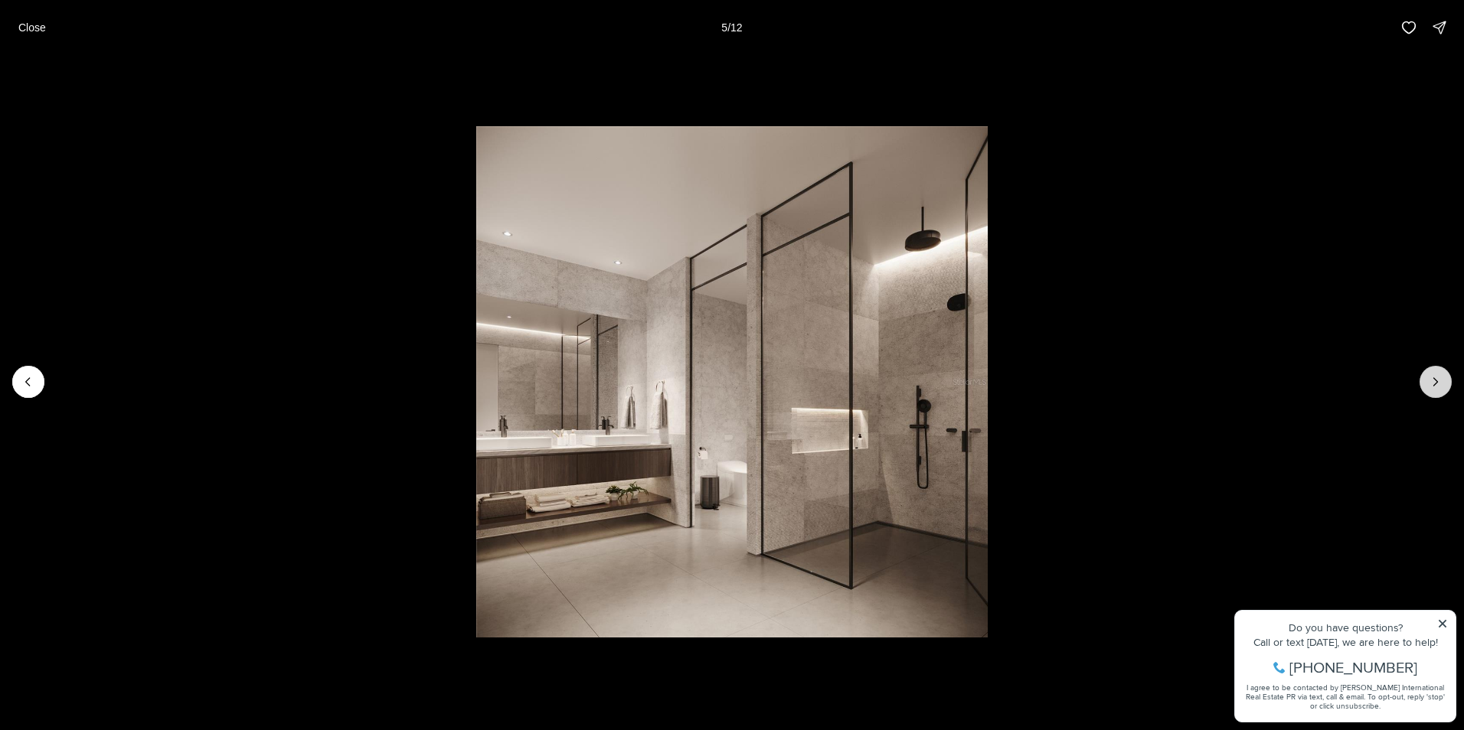
click at [1434, 376] on icon "Next slide" at bounding box center [1435, 381] width 15 height 15
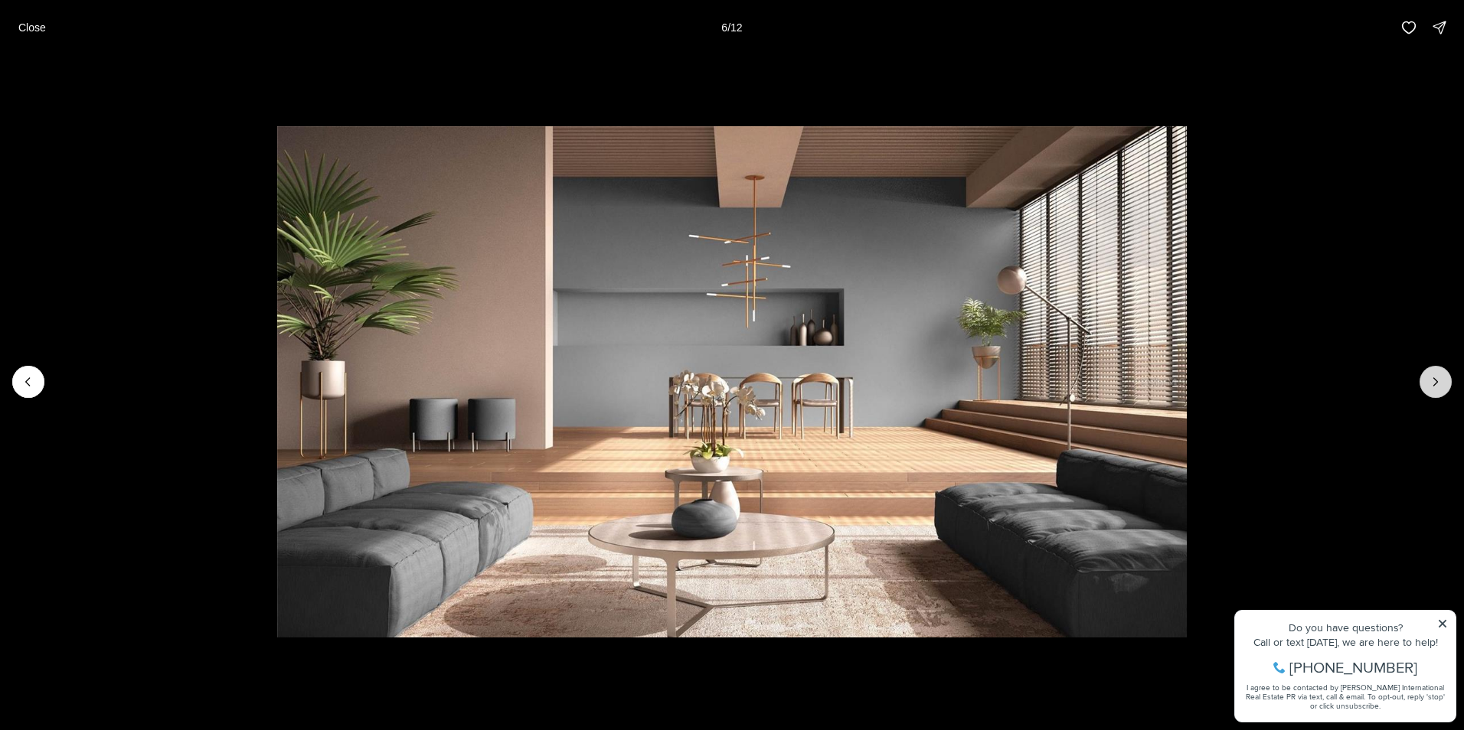
click at [35, 388] on icon "Previous slide" at bounding box center [28, 381] width 15 height 15
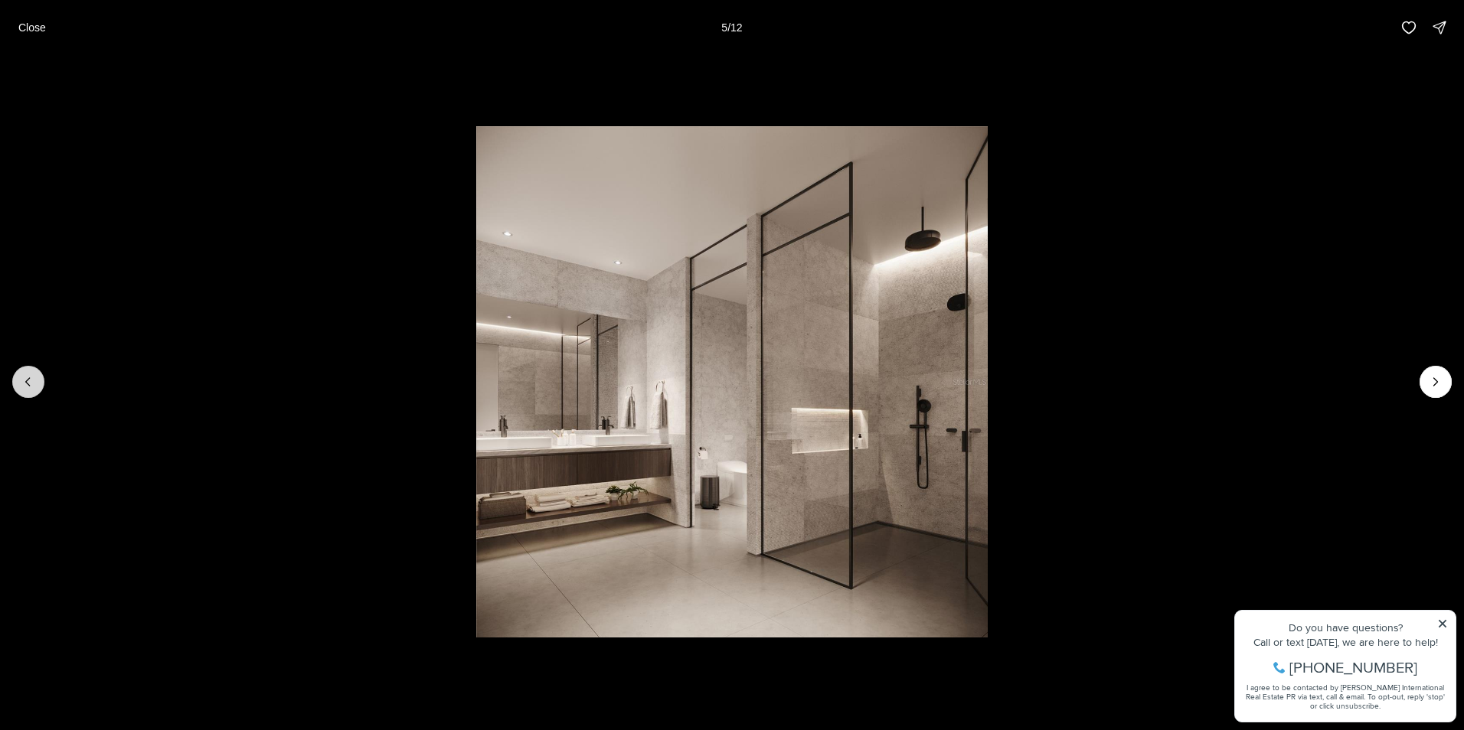
click at [1434, 376] on icon "Next slide" at bounding box center [1435, 381] width 15 height 15
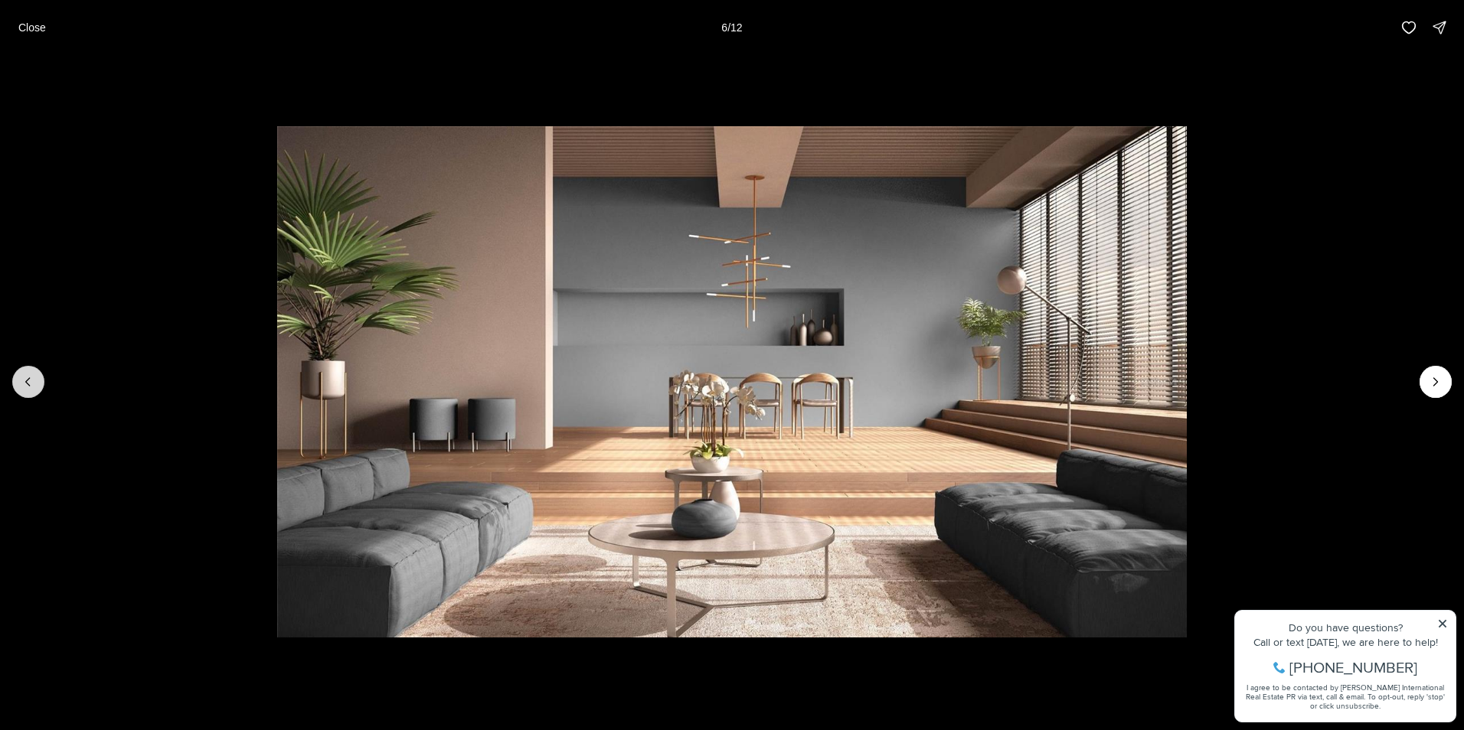
click at [1434, 376] on icon "Next slide" at bounding box center [1435, 381] width 15 height 15
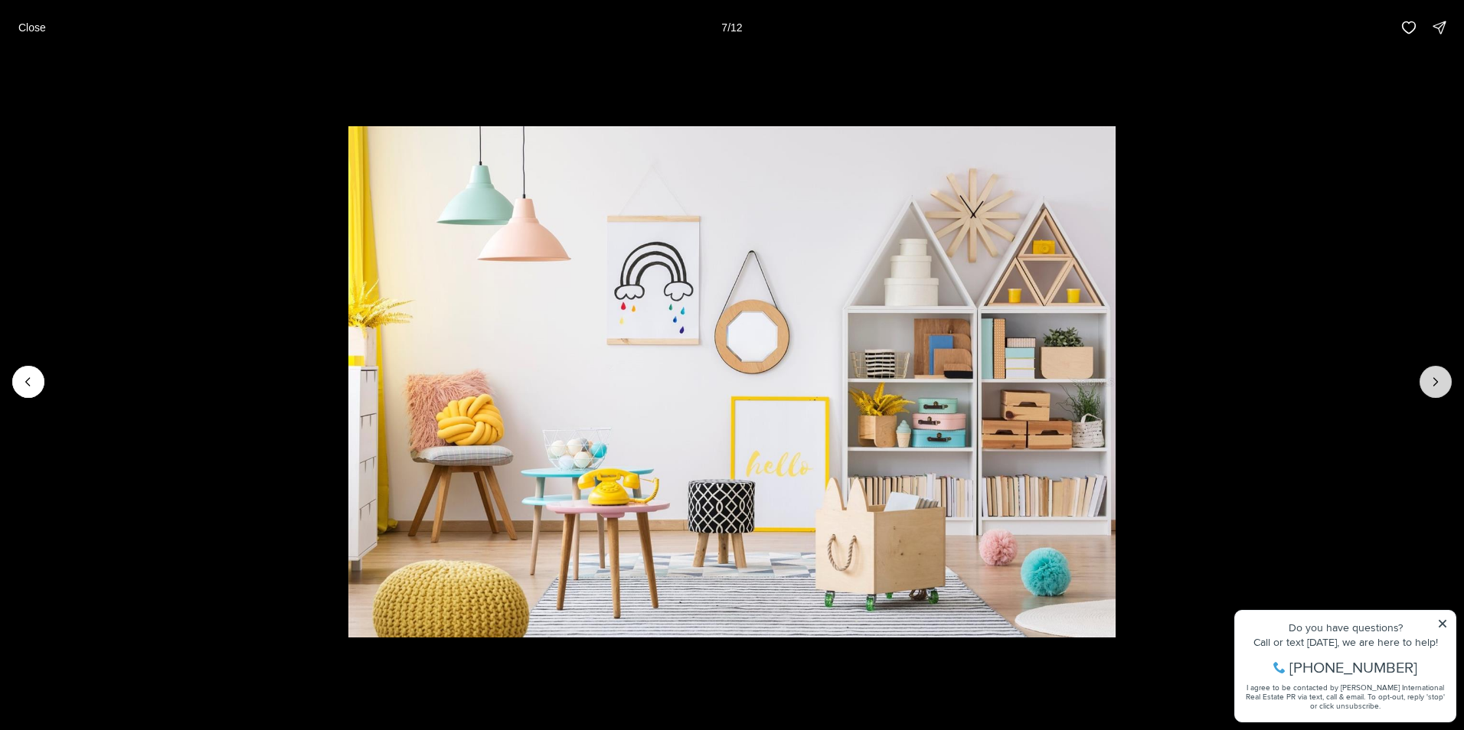
click at [1441, 384] on icon "Next slide" at bounding box center [1435, 381] width 15 height 15
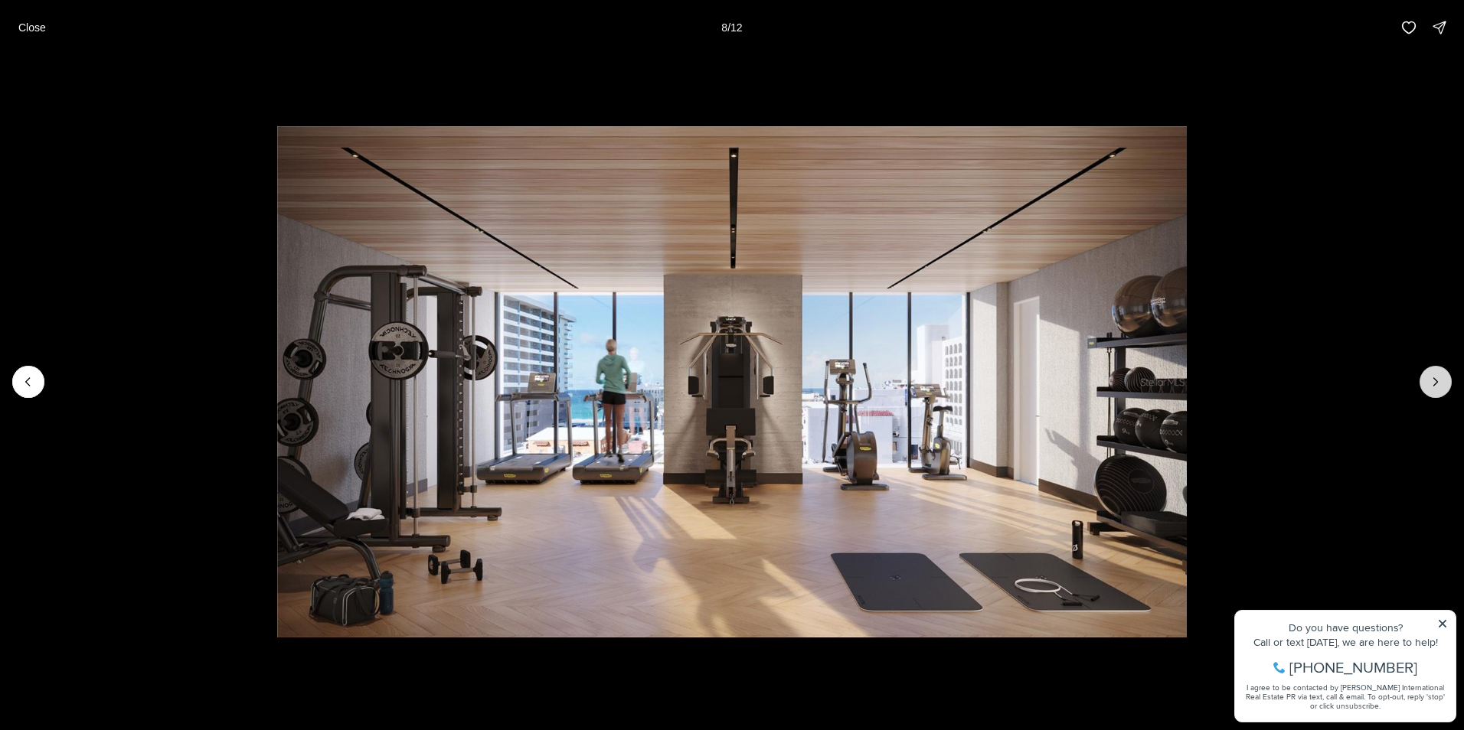
click at [1441, 384] on icon "Next slide" at bounding box center [1435, 381] width 15 height 15
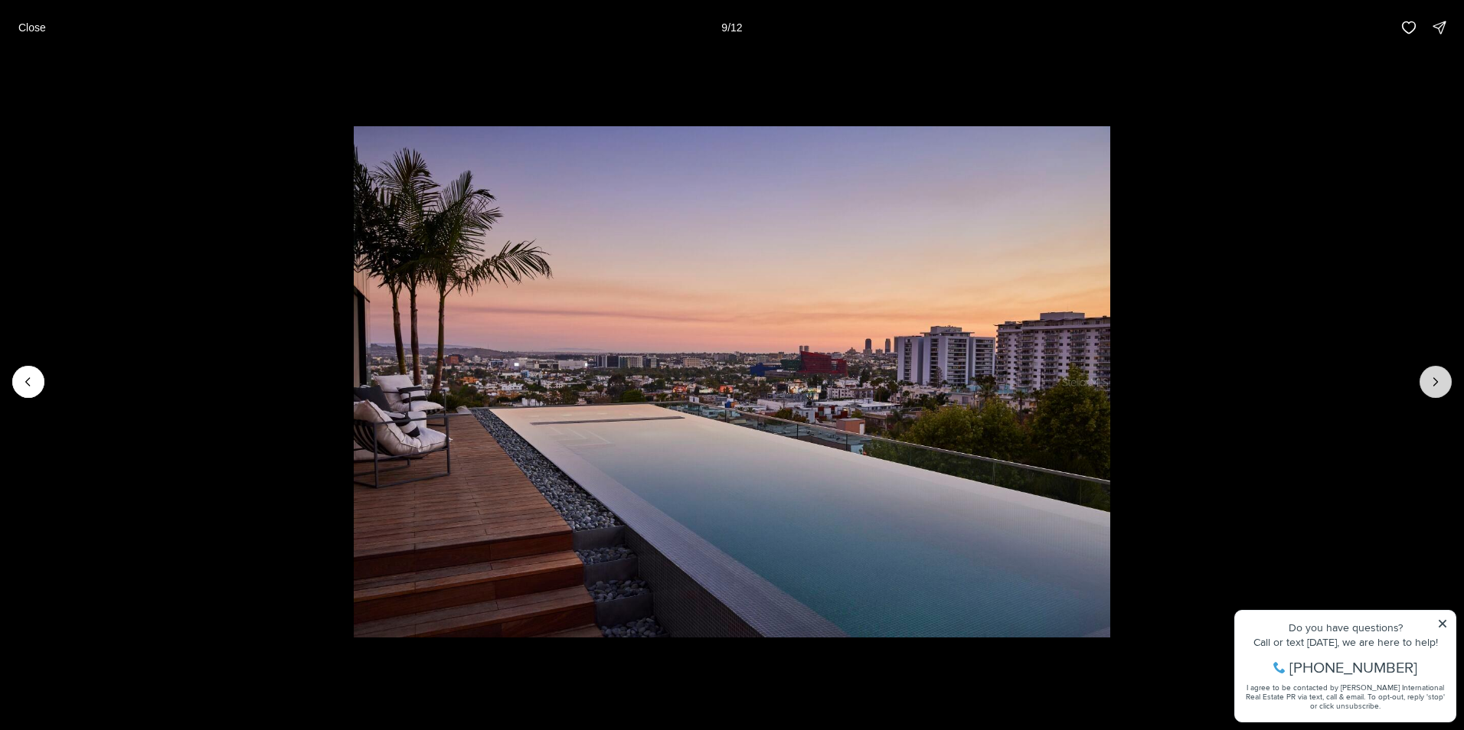
click at [1426, 379] on button "Next slide" at bounding box center [1435, 382] width 32 height 32
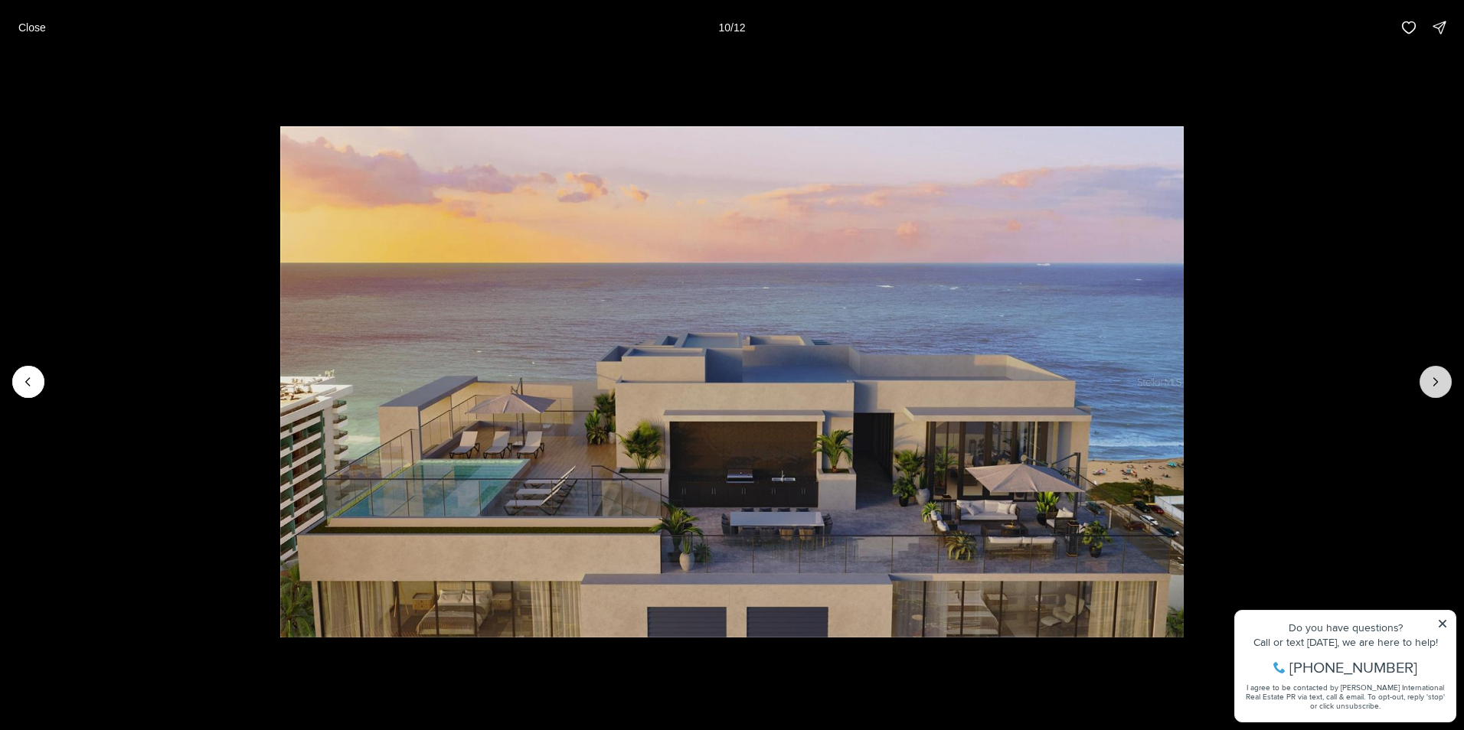
click at [1426, 379] on button "Next slide" at bounding box center [1435, 382] width 32 height 32
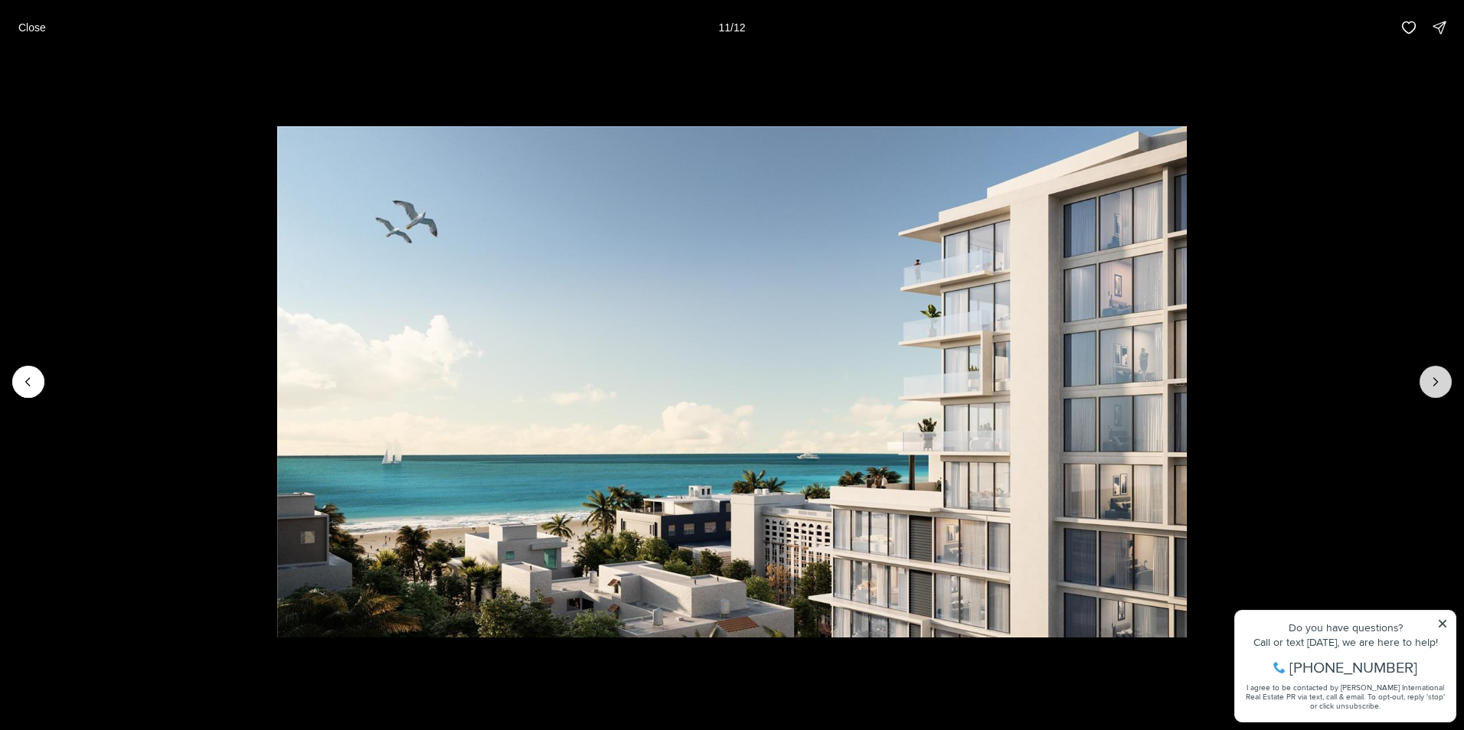
click at [1426, 379] on button "Next slide" at bounding box center [1435, 382] width 32 height 32
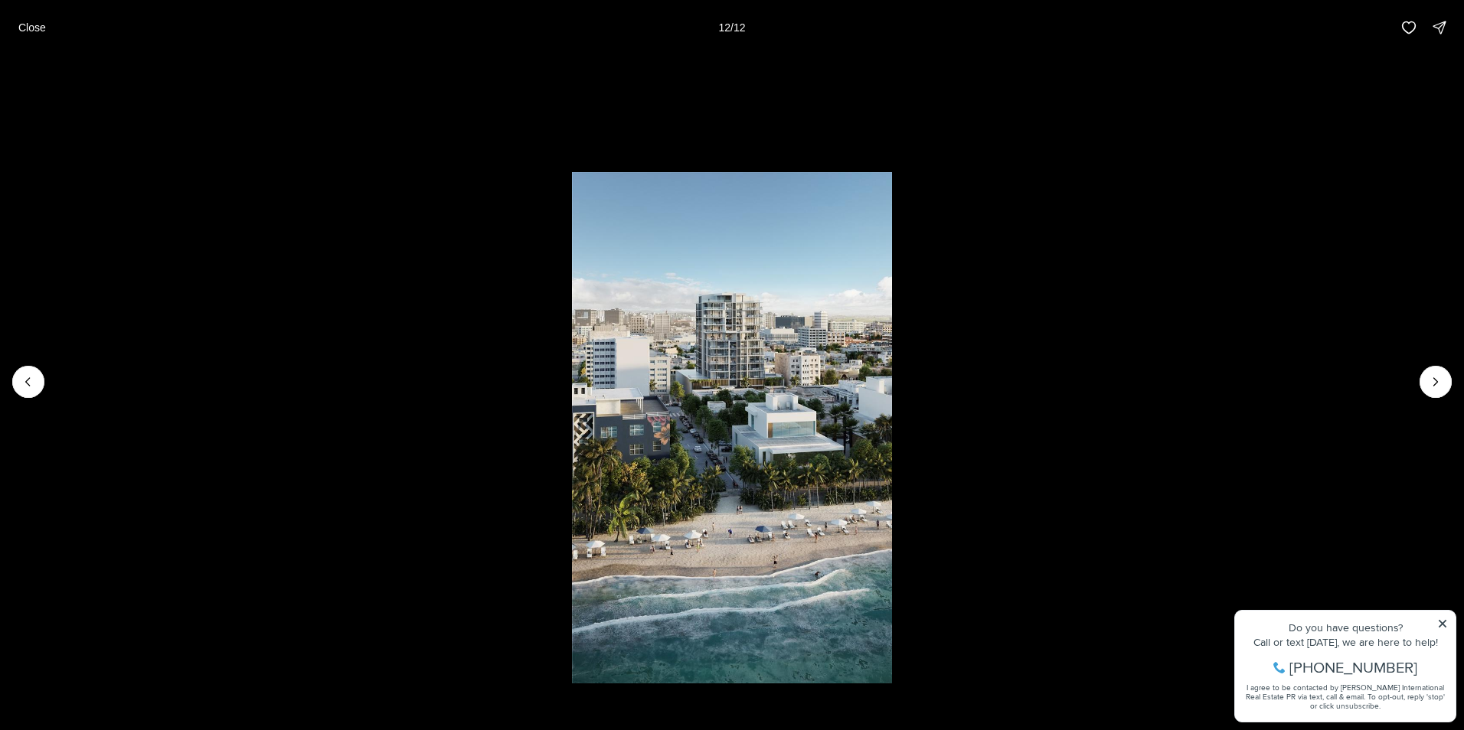
click at [1425, 382] on div at bounding box center [1435, 382] width 32 height 32
click at [30, 25] on p "Close" at bounding box center [32, 27] width 28 height 12
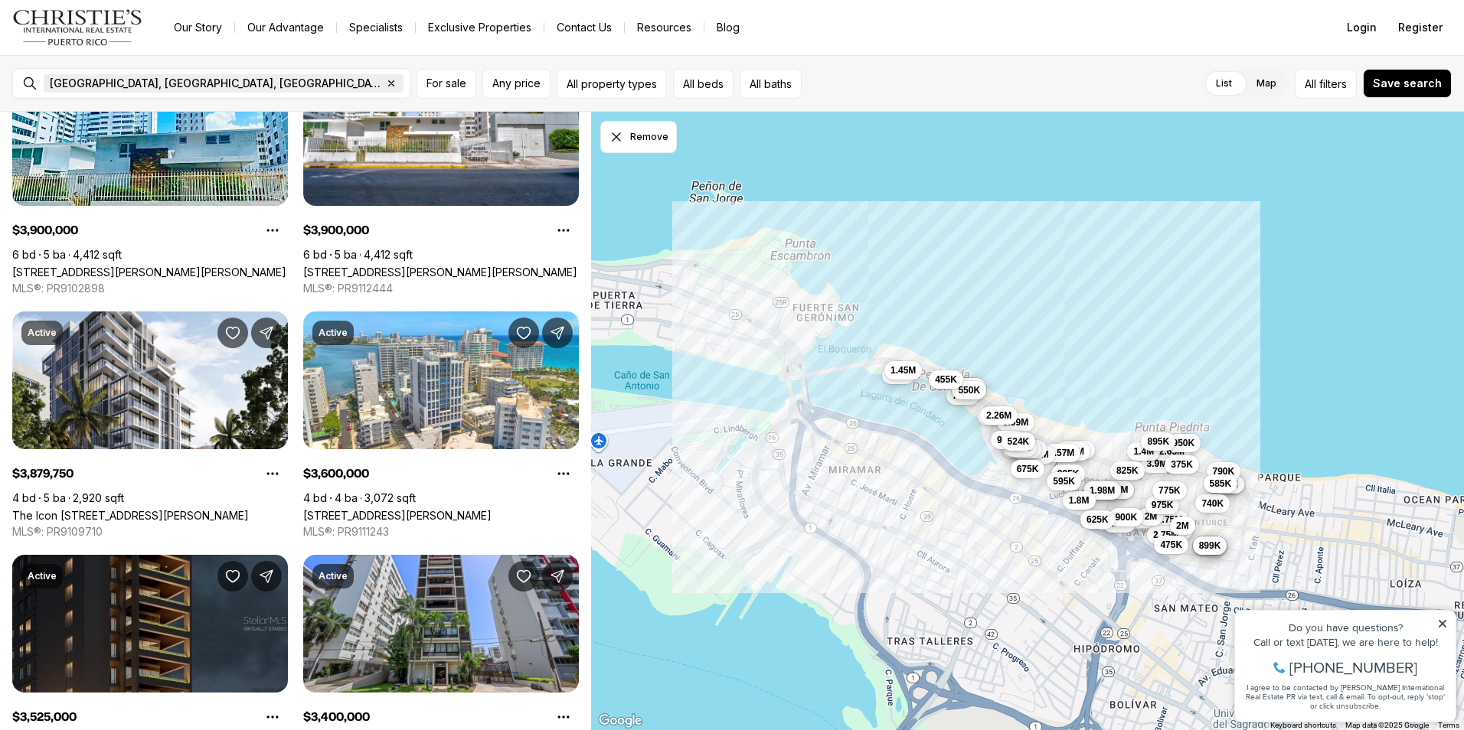
click at [385, 81] on icon "button" at bounding box center [391, 83] width 12 height 12
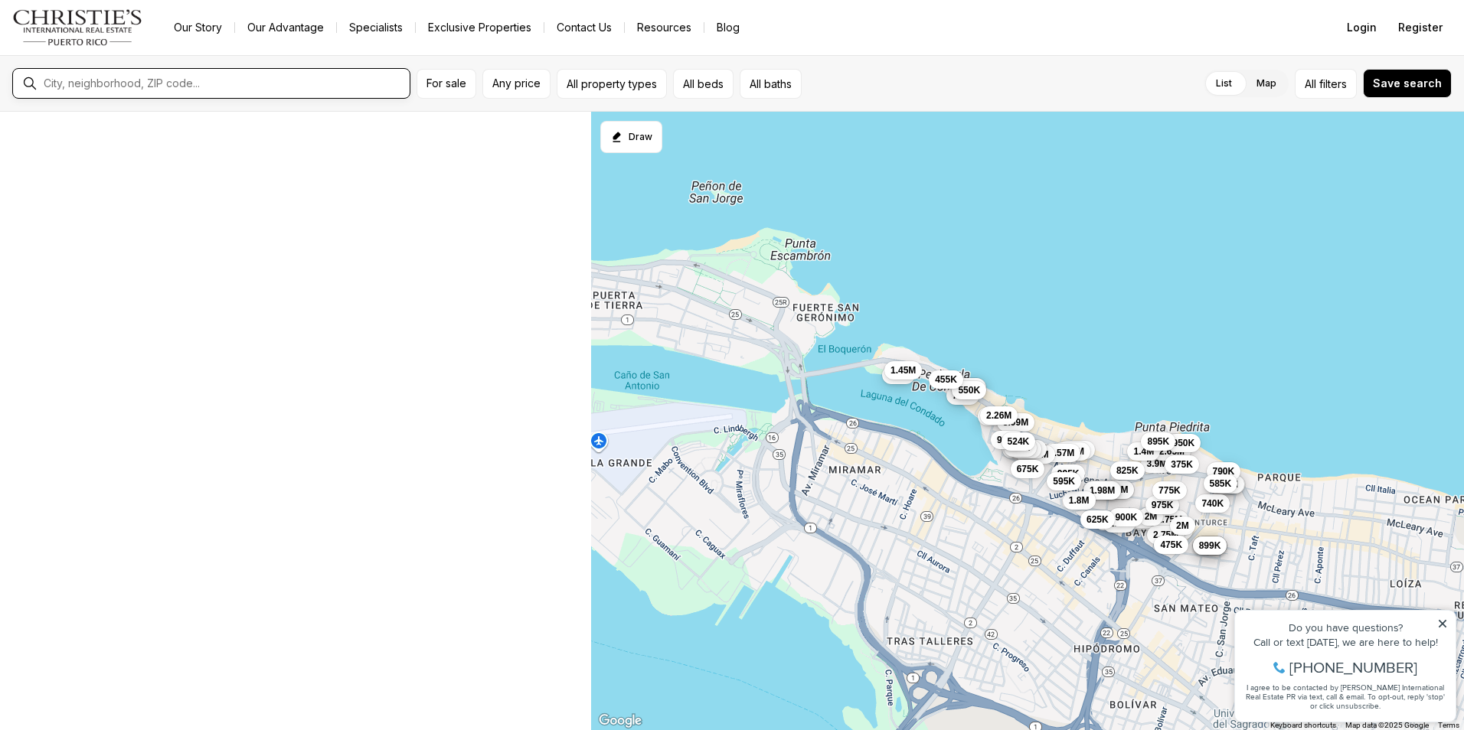
scroll to position [1431, 0]
click at [72, 80] on input "text" at bounding box center [224, 84] width 360 height 14
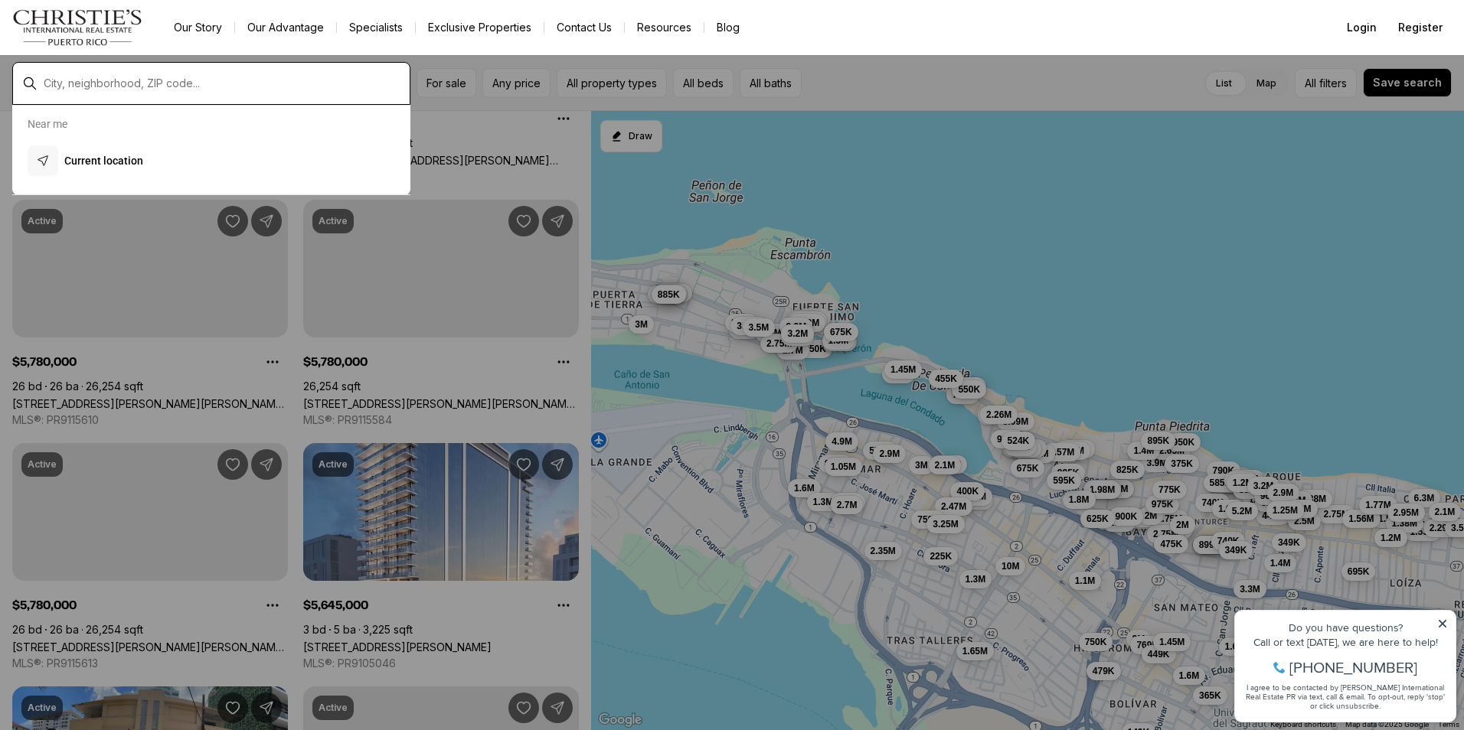
scroll to position [0, 0]
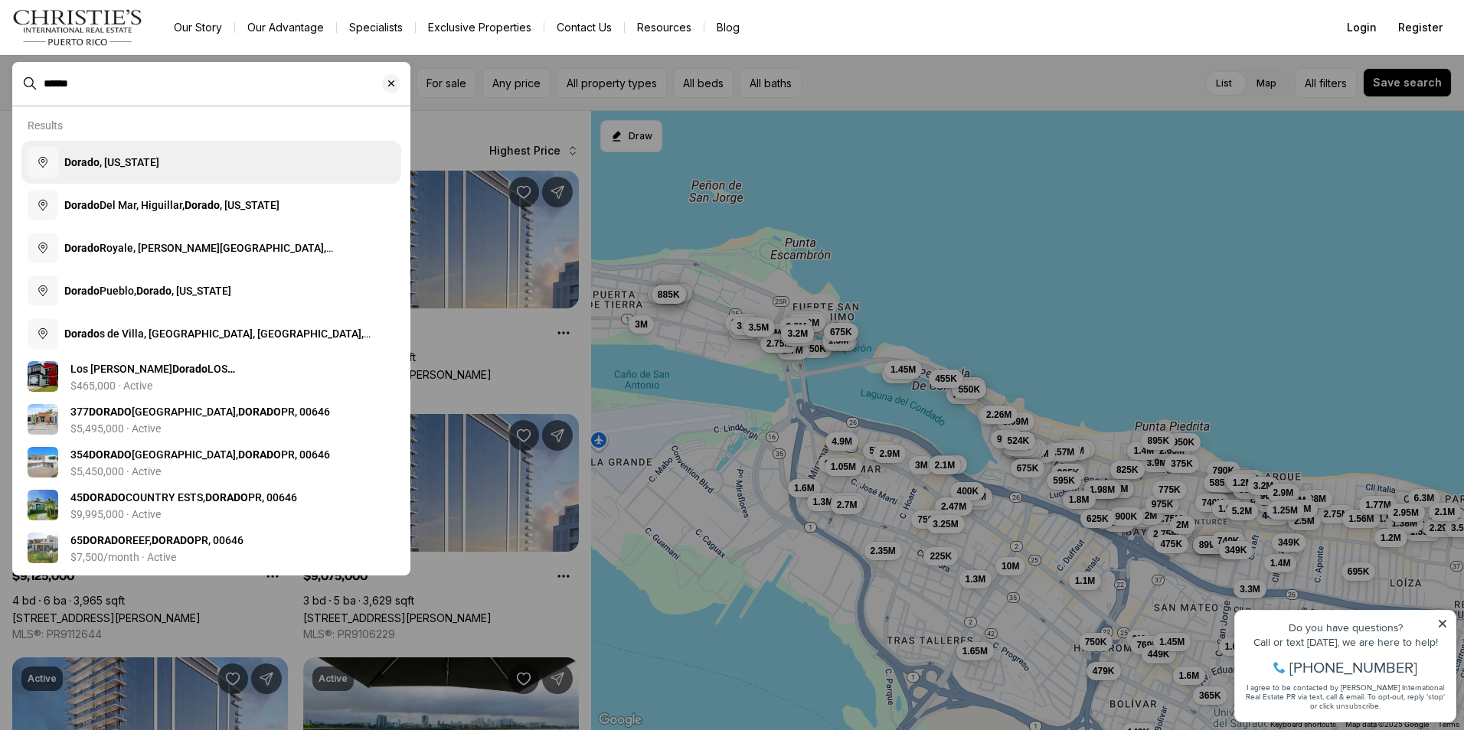
type input "******"
click at [106, 168] on span "Dorado , Puerto Rico" at bounding box center [111, 162] width 95 height 12
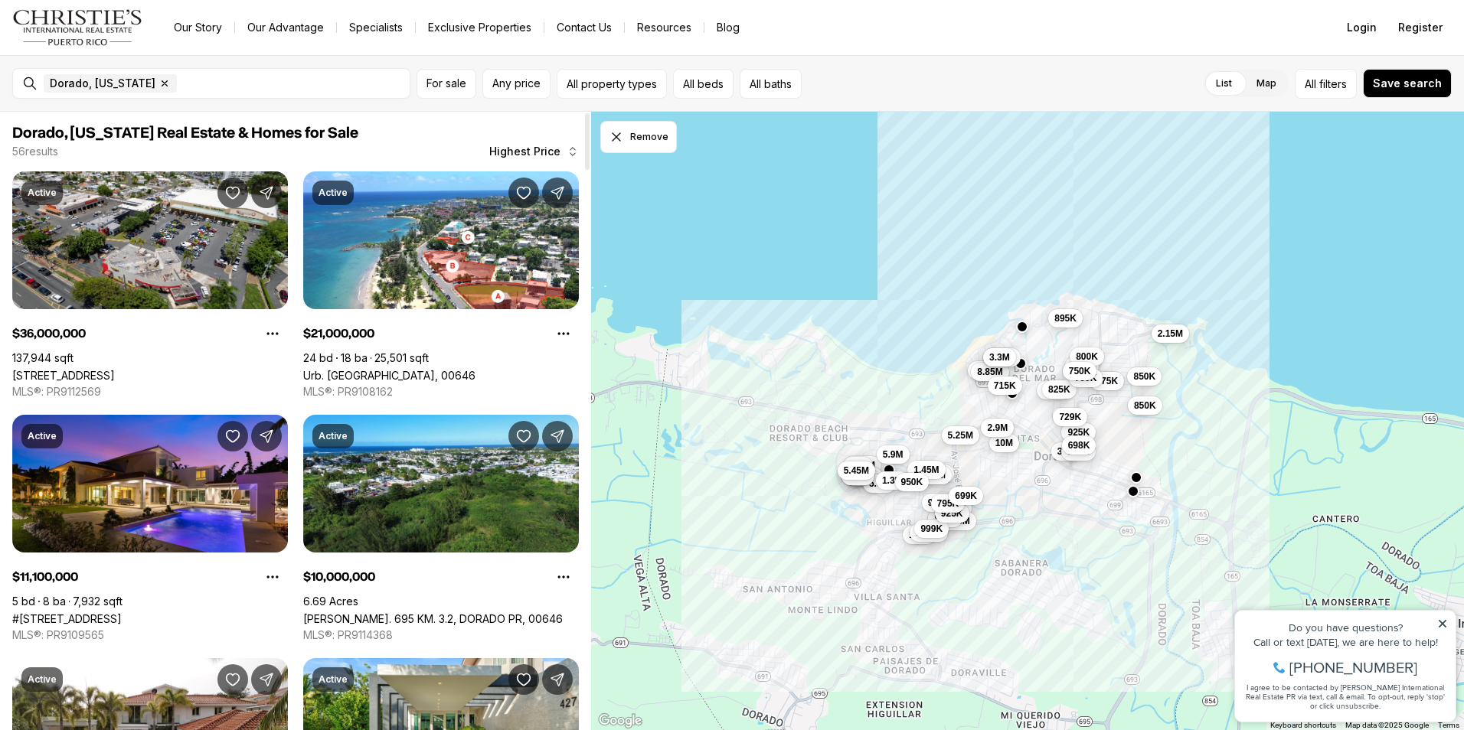
scroll to position [25, 0]
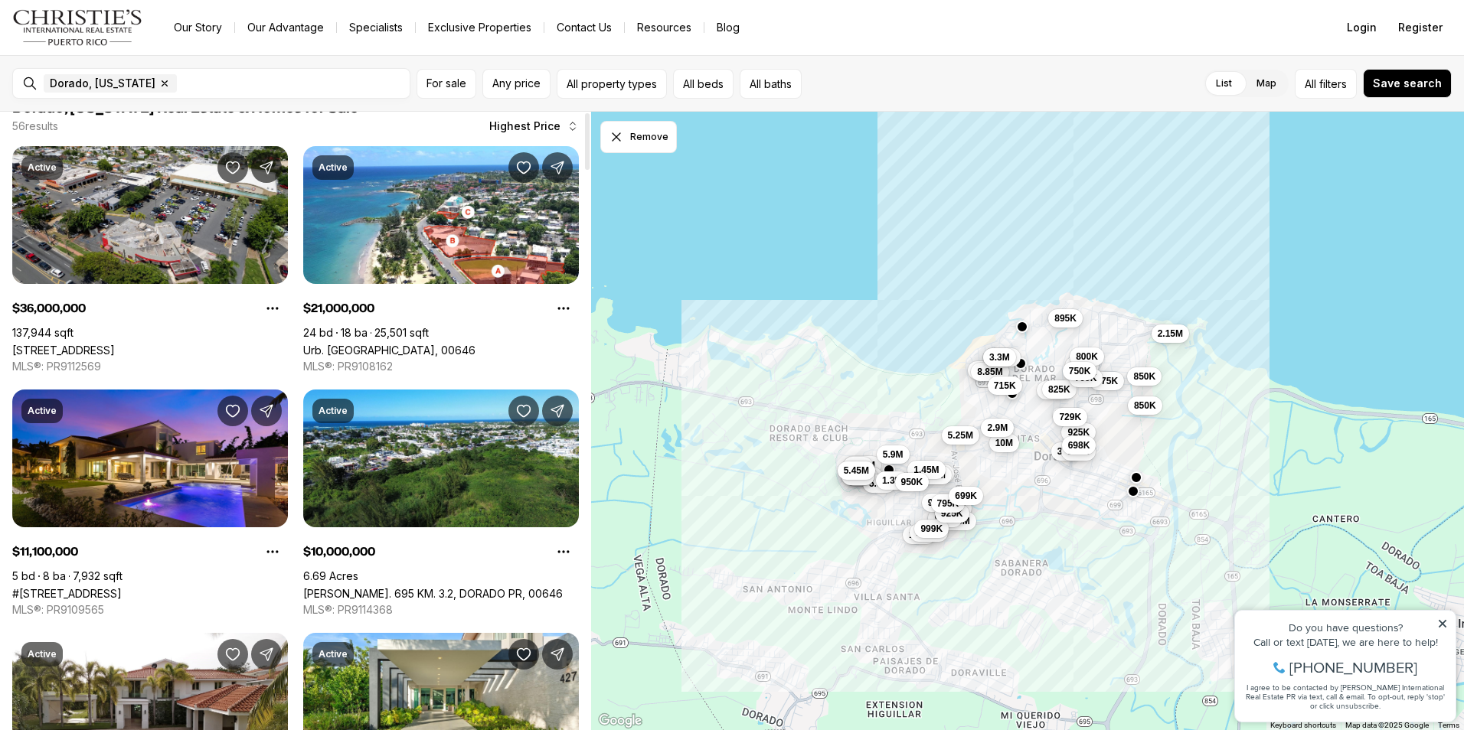
click at [589, 153] on div at bounding box center [587, 141] width 5 height 57
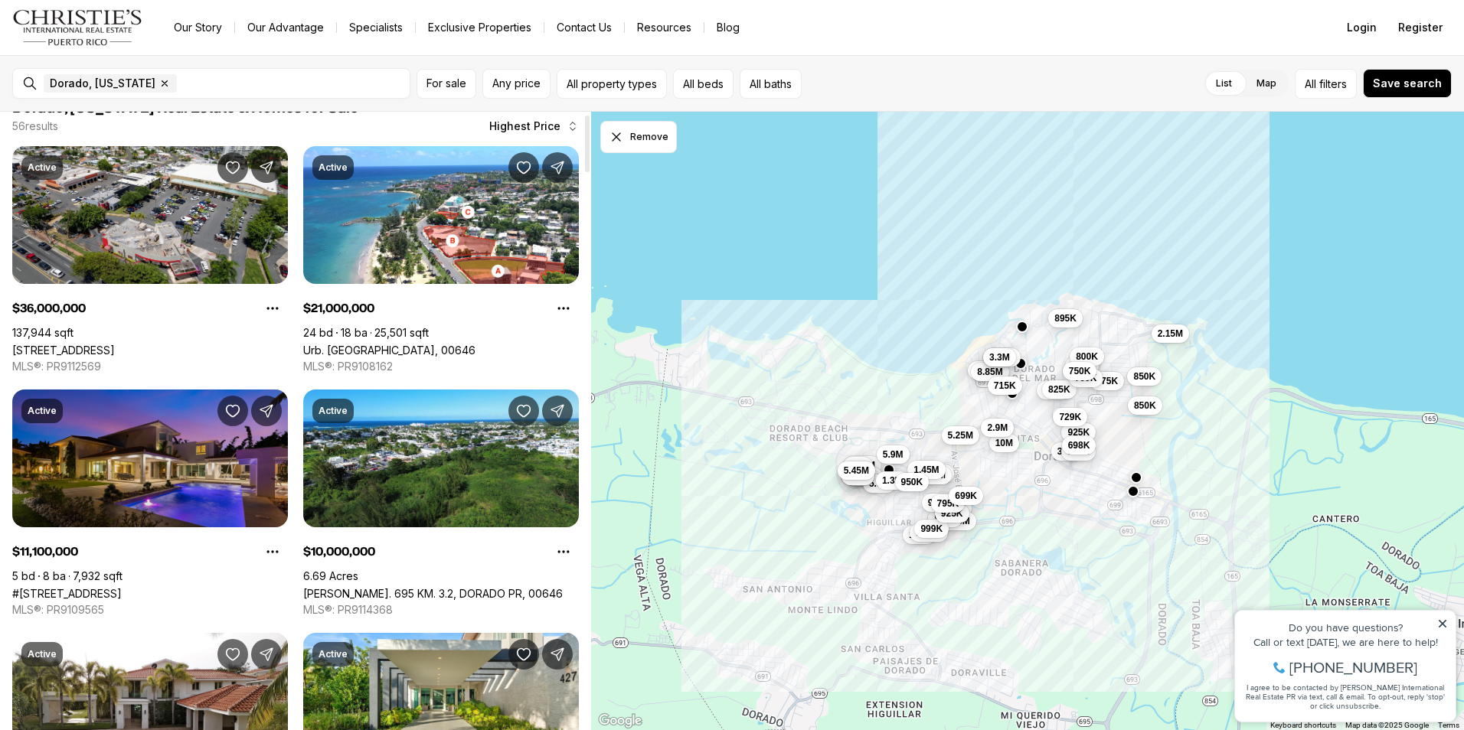
click at [95, 587] on link "#331 DORADO BEACH EAST, DORADO PR, 00646" at bounding box center [66, 593] width 109 height 13
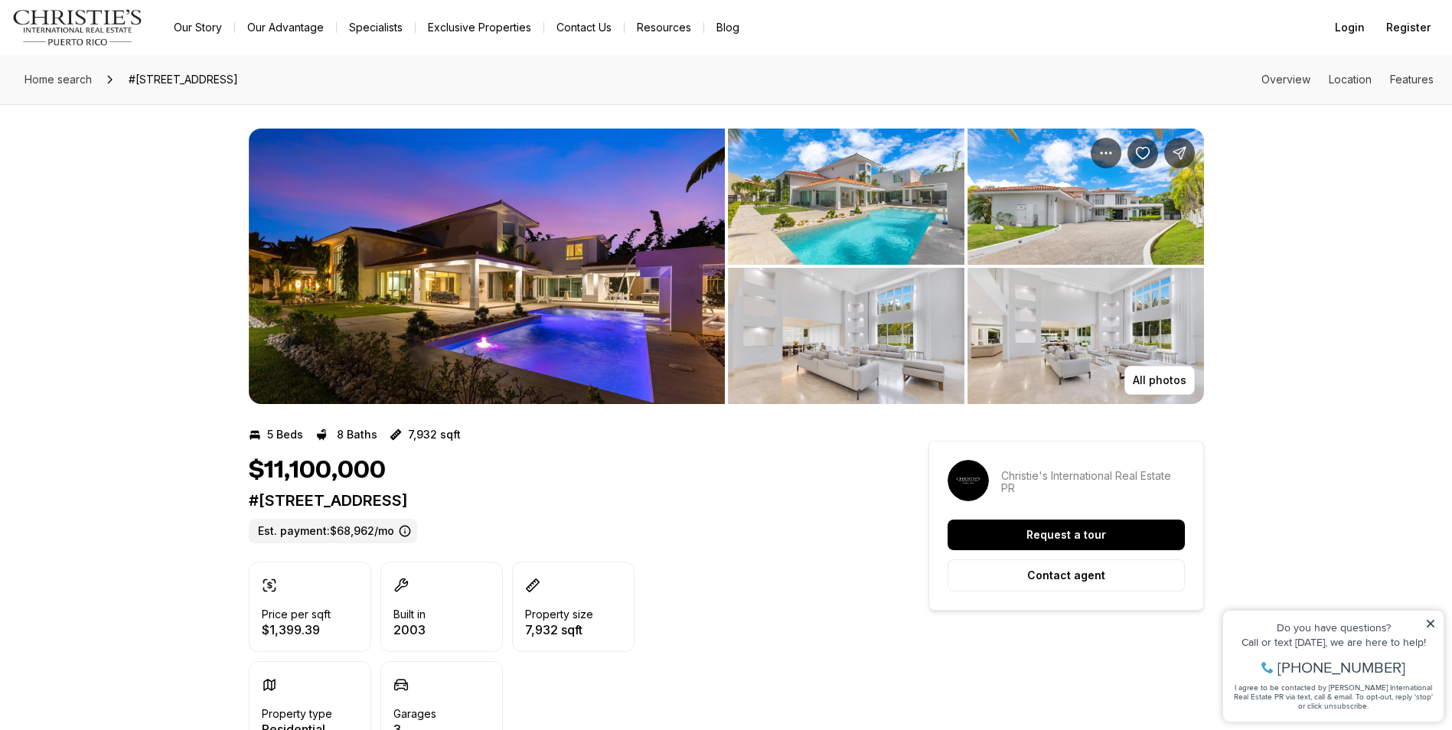
click at [563, 275] on img "View image gallery" at bounding box center [487, 267] width 476 height 276
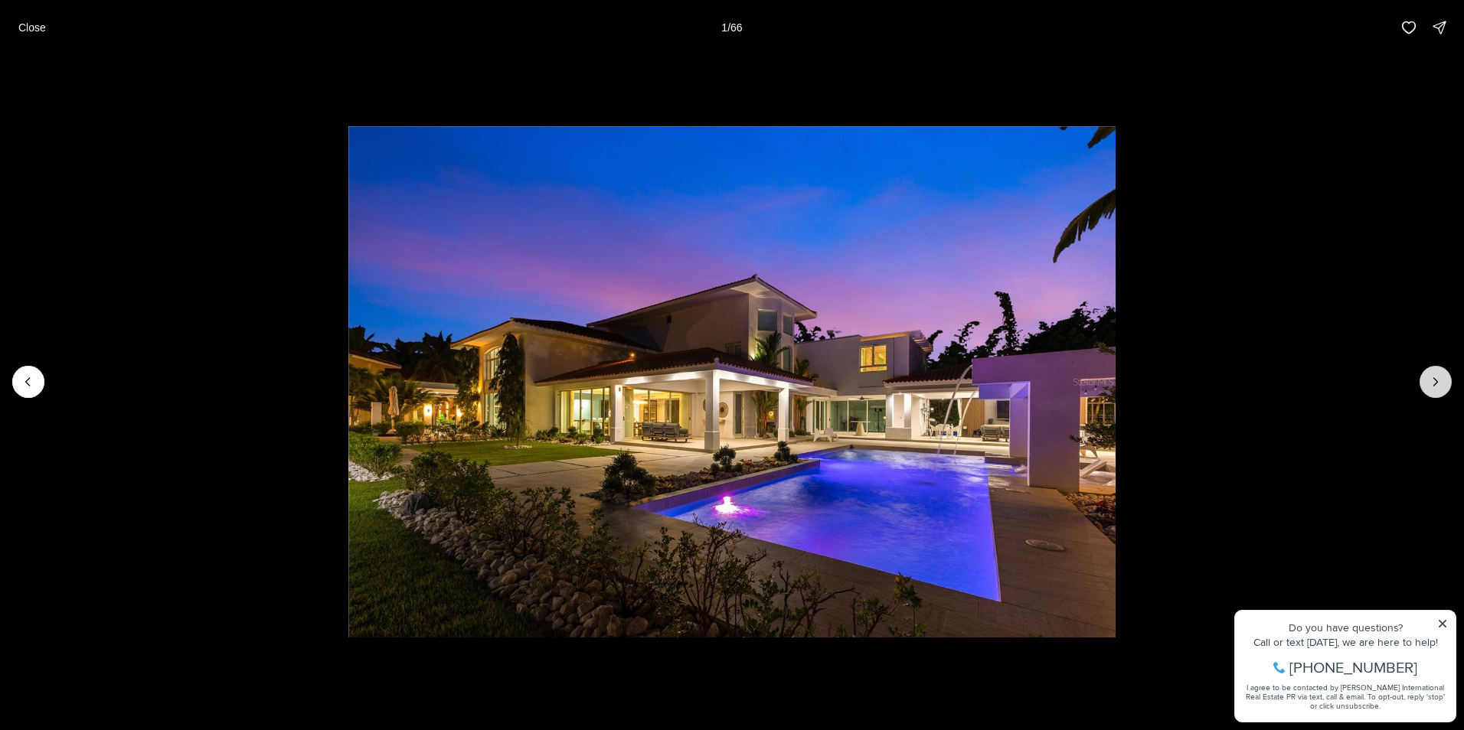
click at [1443, 378] on button "Next slide" at bounding box center [1435, 382] width 32 height 32
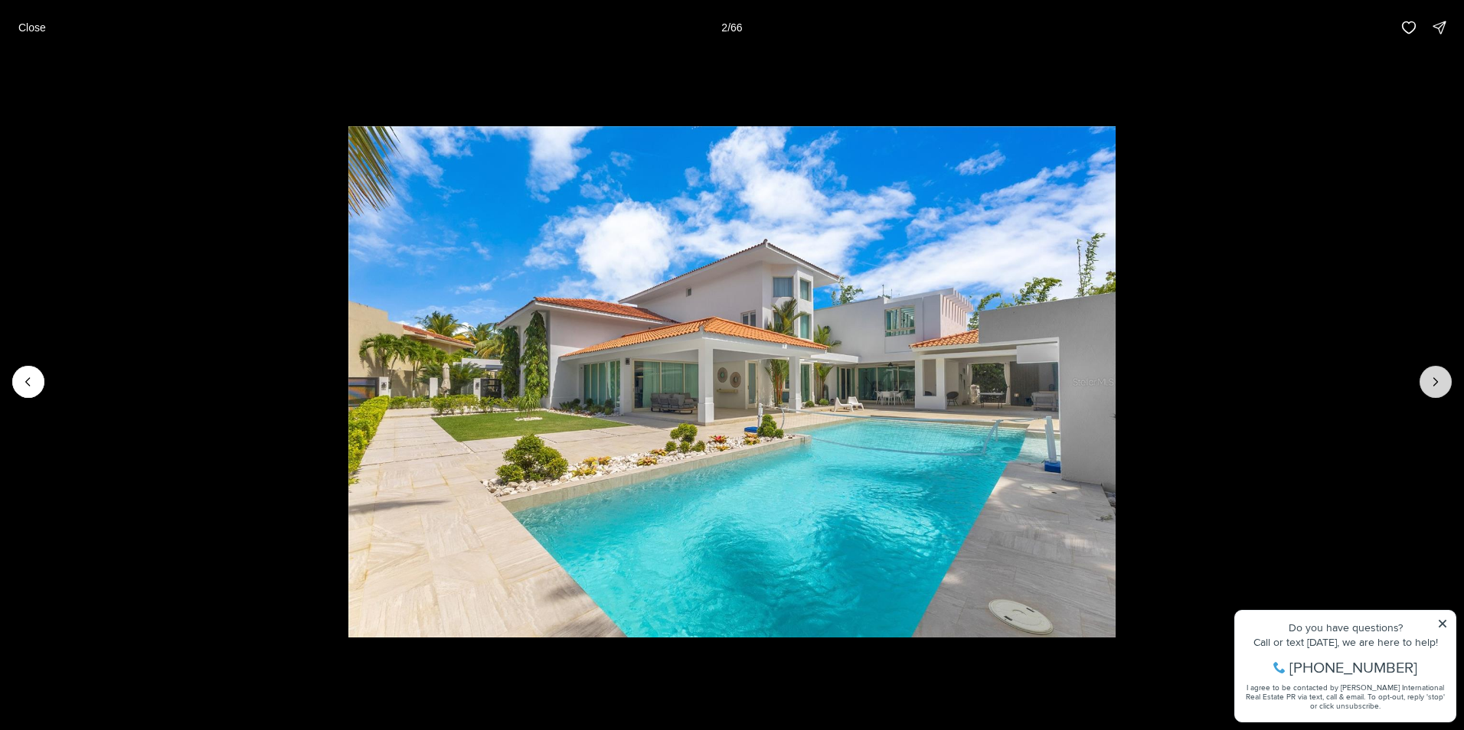
click at [1440, 379] on icon "Next slide" at bounding box center [1435, 381] width 15 height 15
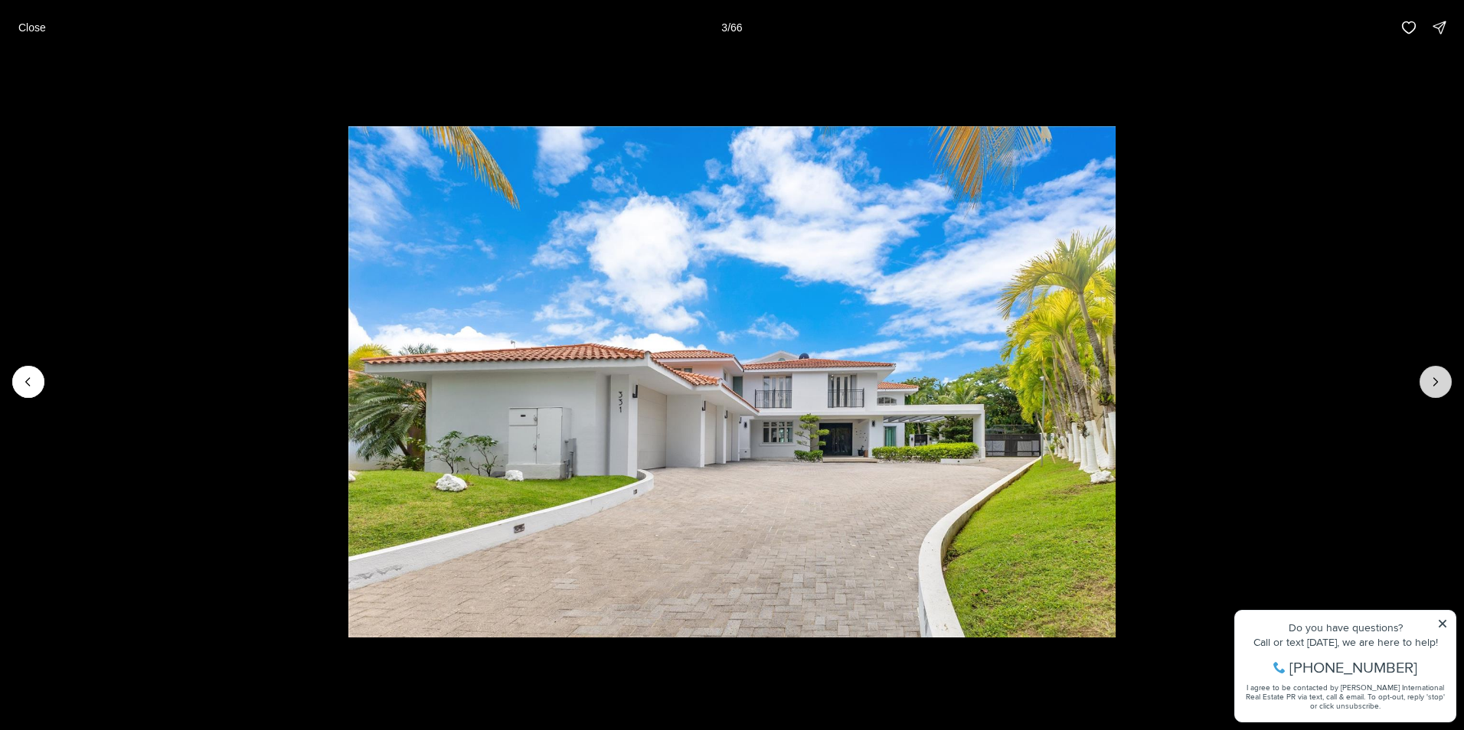
click at [1440, 379] on icon "Next slide" at bounding box center [1435, 381] width 15 height 15
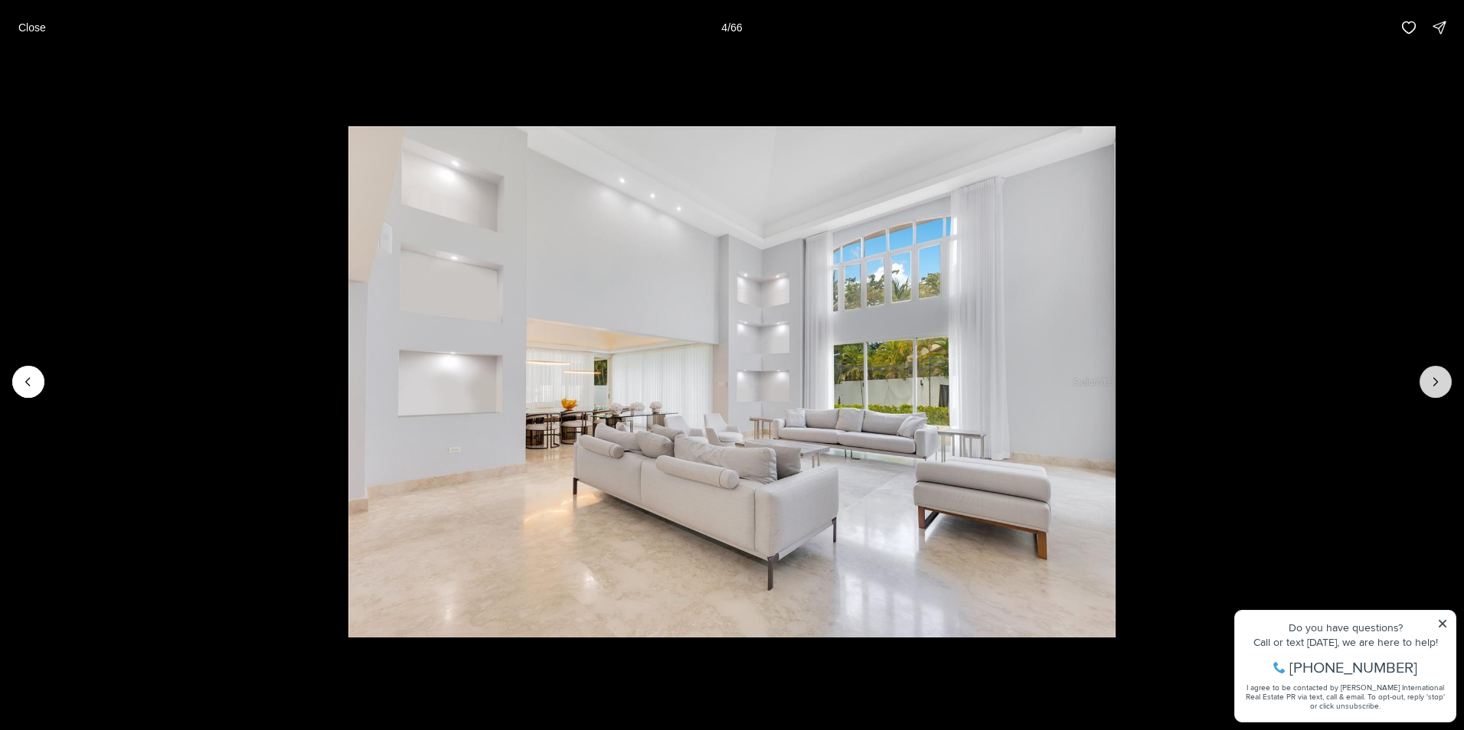
click at [1440, 379] on icon "Next slide" at bounding box center [1435, 381] width 15 height 15
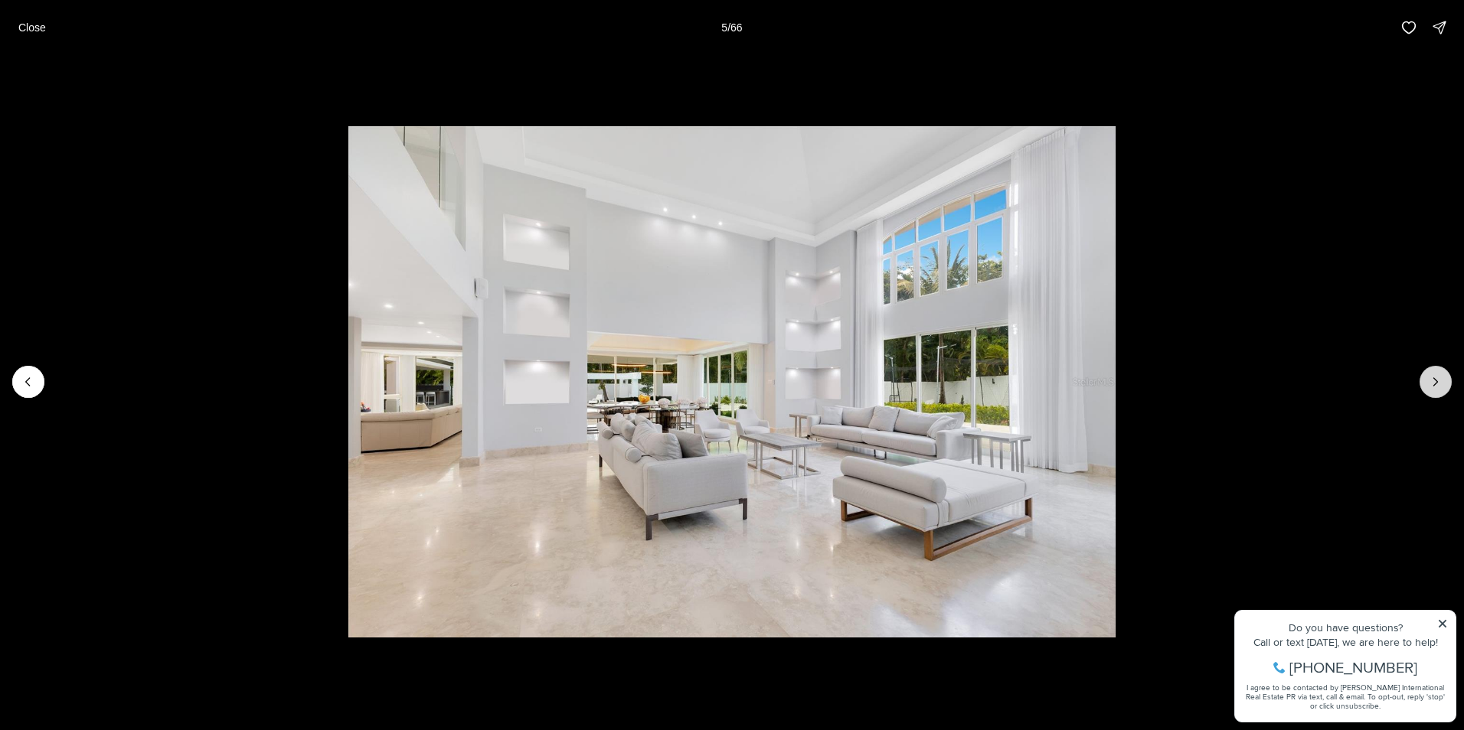
click at [1440, 379] on icon "Next slide" at bounding box center [1435, 381] width 15 height 15
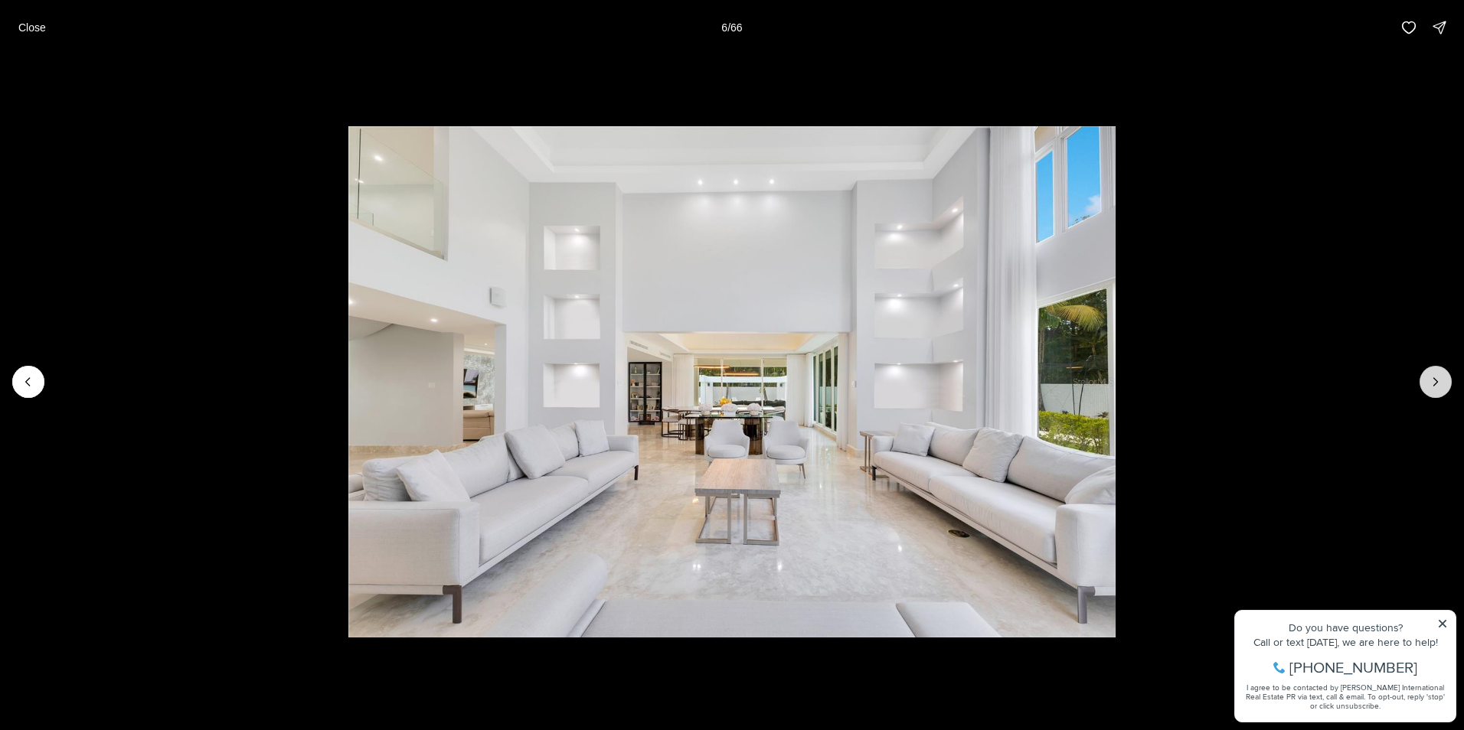
click at [1440, 379] on icon "Next slide" at bounding box center [1435, 381] width 15 height 15
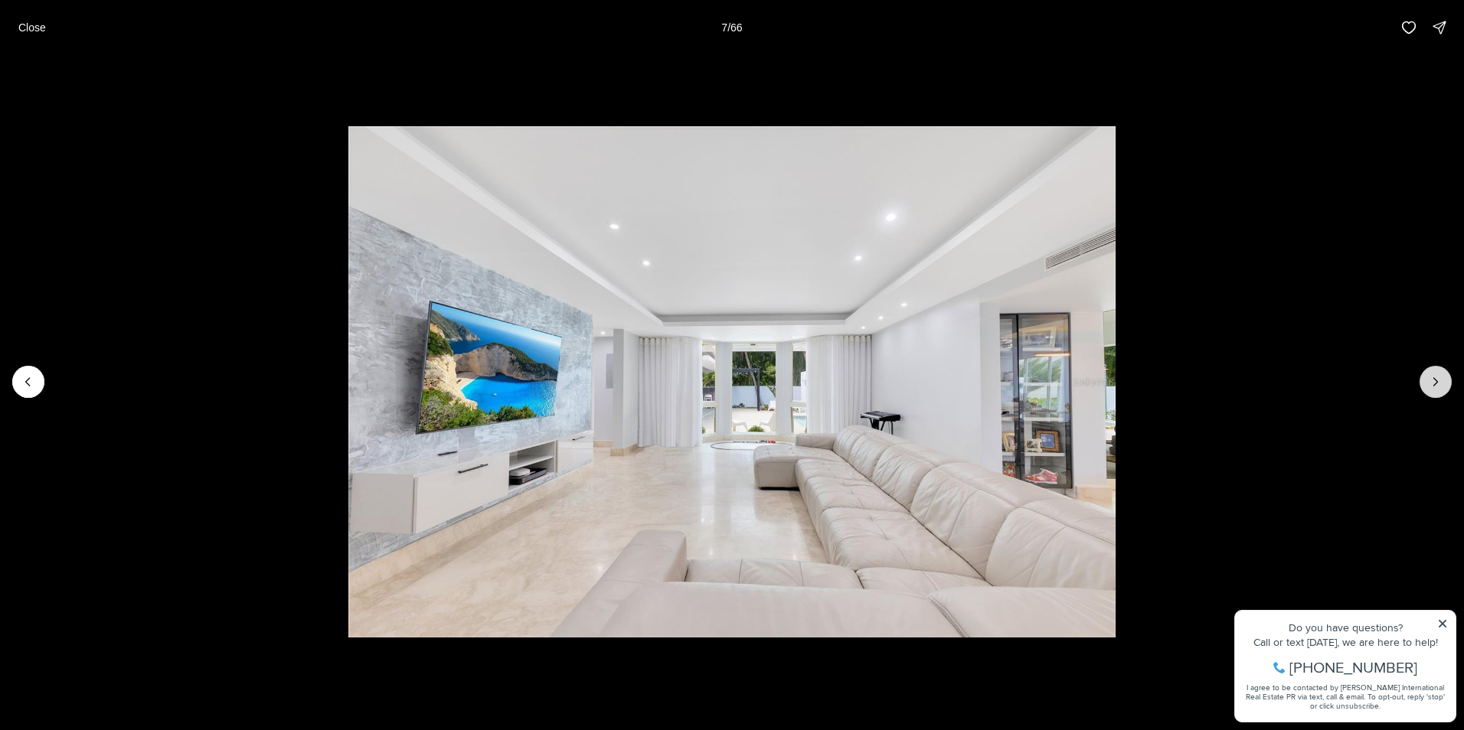
click at [1440, 379] on icon "Next slide" at bounding box center [1435, 381] width 15 height 15
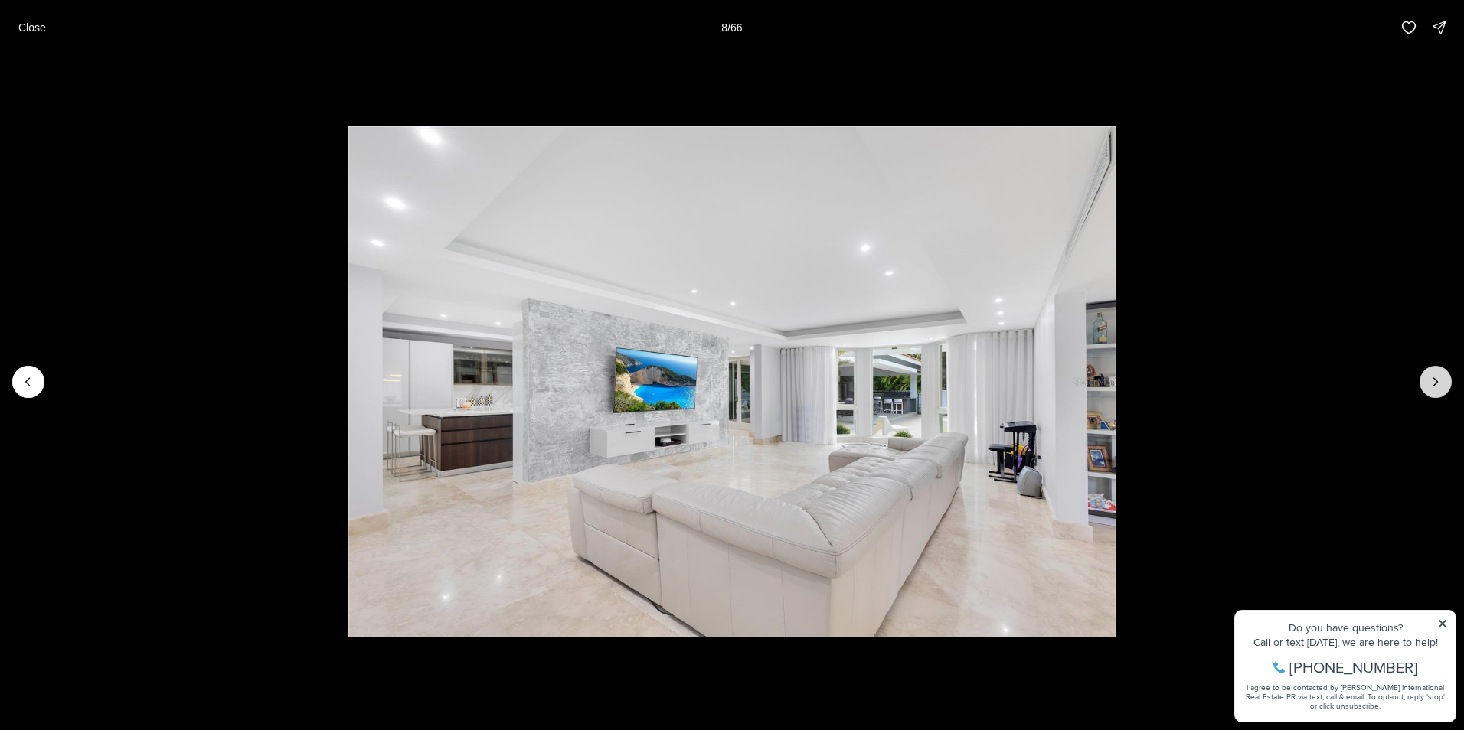
click at [1440, 379] on icon "Next slide" at bounding box center [1435, 381] width 15 height 15
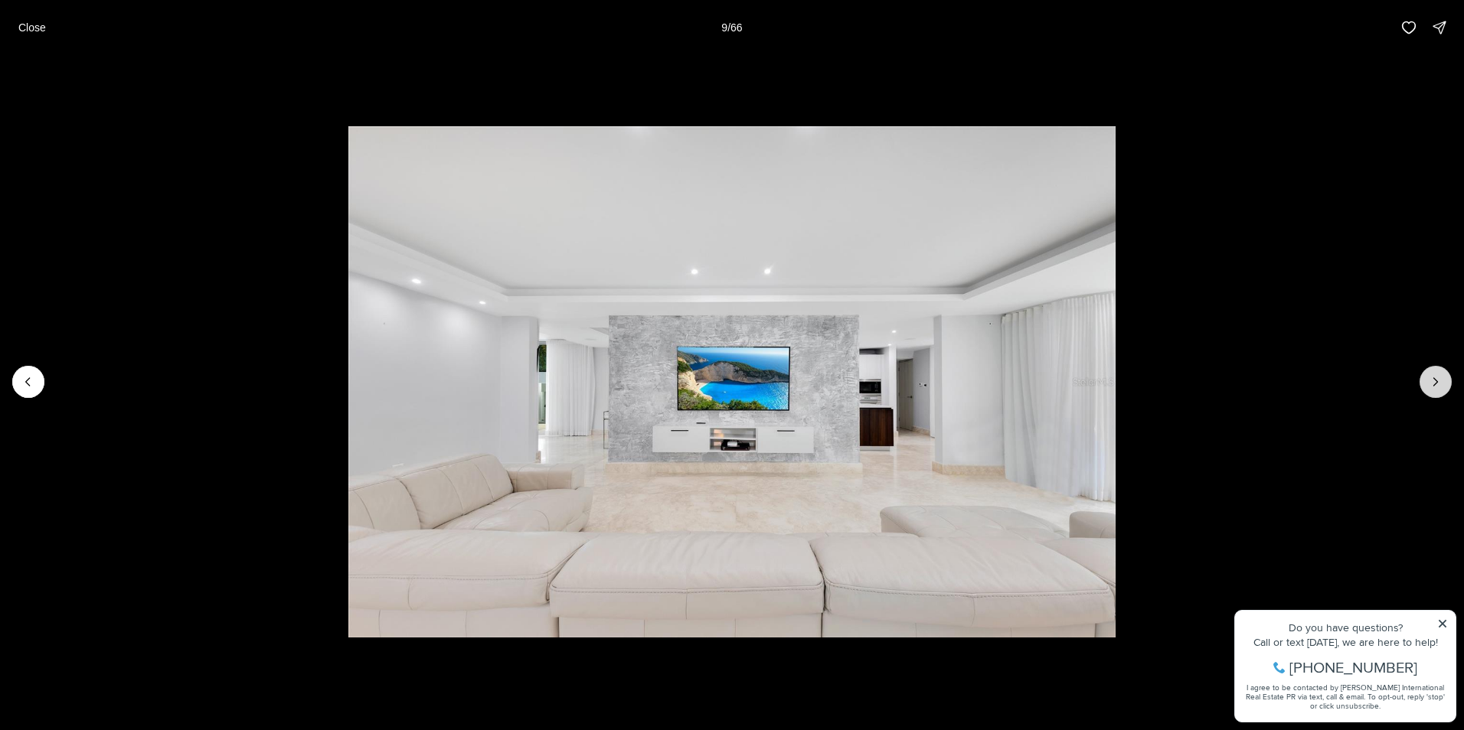
click at [1440, 379] on icon "Next slide" at bounding box center [1435, 381] width 15 height 15
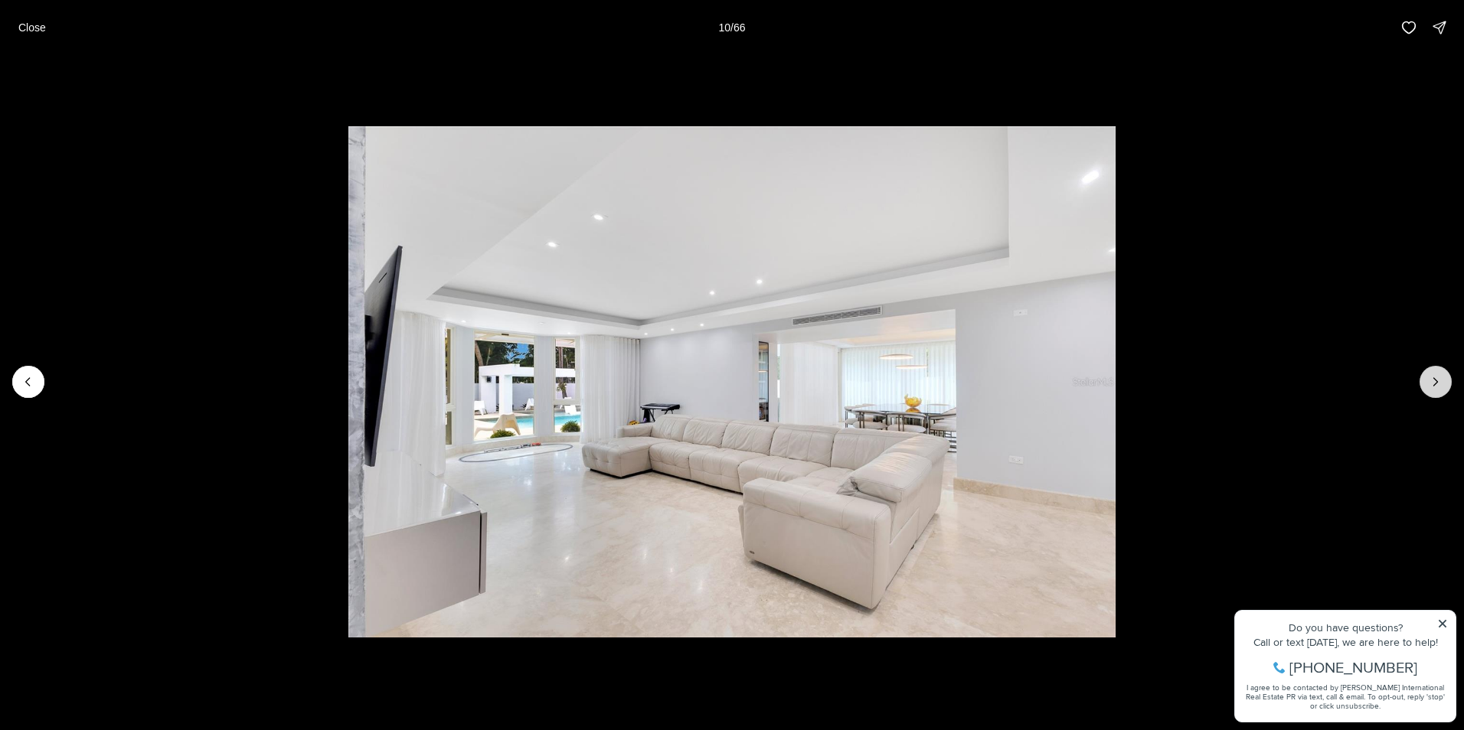
click at [1440, 379] on icon "Next slide" at bounding box center [1435, 381] width 15 height 15
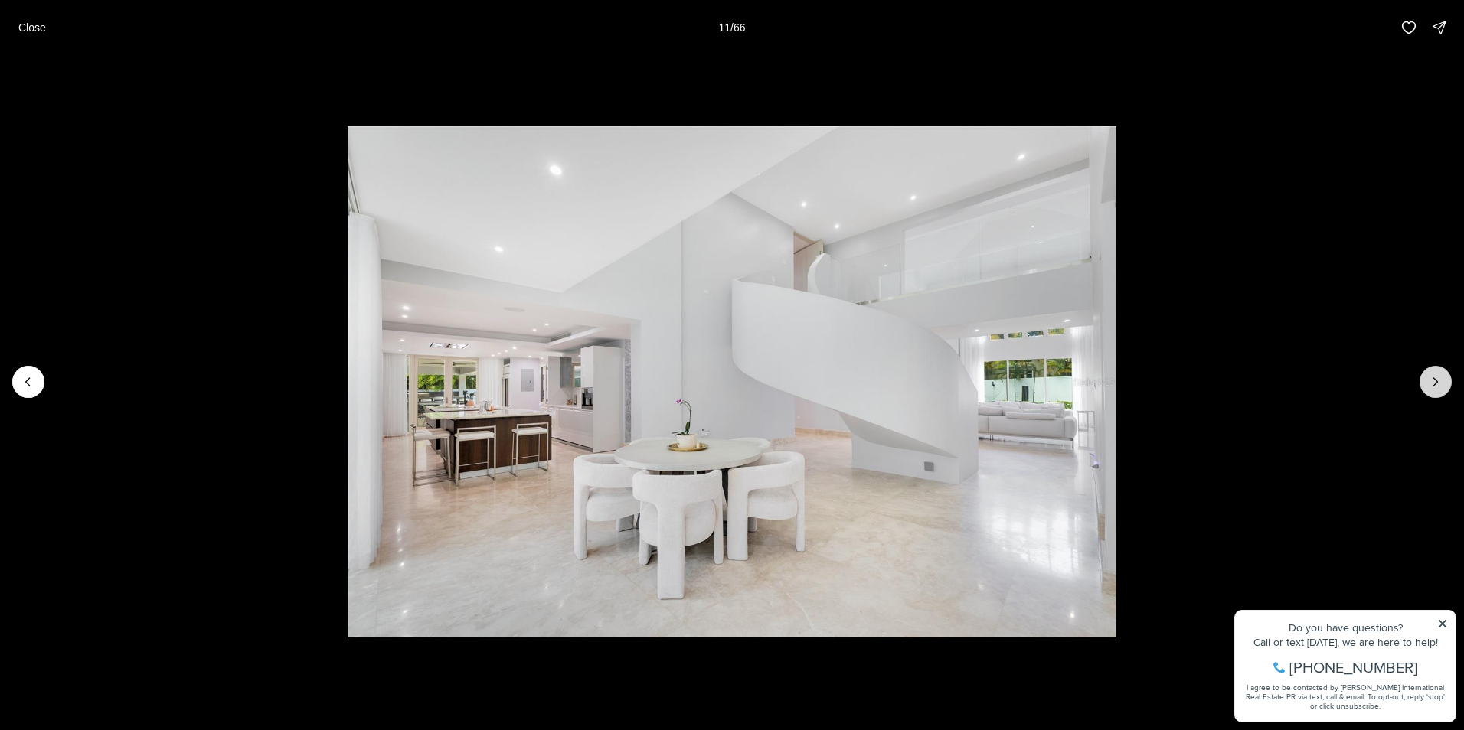
click at [1440, 379] on icon "Next slide" at bounding box center [1435, 381] width 15 height 15
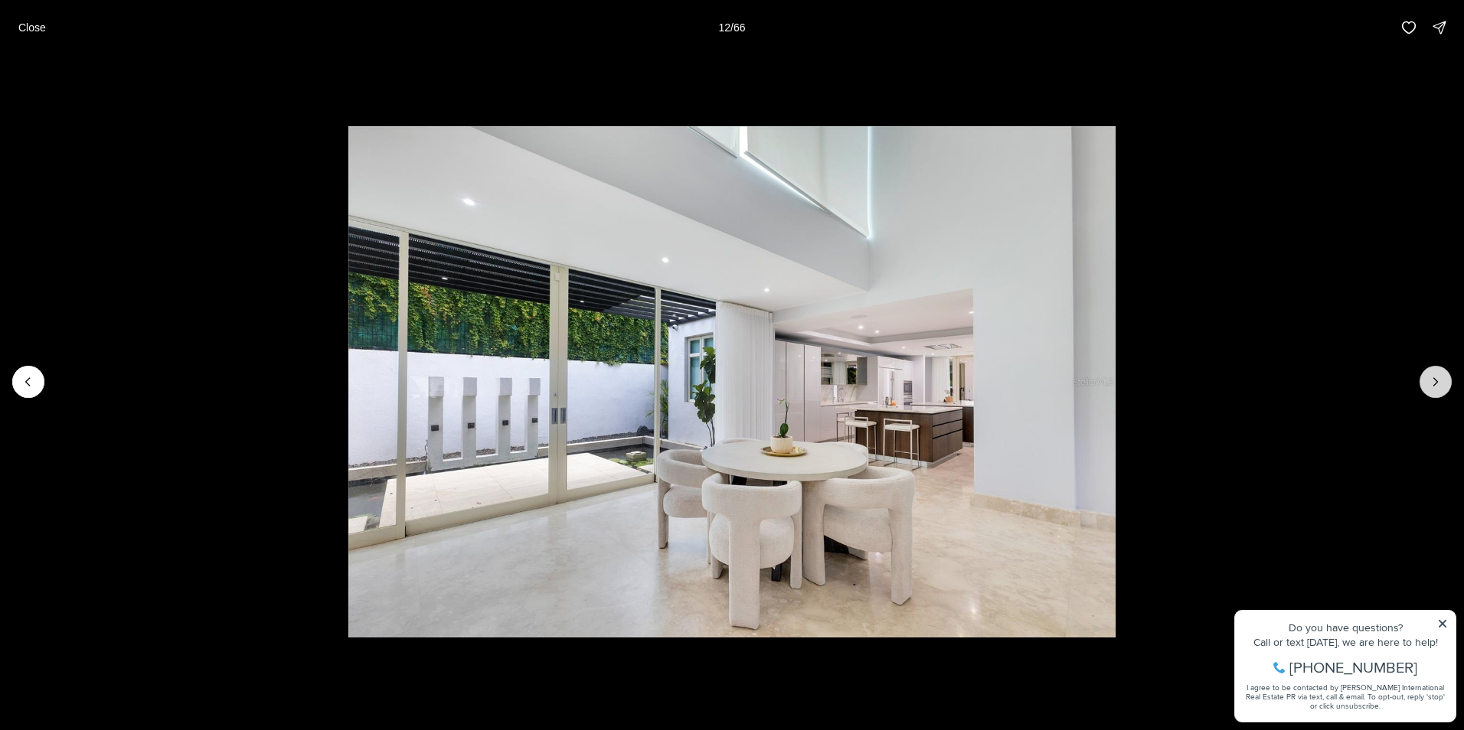
click at [1440, 379] on icon "Next slide" at bounding box center [1435, 381] width 15 height 15
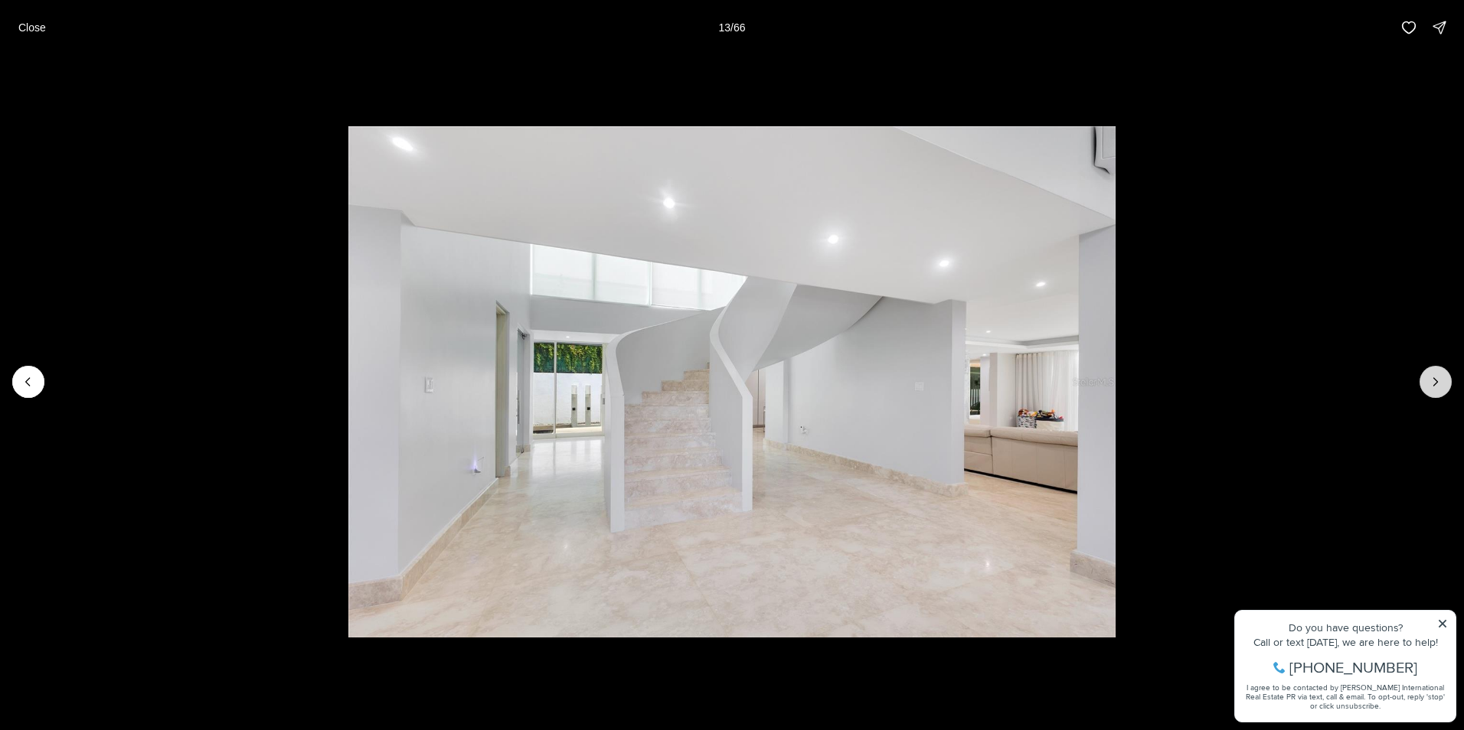
click at [1429, 376] on icon "Next slide" at bounding box center [1435, 381] width 15 height 15
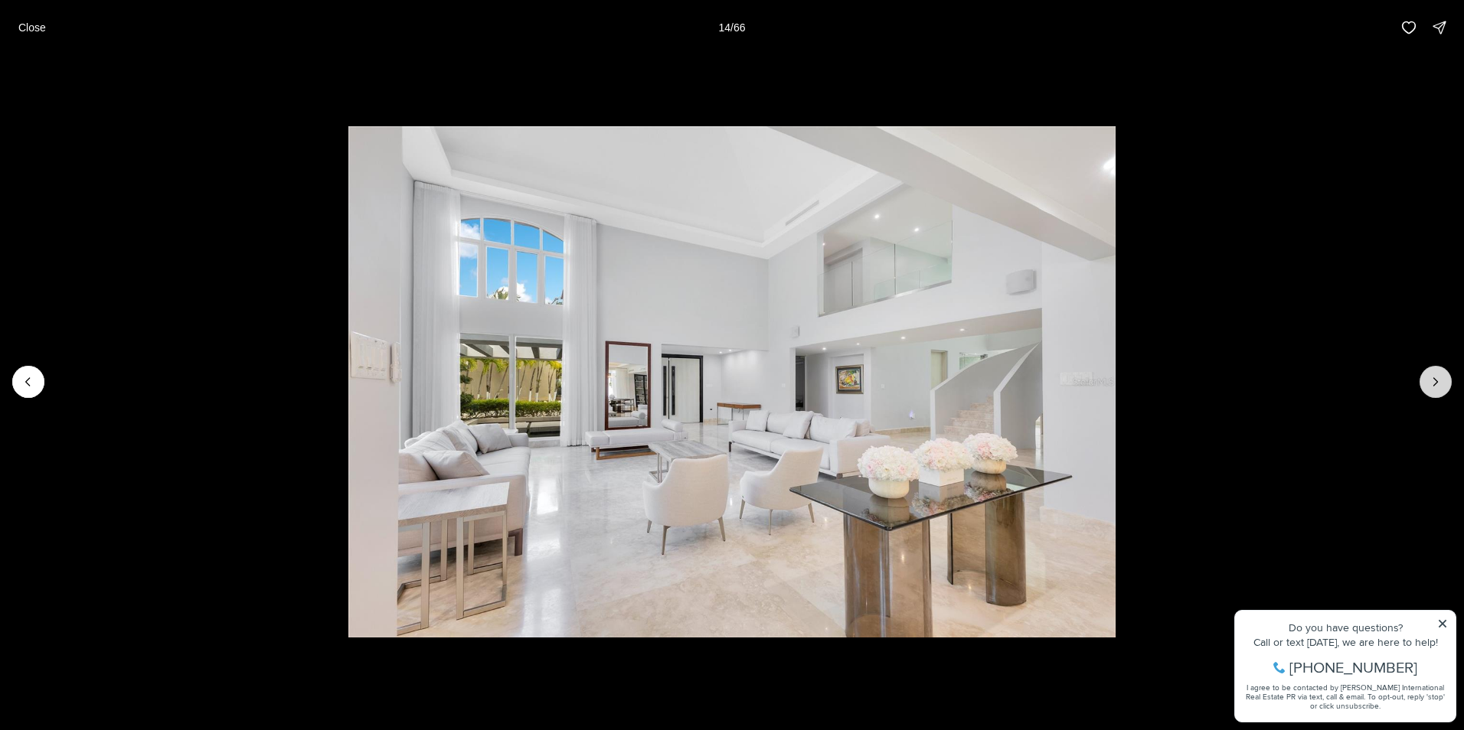
click at [1429, 376] on icon "Next slide" at bounding box center [1435, 381] width 15 height 15
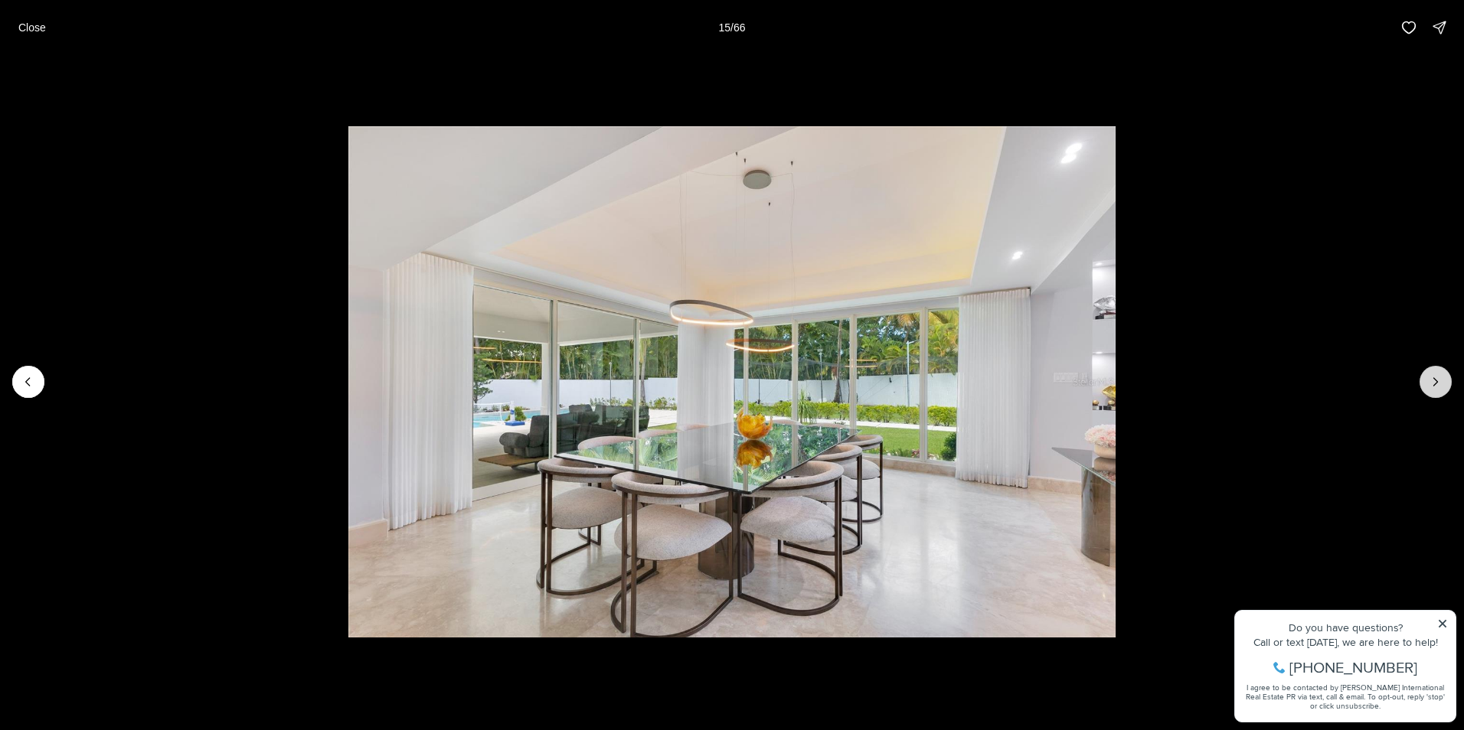
click at [1429, 376] on icon "Next slide" at bounding box center [1435, 381] width 15 height 15
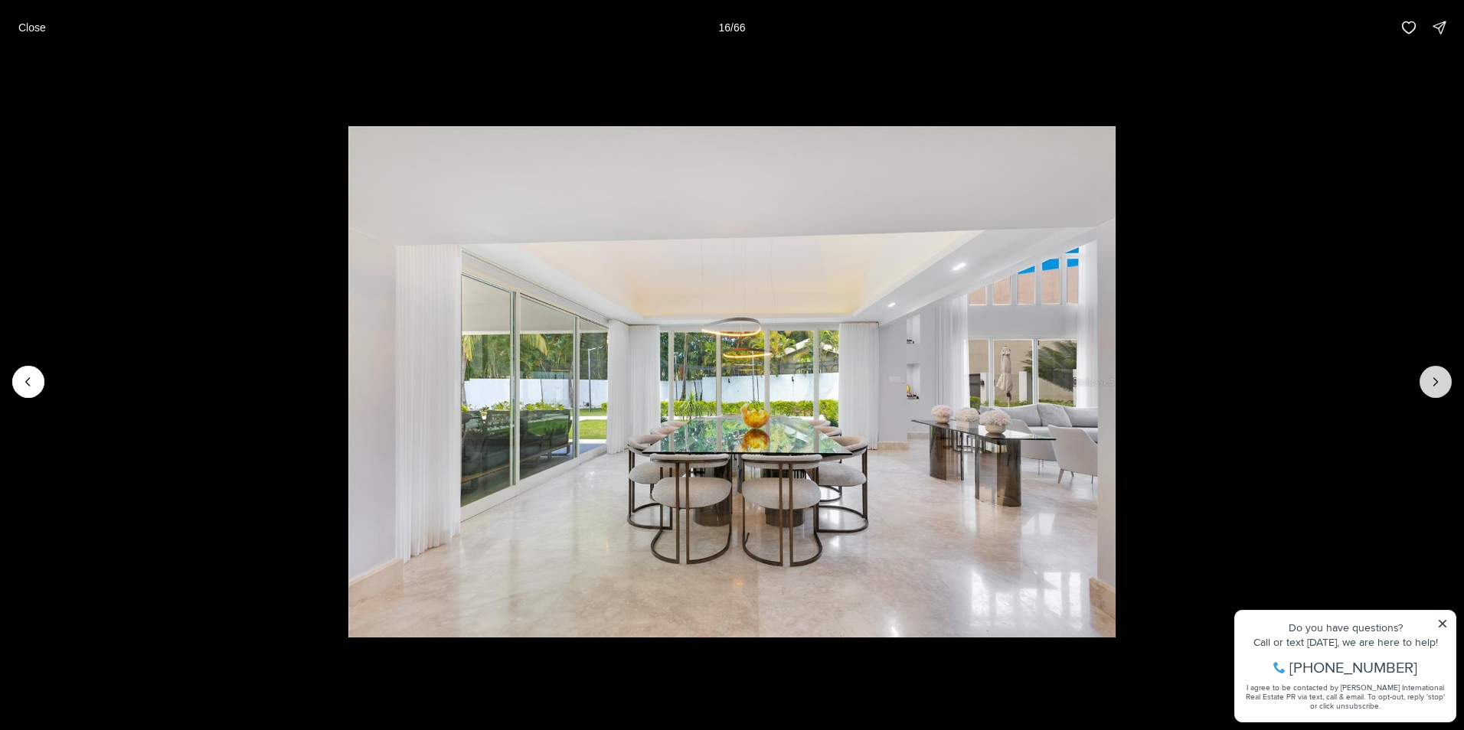
click at [1429, 376] on icon "Next slide" at bounding box center [1435, 381] width 15 height 15
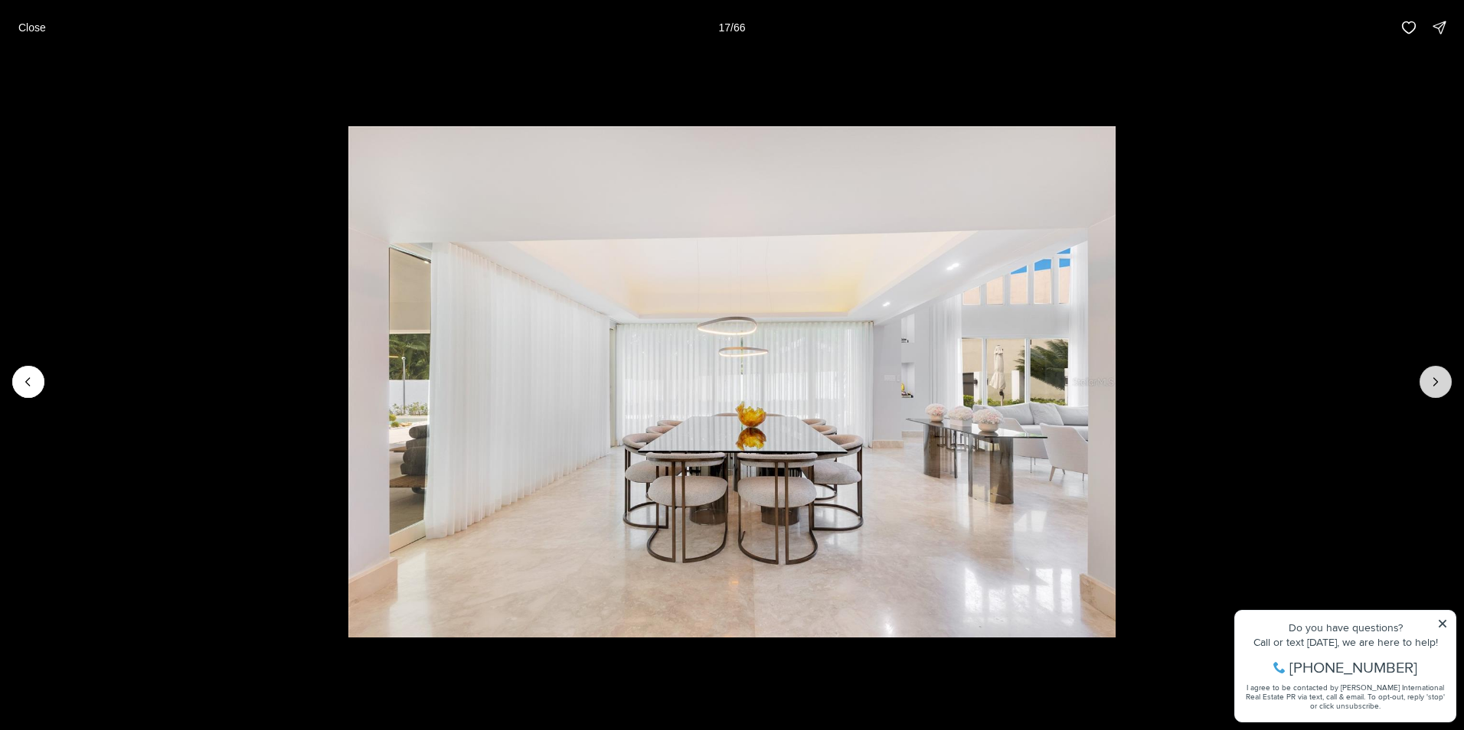
click at [1429, 376] on icon "Next slide" at bounding box center [1435, 381] width 15 height 15
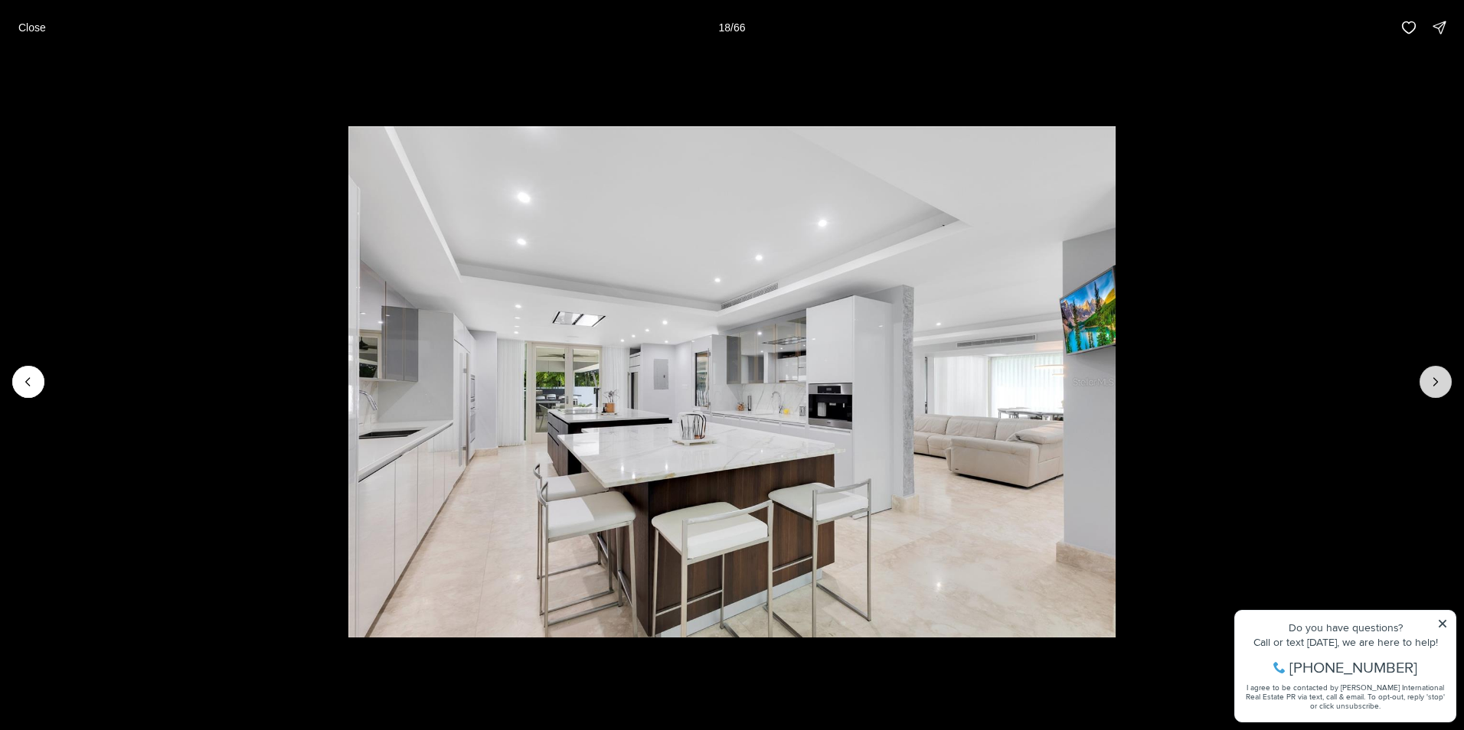
click at [1429, 376] on icon "Next slide" at bounding box center [1435, 381] width 15 height 15
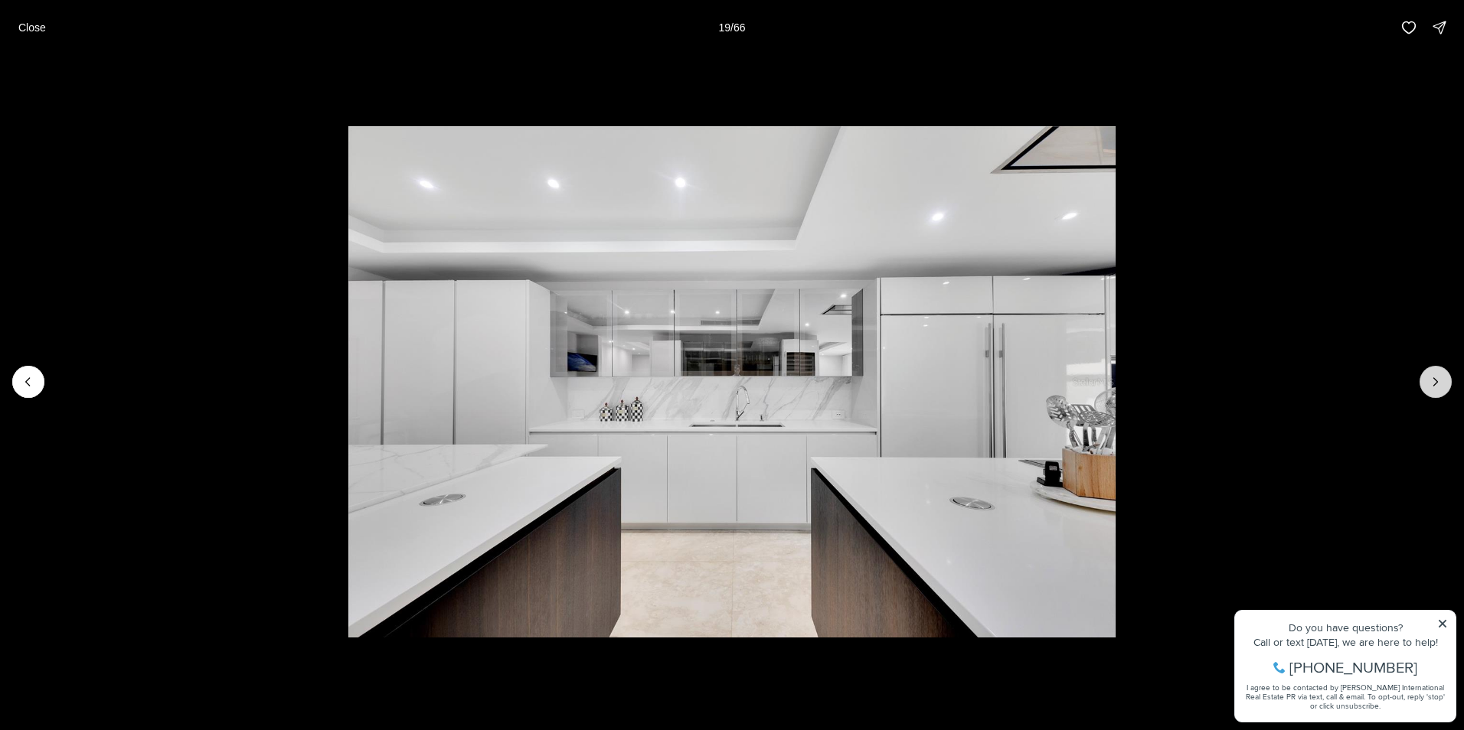
click at [1429, 376] on icon "Next slide" at bounding box center [1435, 381] width 15 height 15
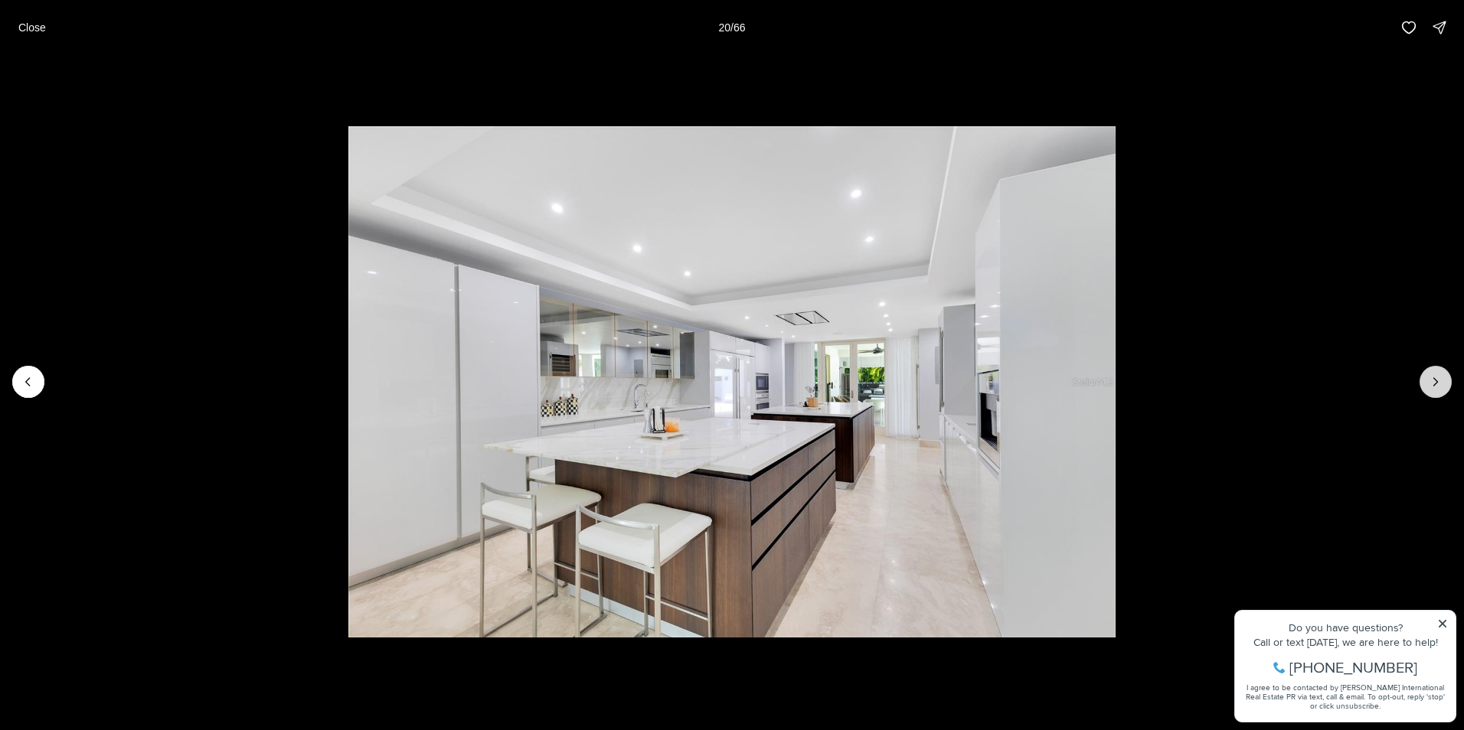
click at [1429, 376] on icon "Next slide" at bounding box center [1435, 381] width 15 height 15
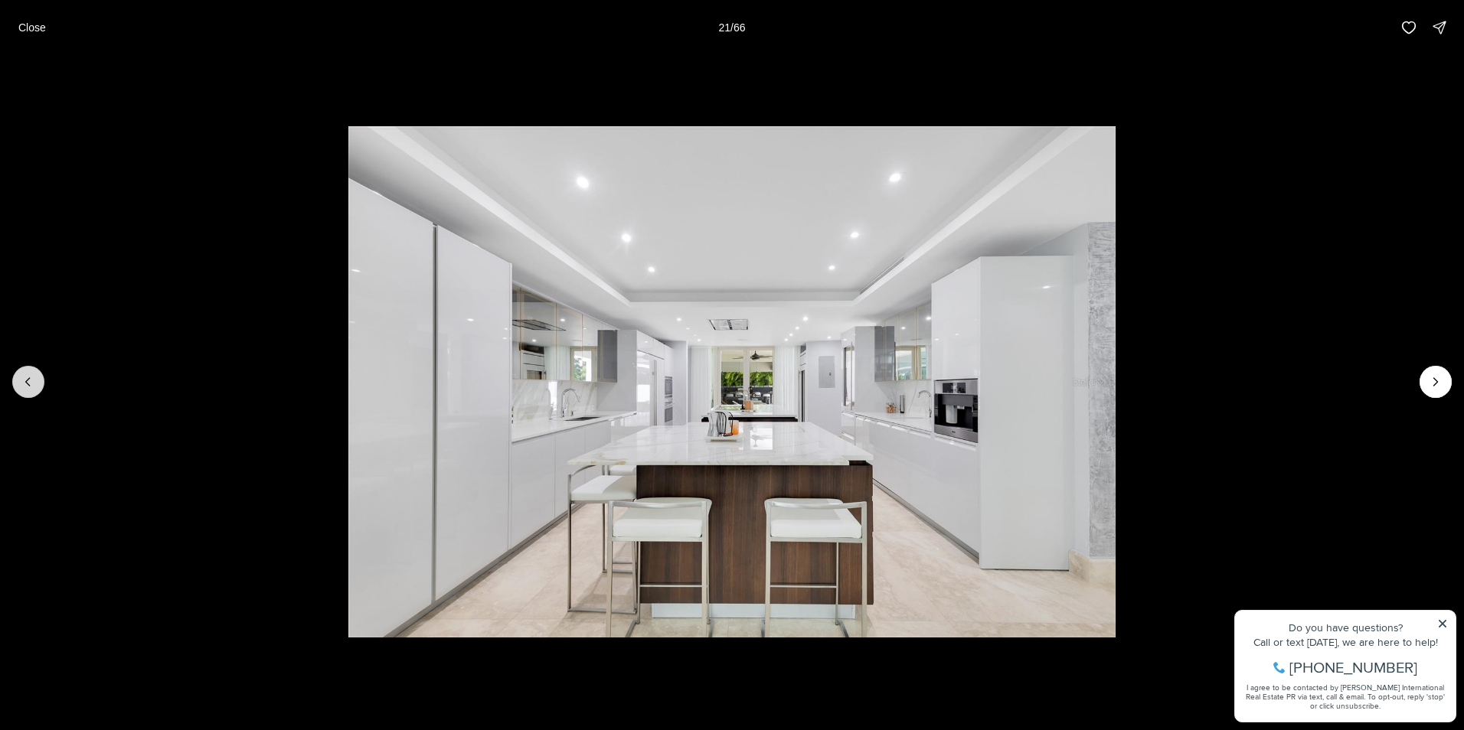
click at [24, 378] on icon "Previous slide" at bounding box center [28, 381] width 15 height 15
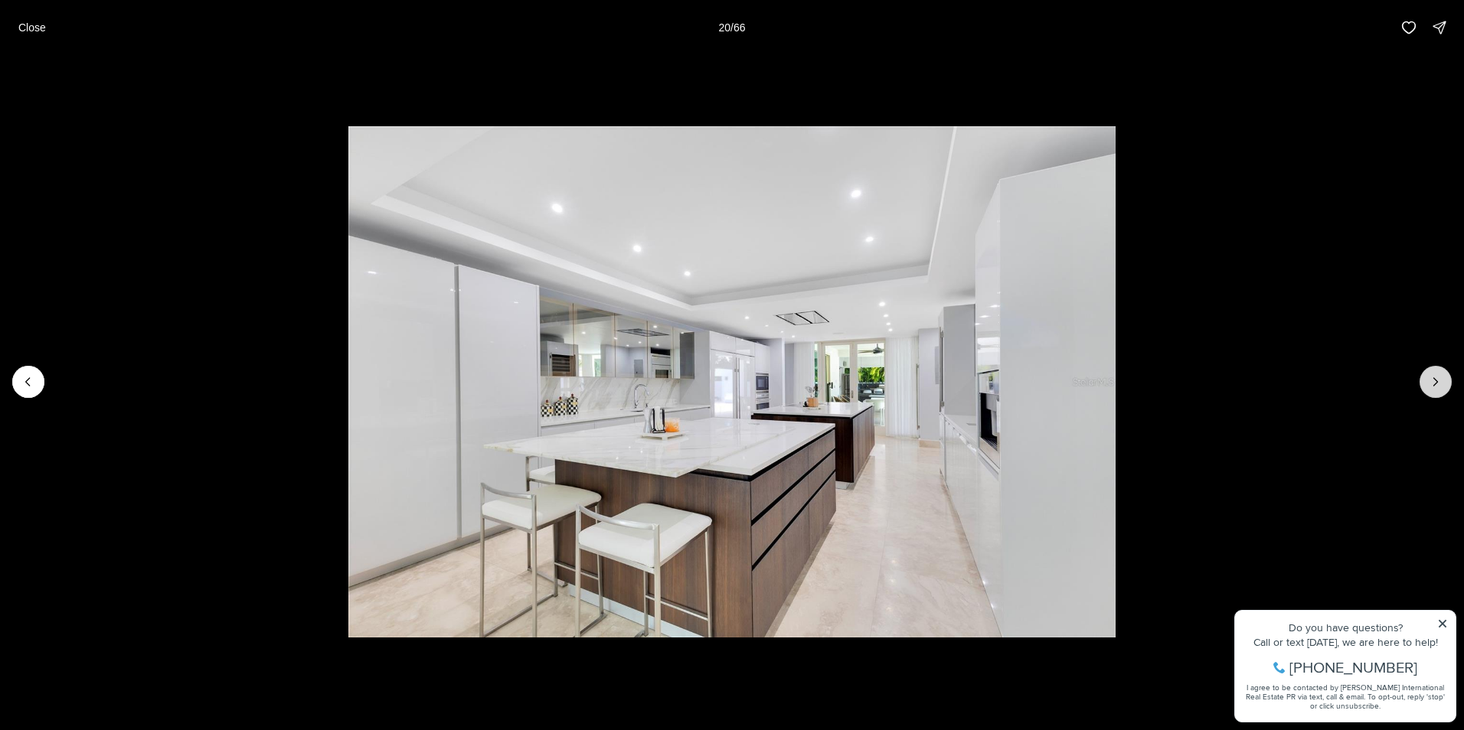
click at [1435, 374] on icon "Next slide" at bounding box center [1435, 381] width 15 height 15
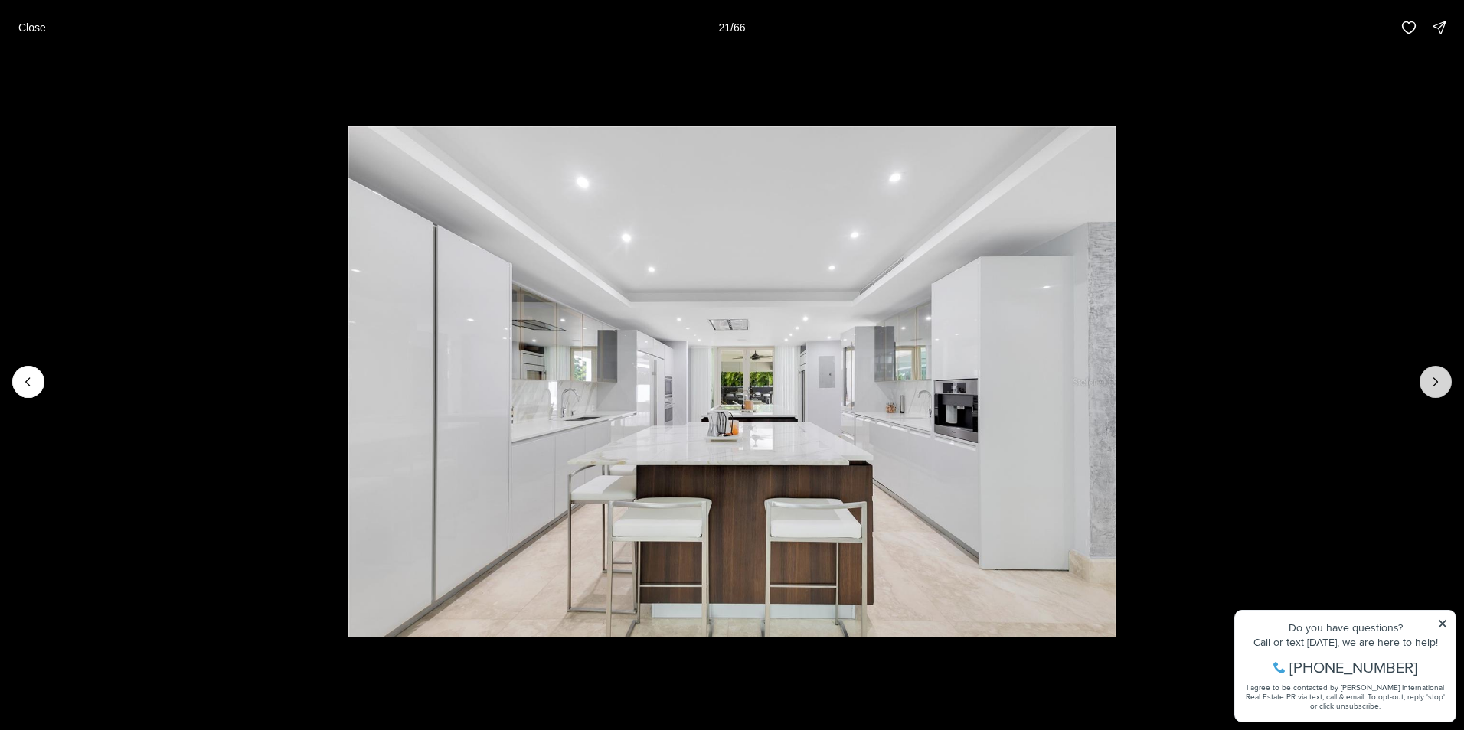
click at [1435, 374] on icon "Next slide" at bounding box center [1435, 381] width 15 height 15
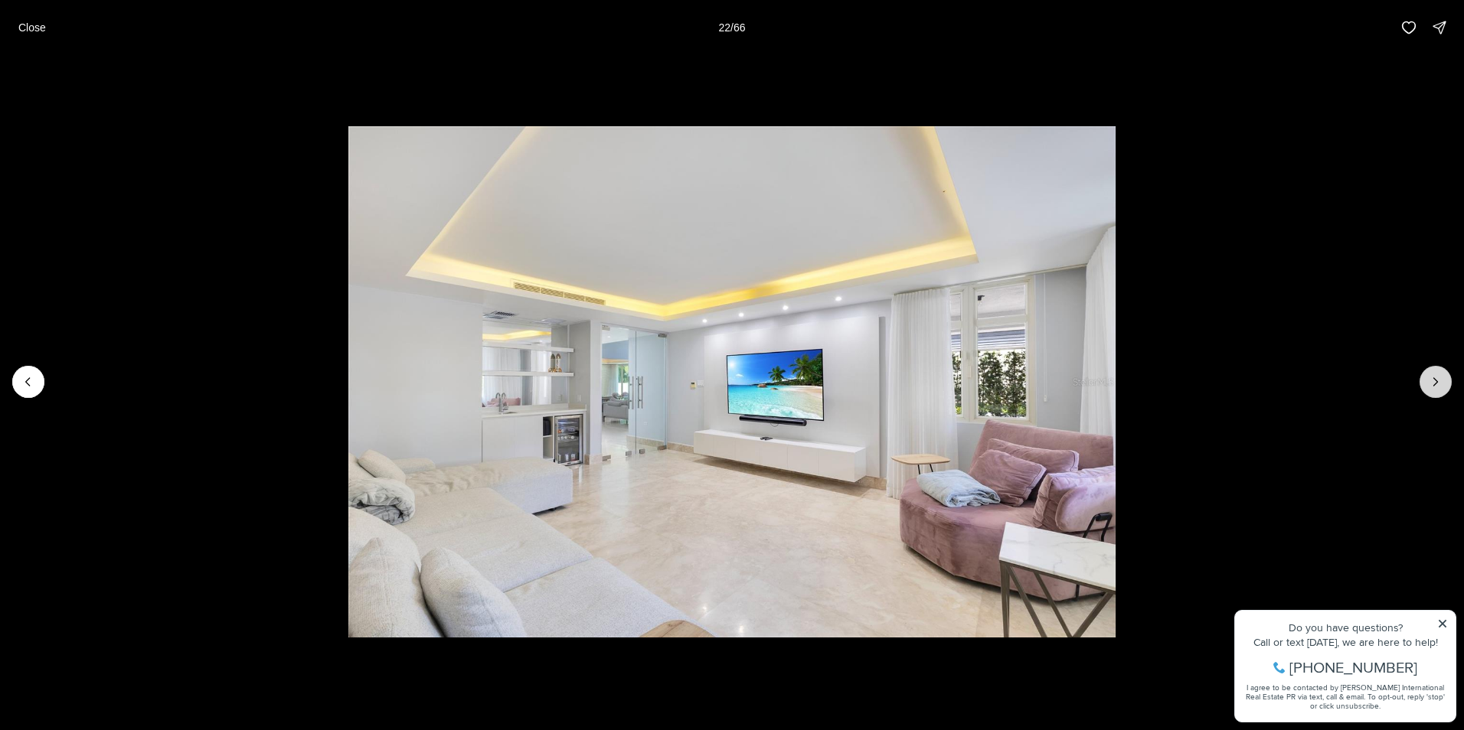
click at [1435, 374] on icon "Next slide" at bounding box center [1435, 381] width 15 height 15
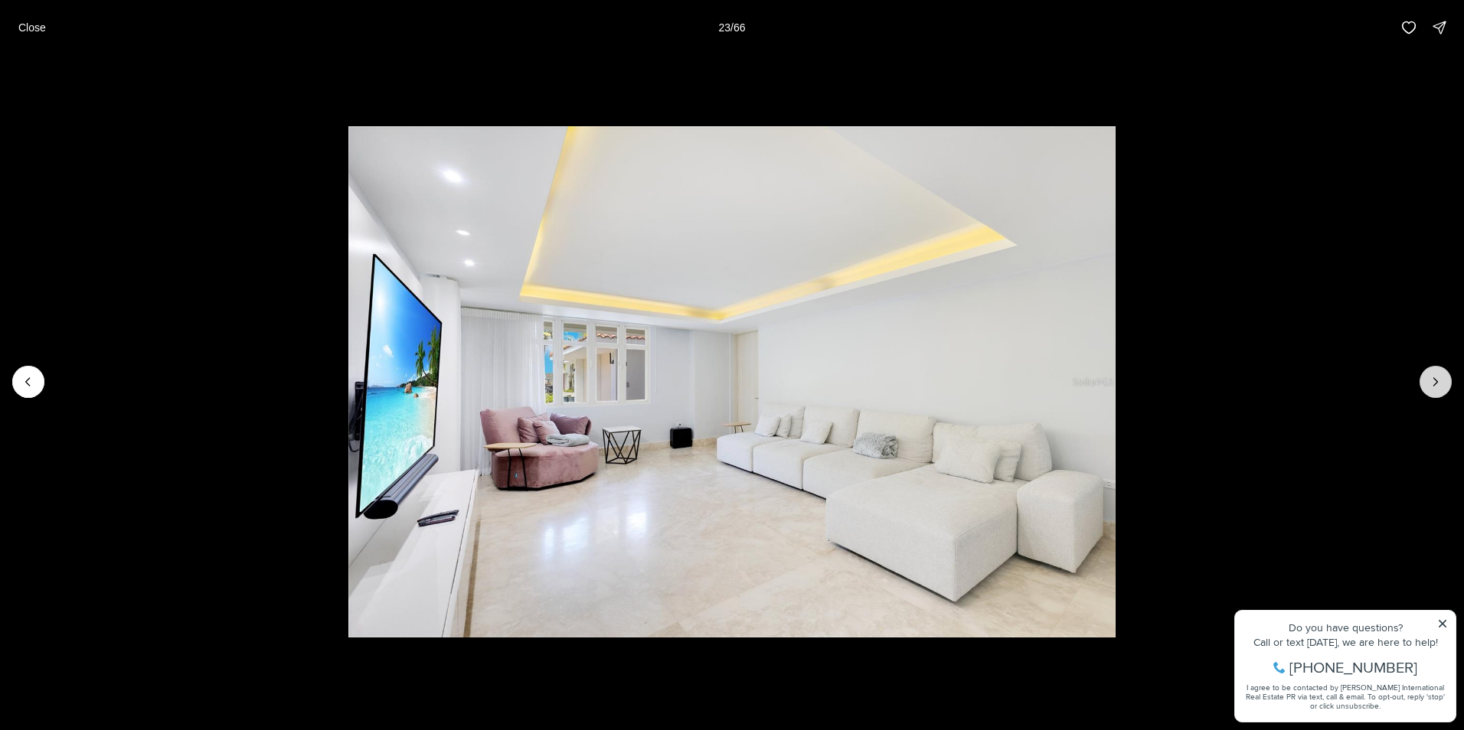
click at [1438, 376] on icon "Next slide" at bounding box center [1435, 381] width 15 height 15
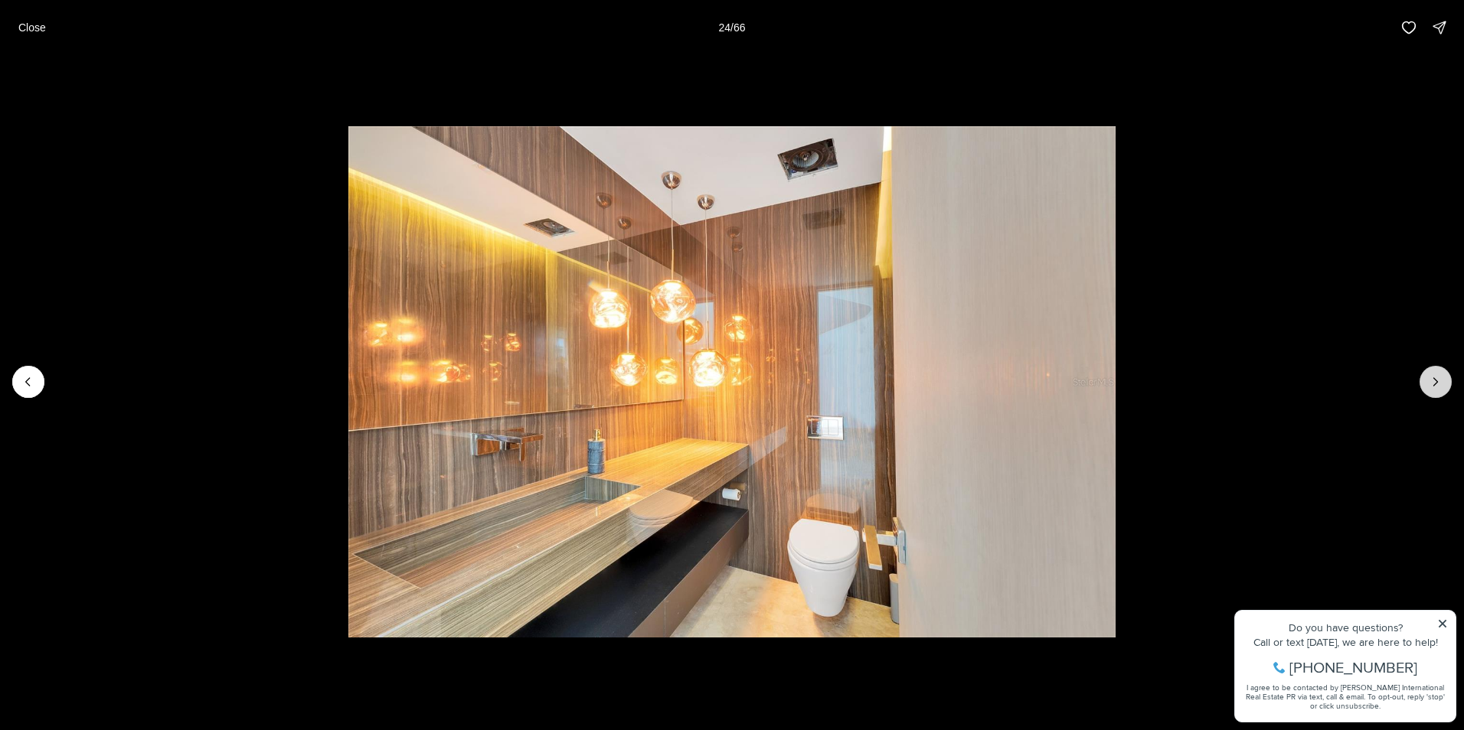
click at [1438, 376] on icon "Next slide" at bounding box center [1435, 381] width 15 height 15
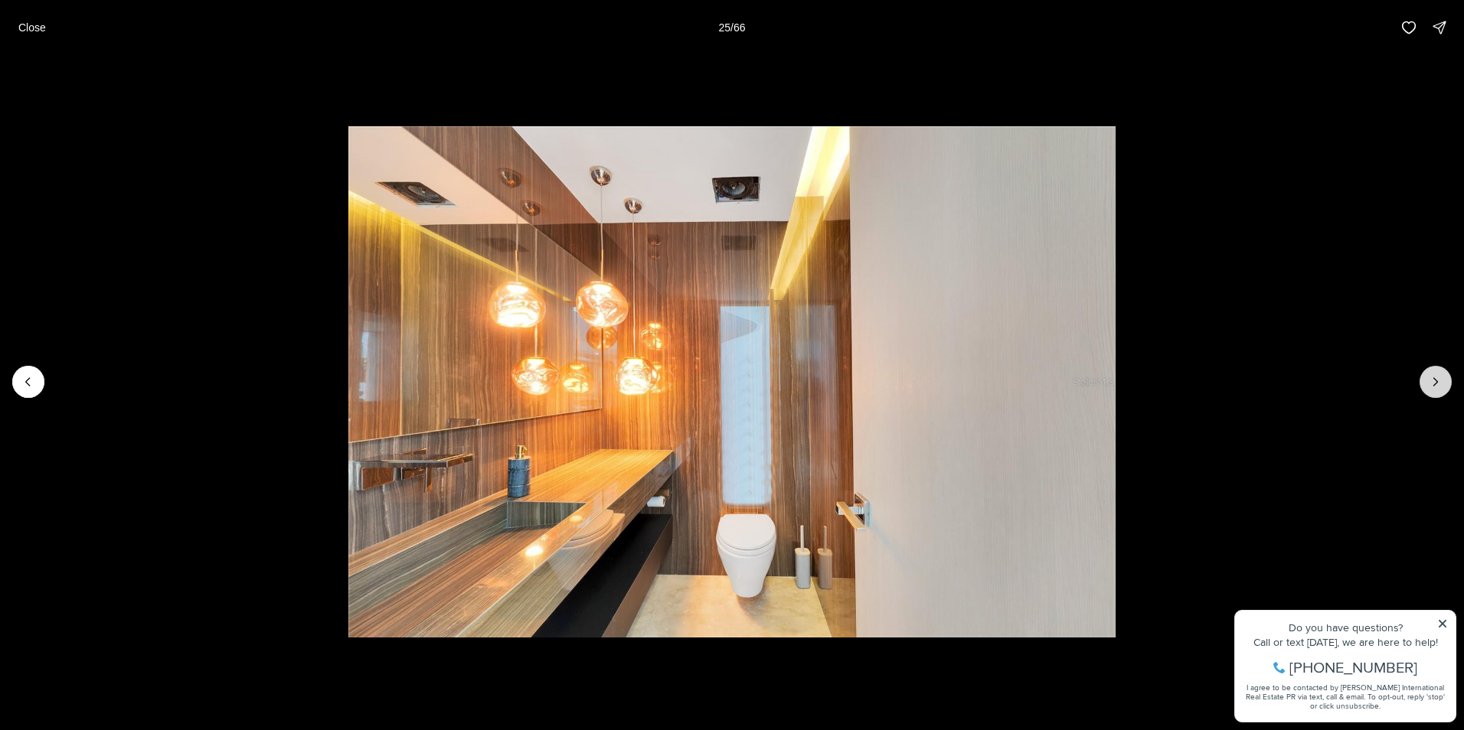
click at [1438, 376] on icon "Next slide" at bounding box center [1435, 381] width 15 height 15
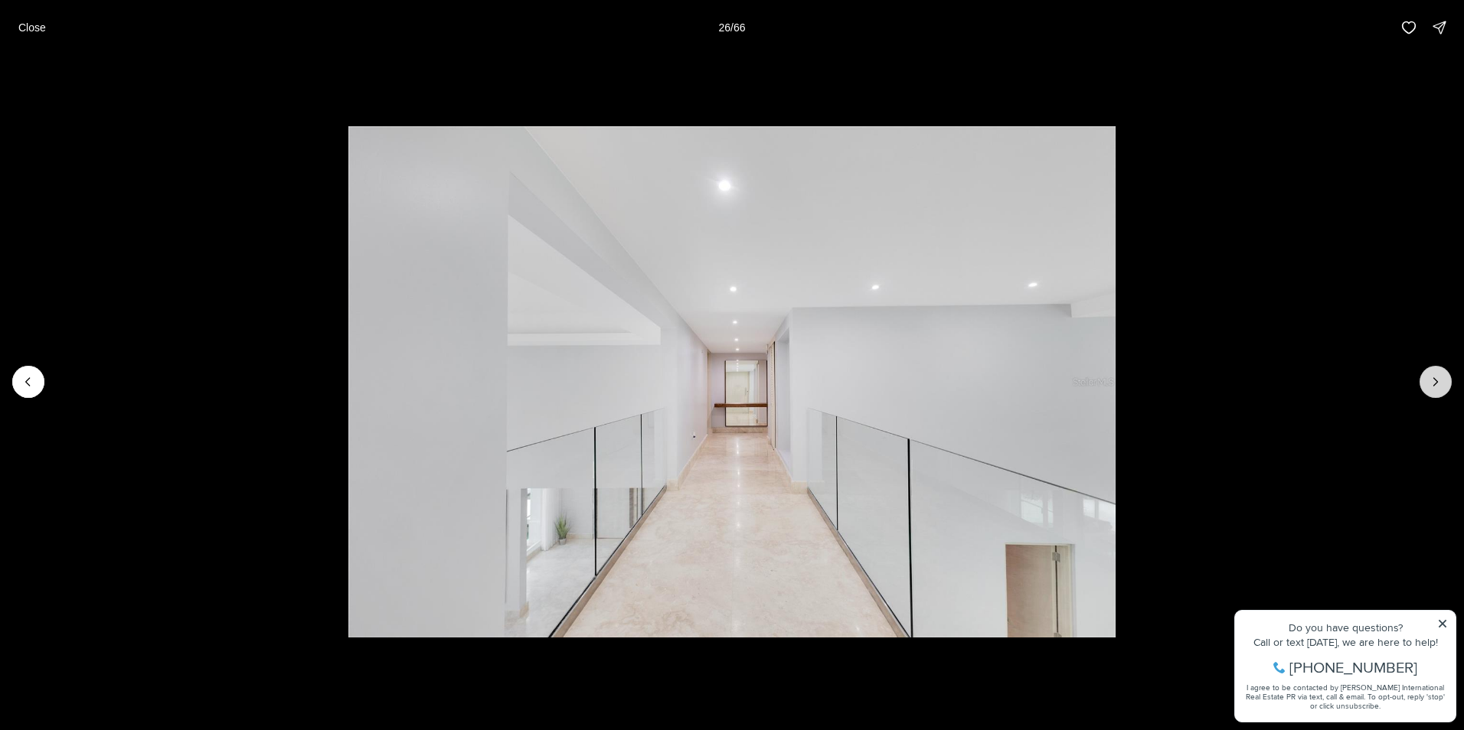
click at [1438, 376] on icon "Next slide" at bounding box center [1435, 381] width 15 height 15
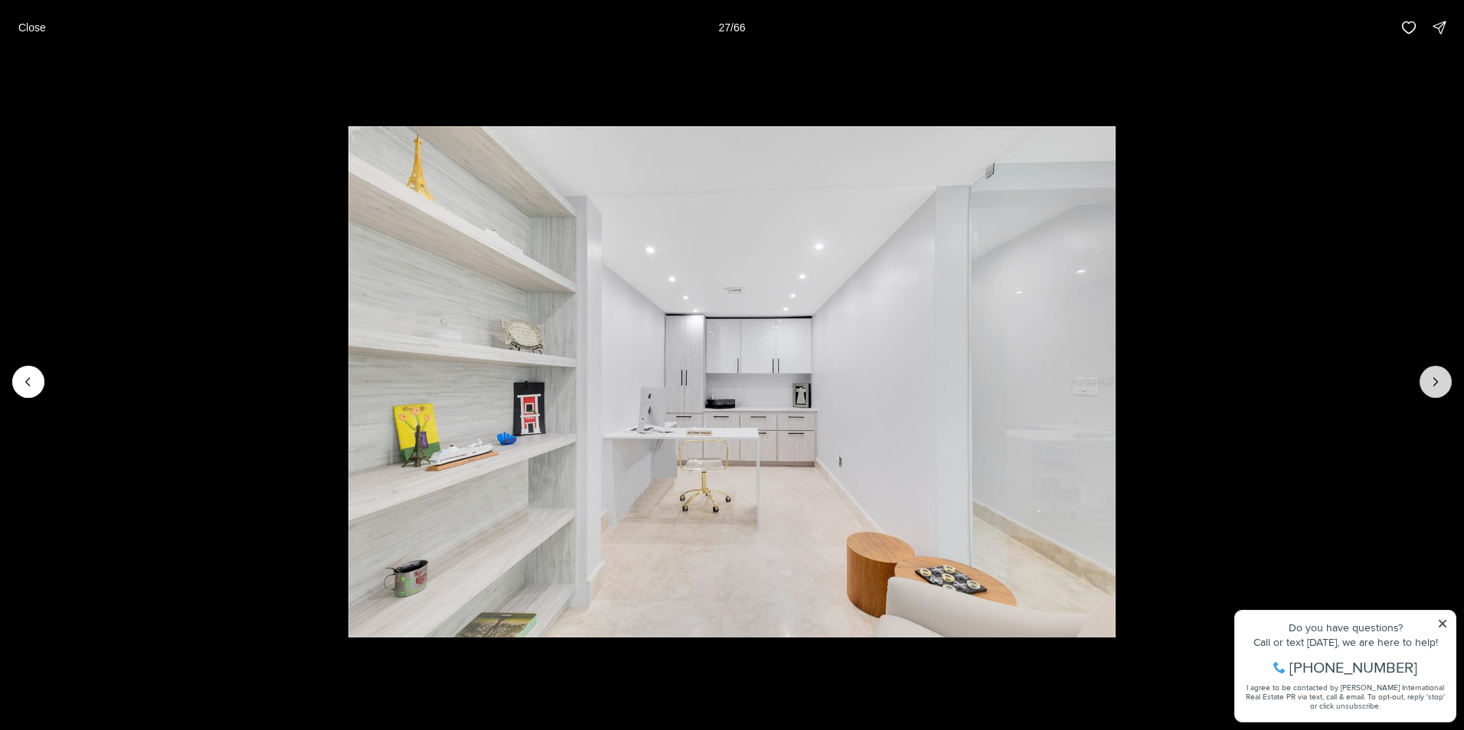
click at [1438, 380] on icon "Next slide" at bounding box center [1435, 381] width 15 height 15
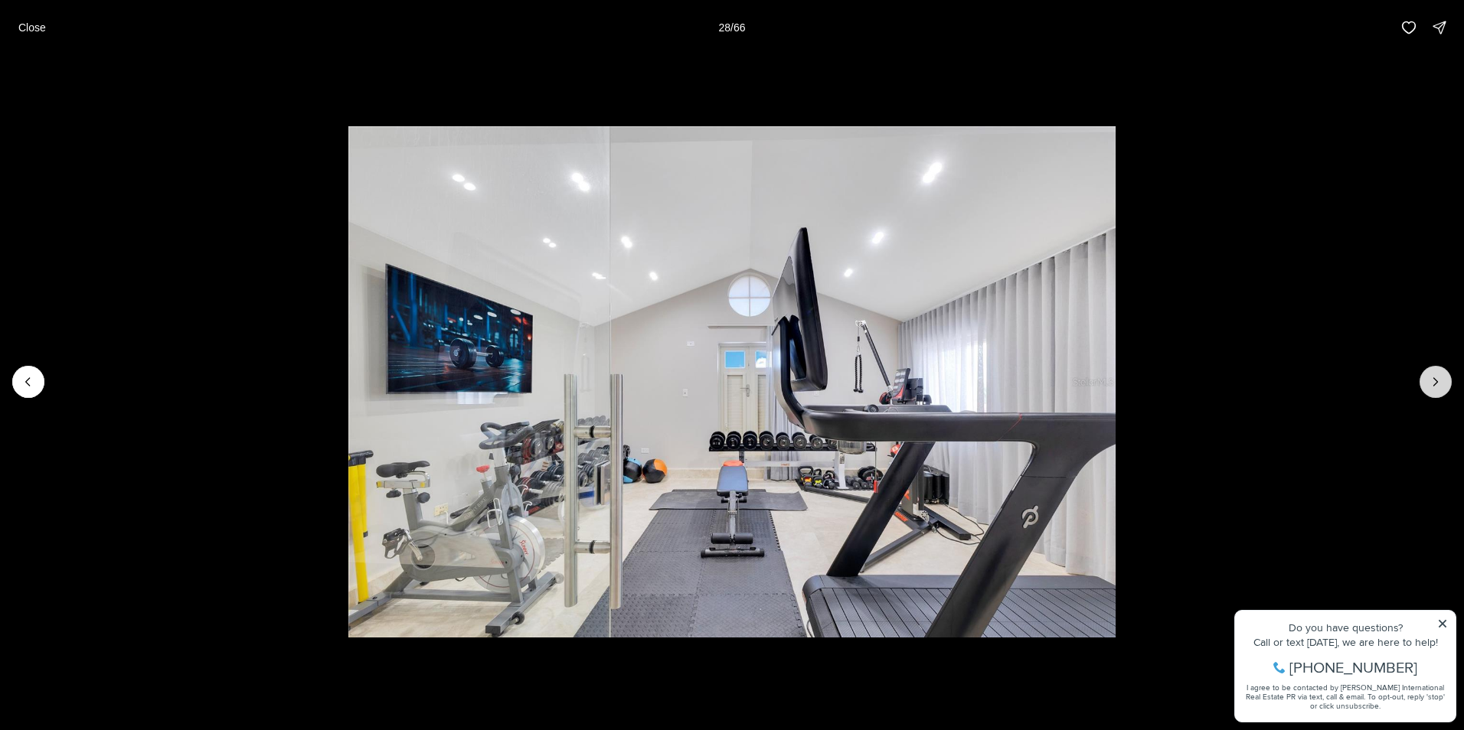
click at [1438, 380] on icon "Next slide" at bounding box center [1435, 381] width 15 height 15
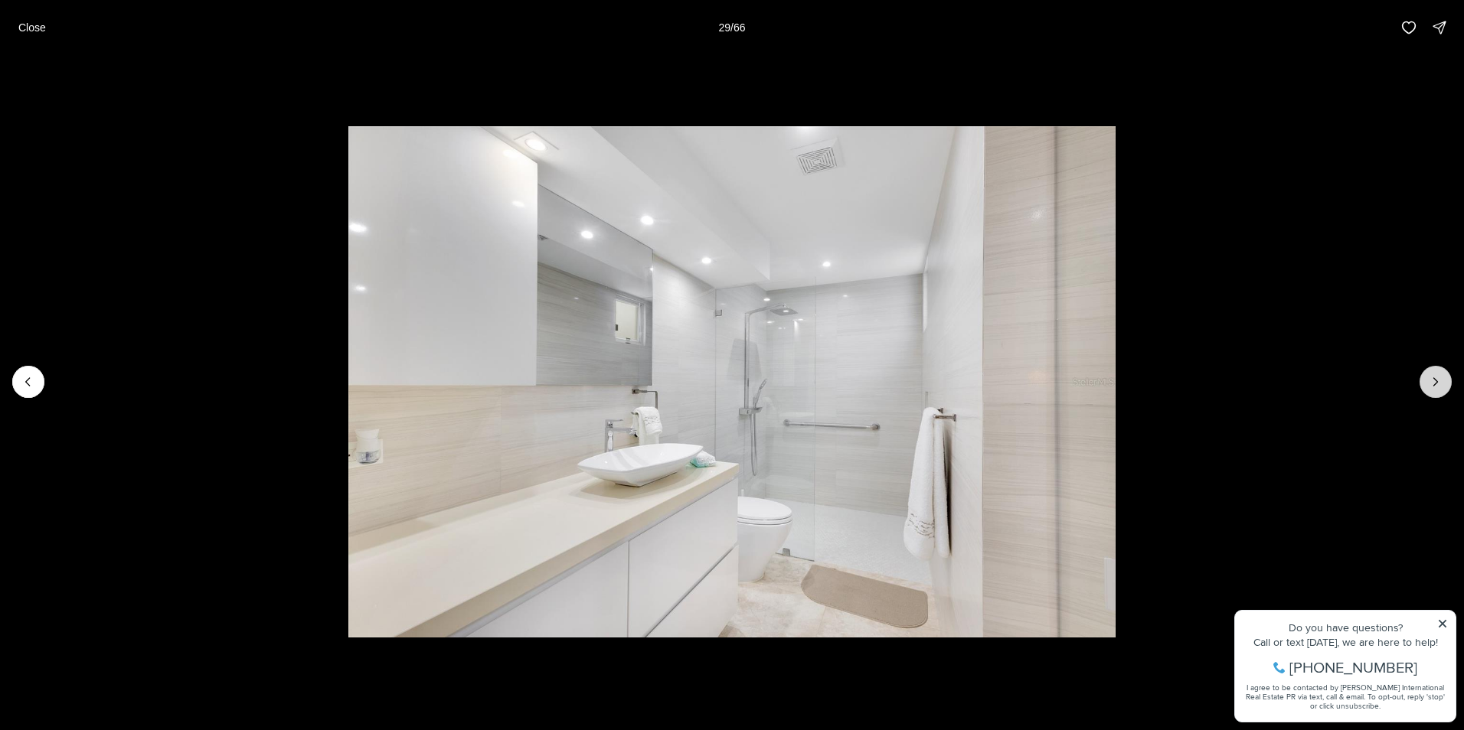
click at [1438, 380] on icon "Next slide" at bounding box center [1435, 381] width 15 height 15
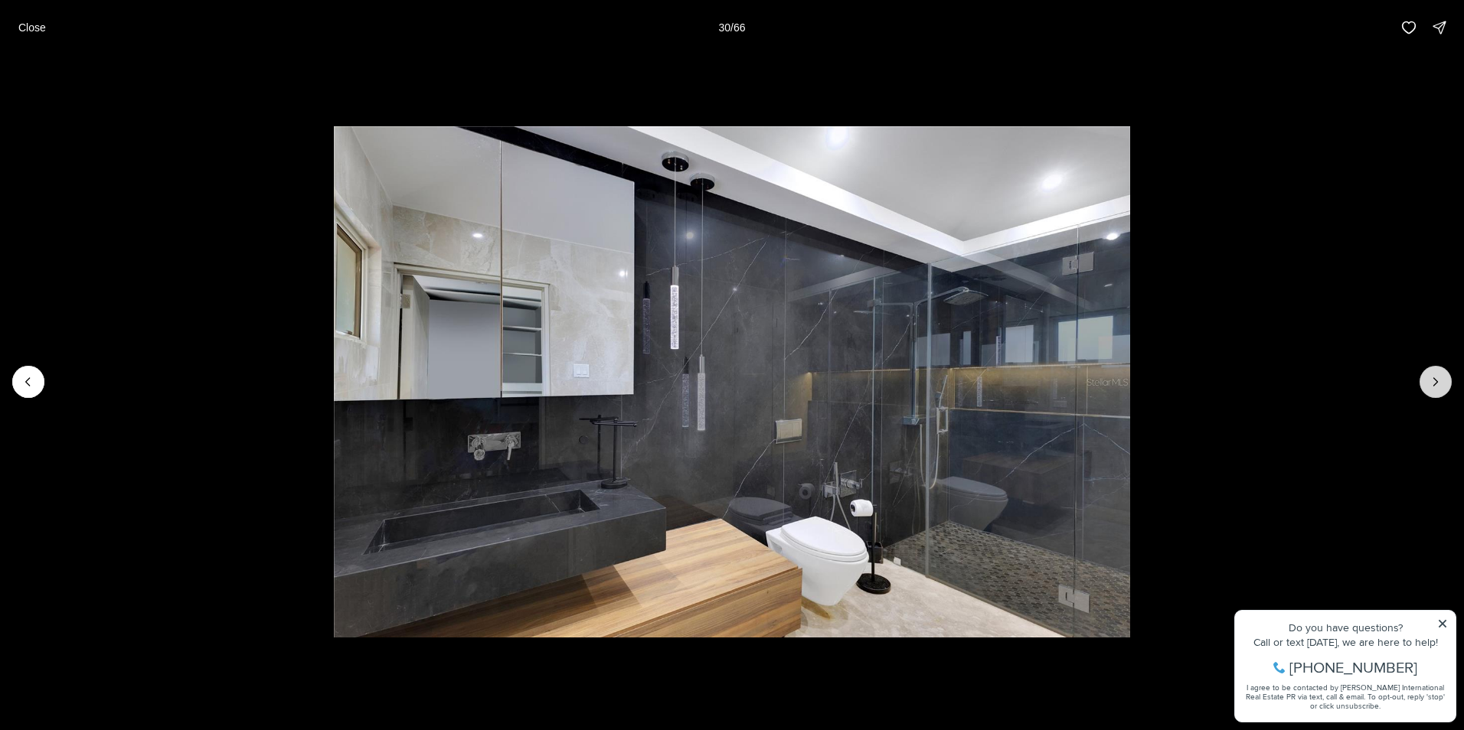
click at [1438, 380] on icon "Next slide" at bounding box center [1435, 381] width 15 height 15
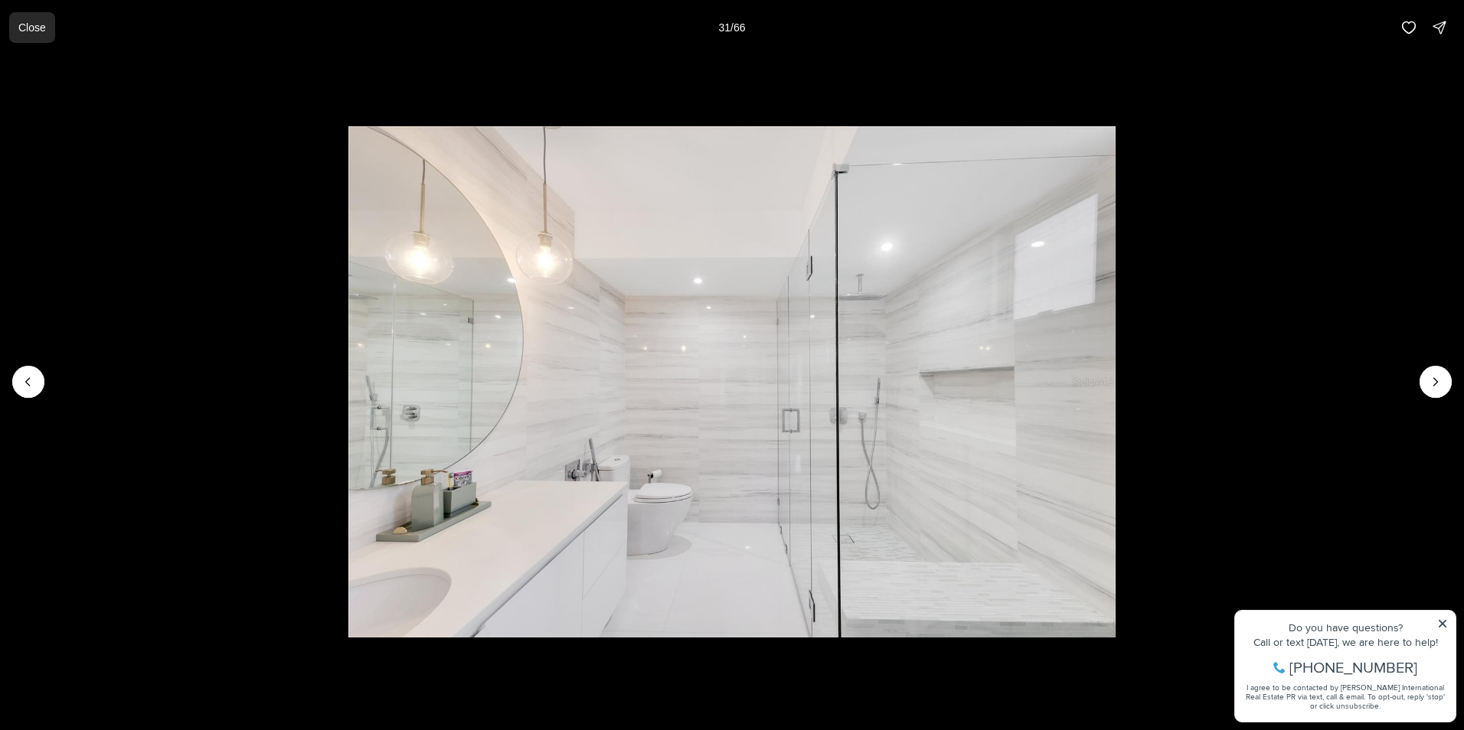
click at [23, 23] on p "Close" at bounding box center [32, 27] width 28 height 12
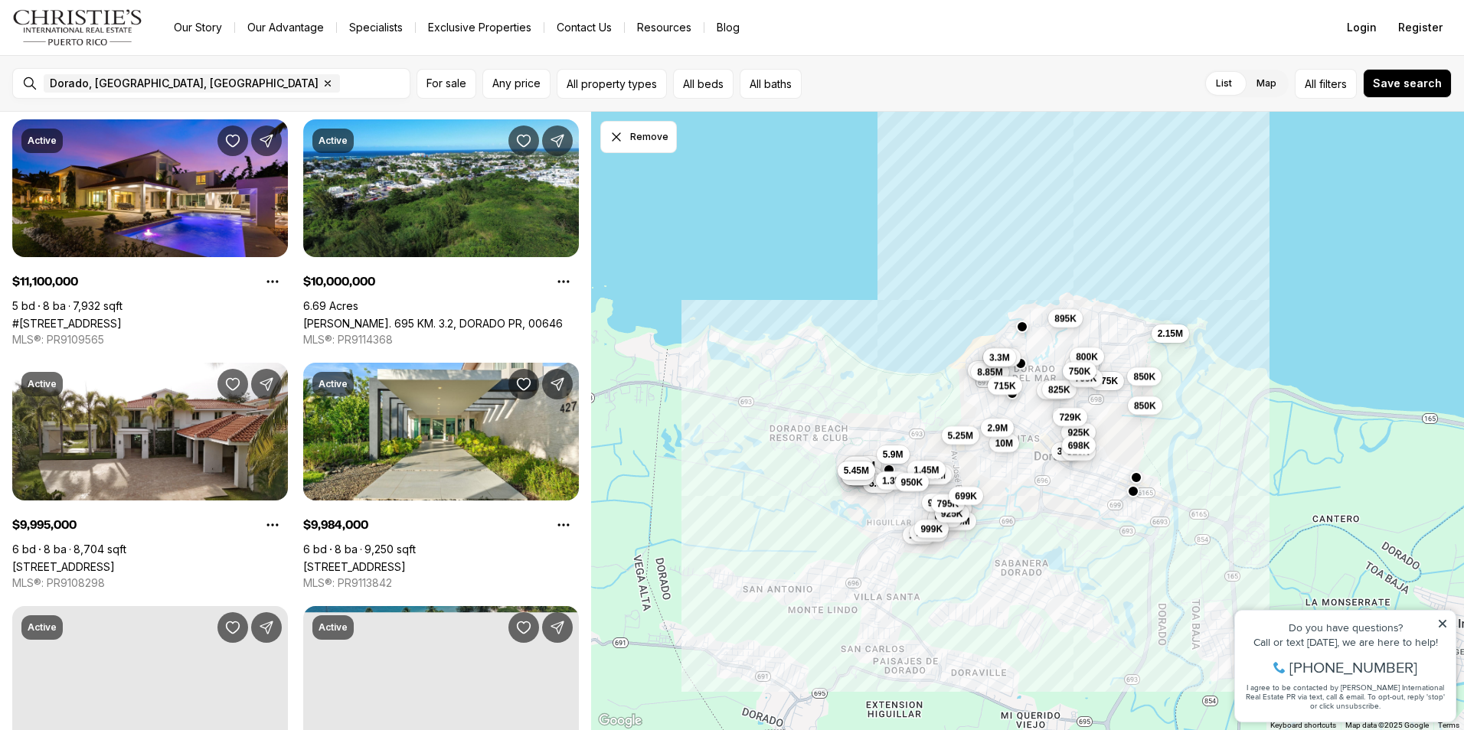
scroll to position [295, 0]
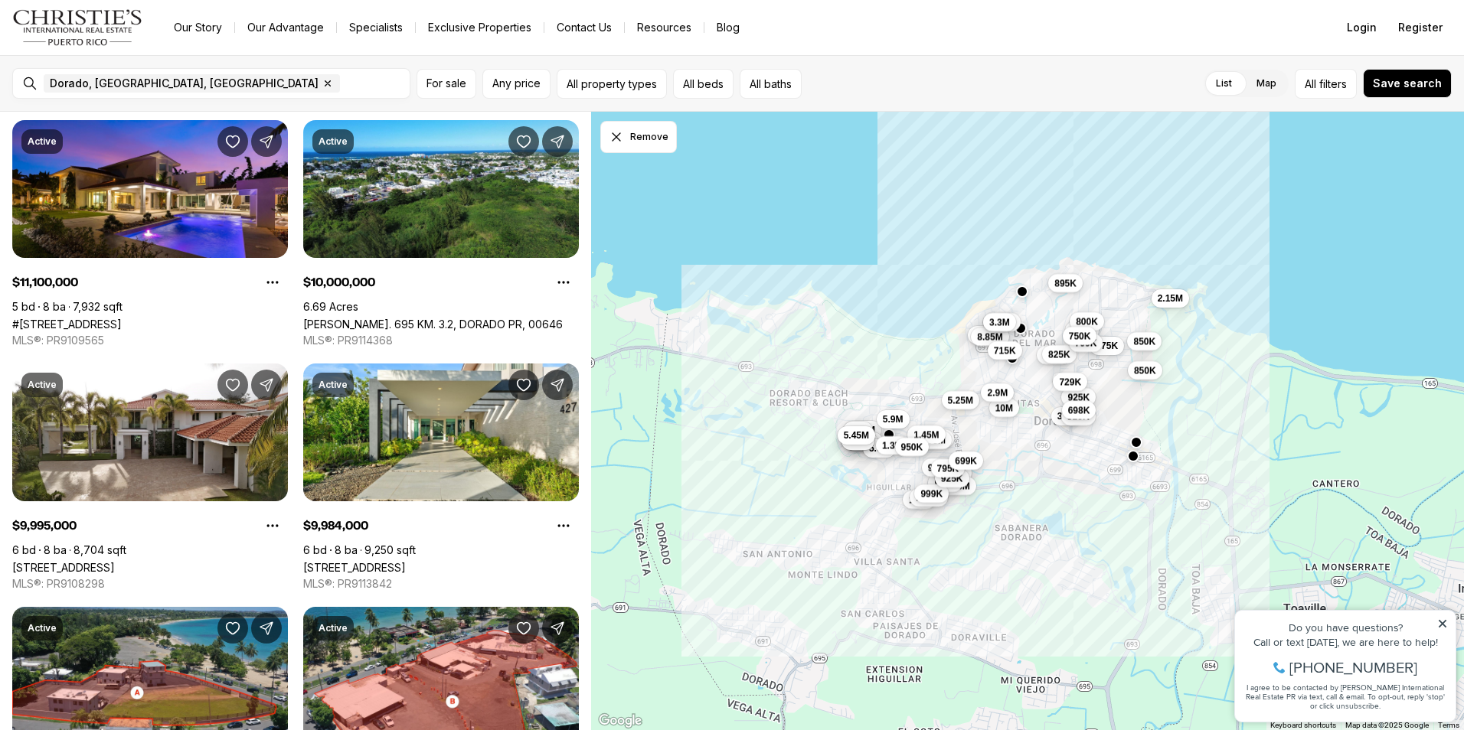
drag, startPoint x: 591, startPoint y: 169, endPoint x: 591, endPoint y: 147, distance: 22.2
click at [591, 147] on div "36M 21M 11.1M 10M 10M 9.98M 8.3M 8.85M 8.85M 3.3M 5.9M 5.5M 5.5M 5.5M 5.45M 5.2…" at bounding box center [1027, 421] width 873 height 619
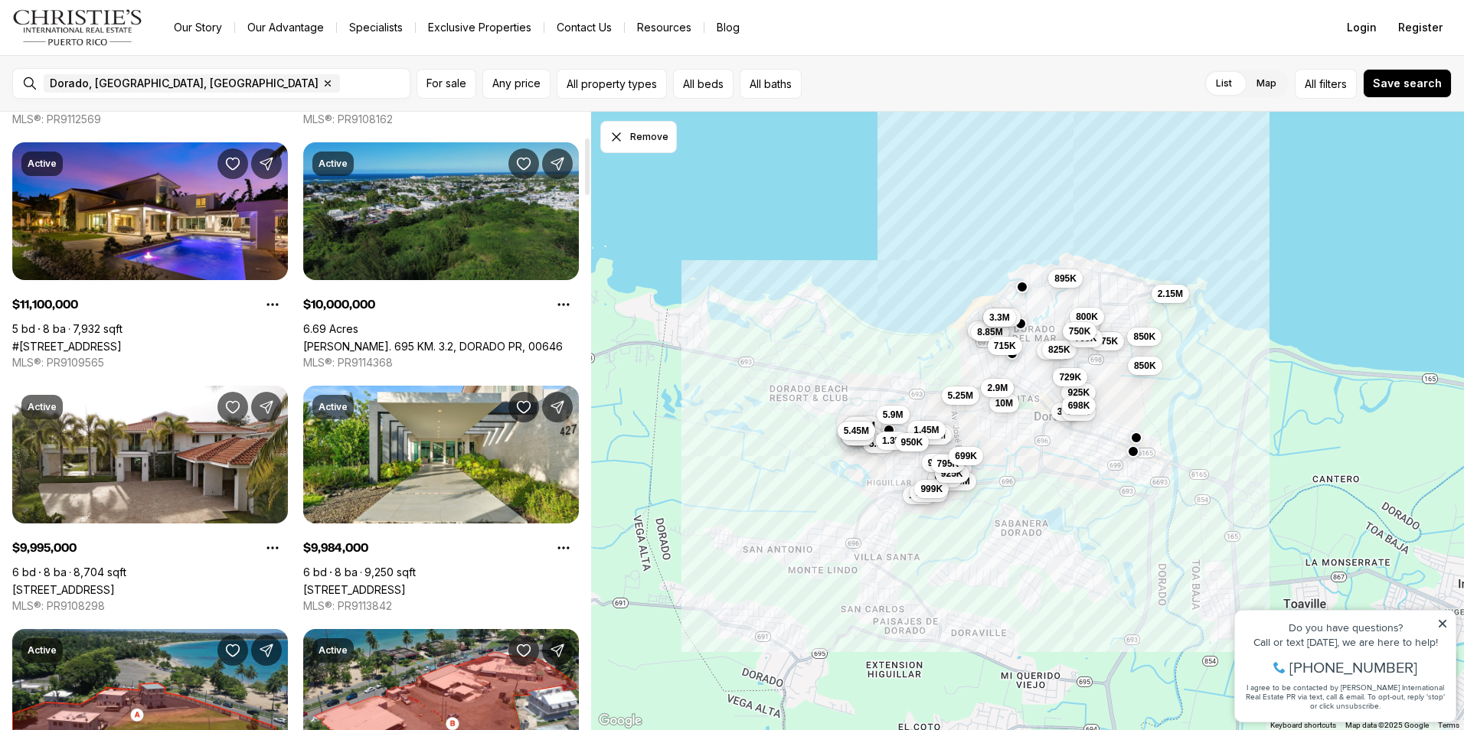
scroll to position [273, 0]
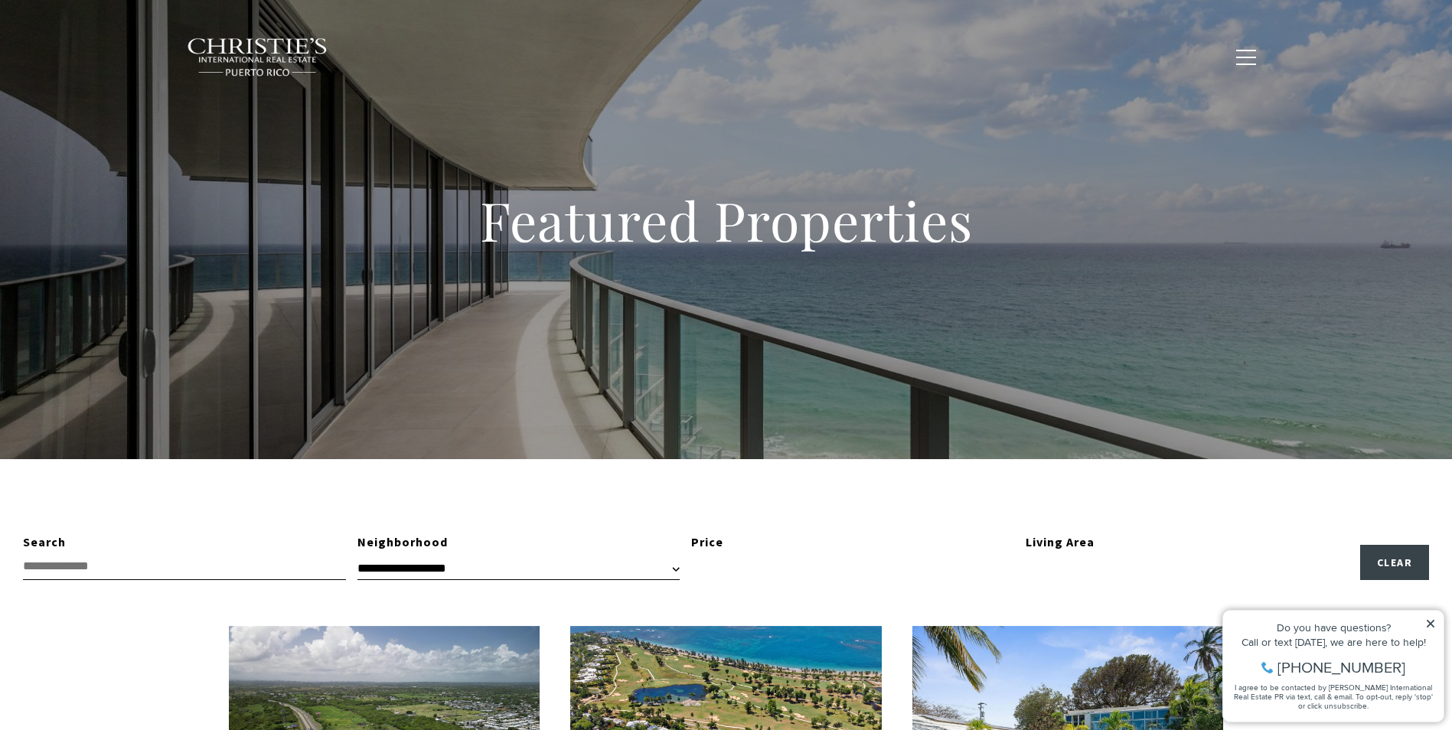
type input "**********"
type input "*********"
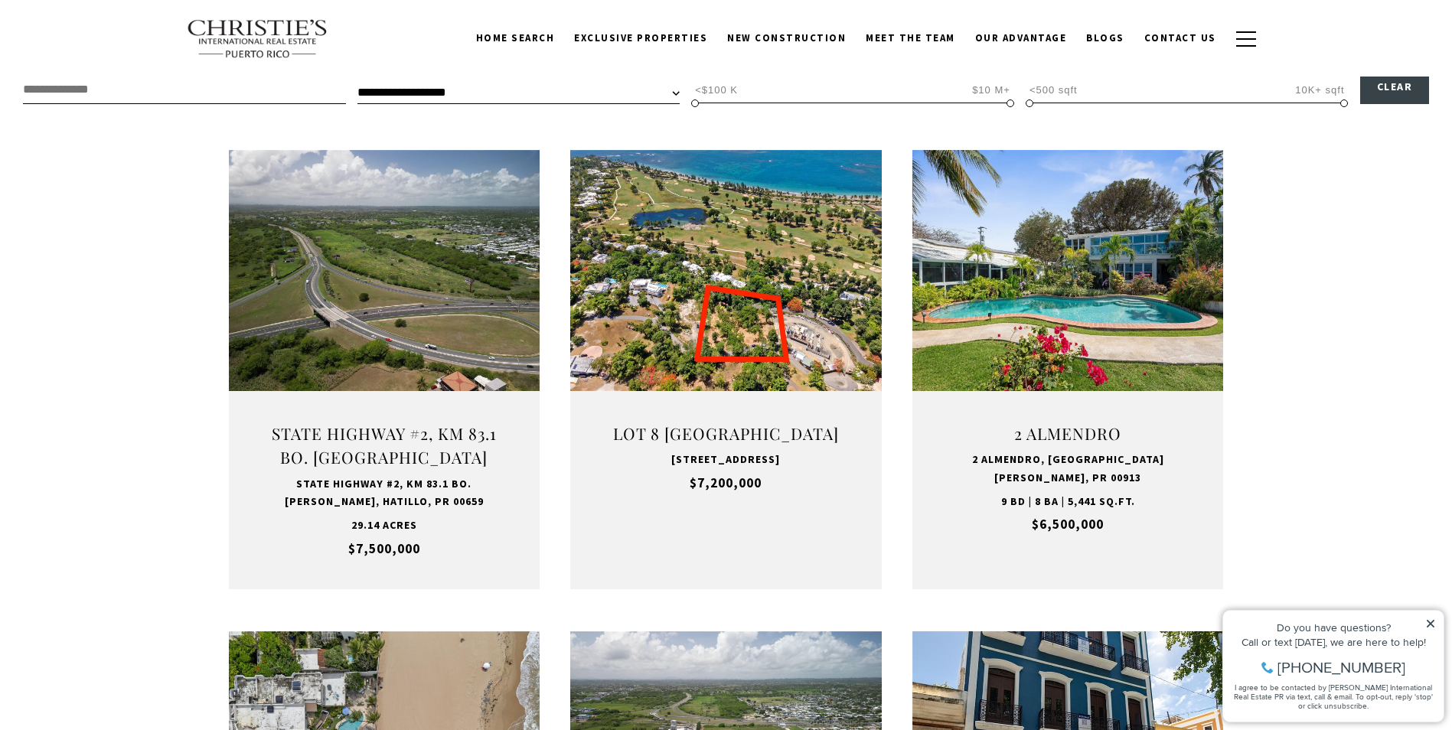
scroll to position [459, 0]
